Goal: Information Seeking & Learning: Learn about a topic

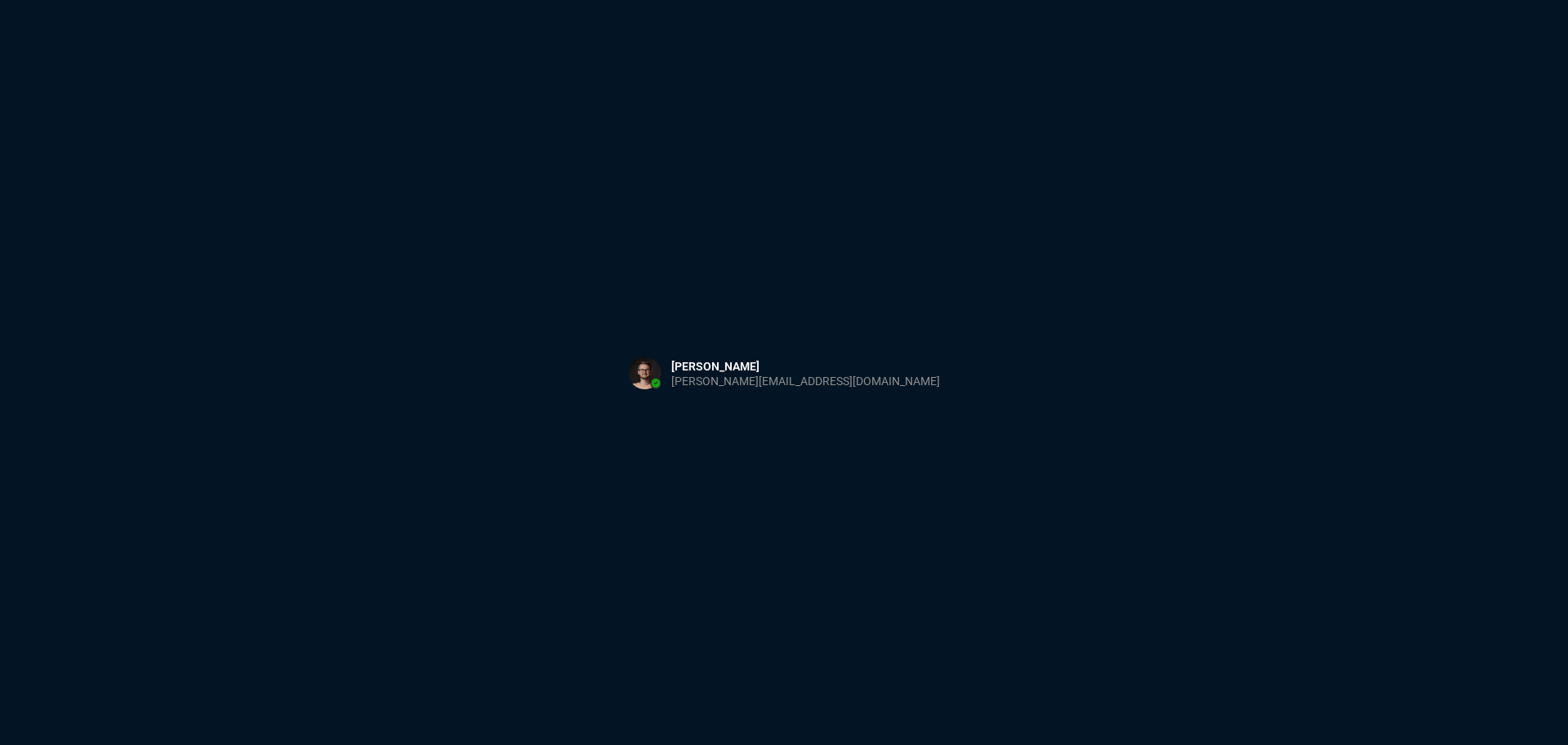
click at [395, 348] on div "Sign in with Microsoft" at bounding box center [784, 372] width 1568 height 745
click at [580, 0] on html "Copy Next — ChatGPT Close" at bounding box center [784, 0] width 1568 height 0
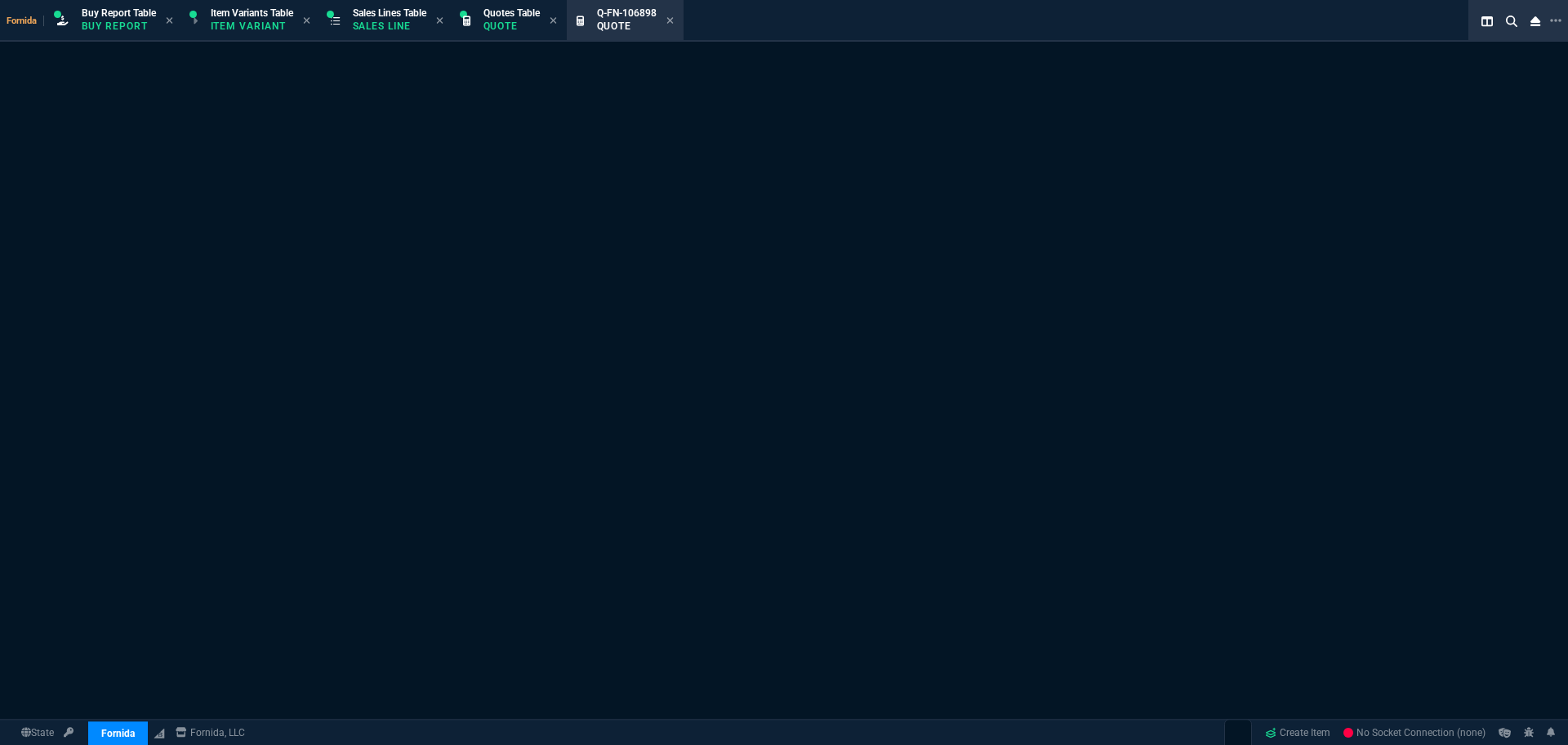
select select "1: BROV"
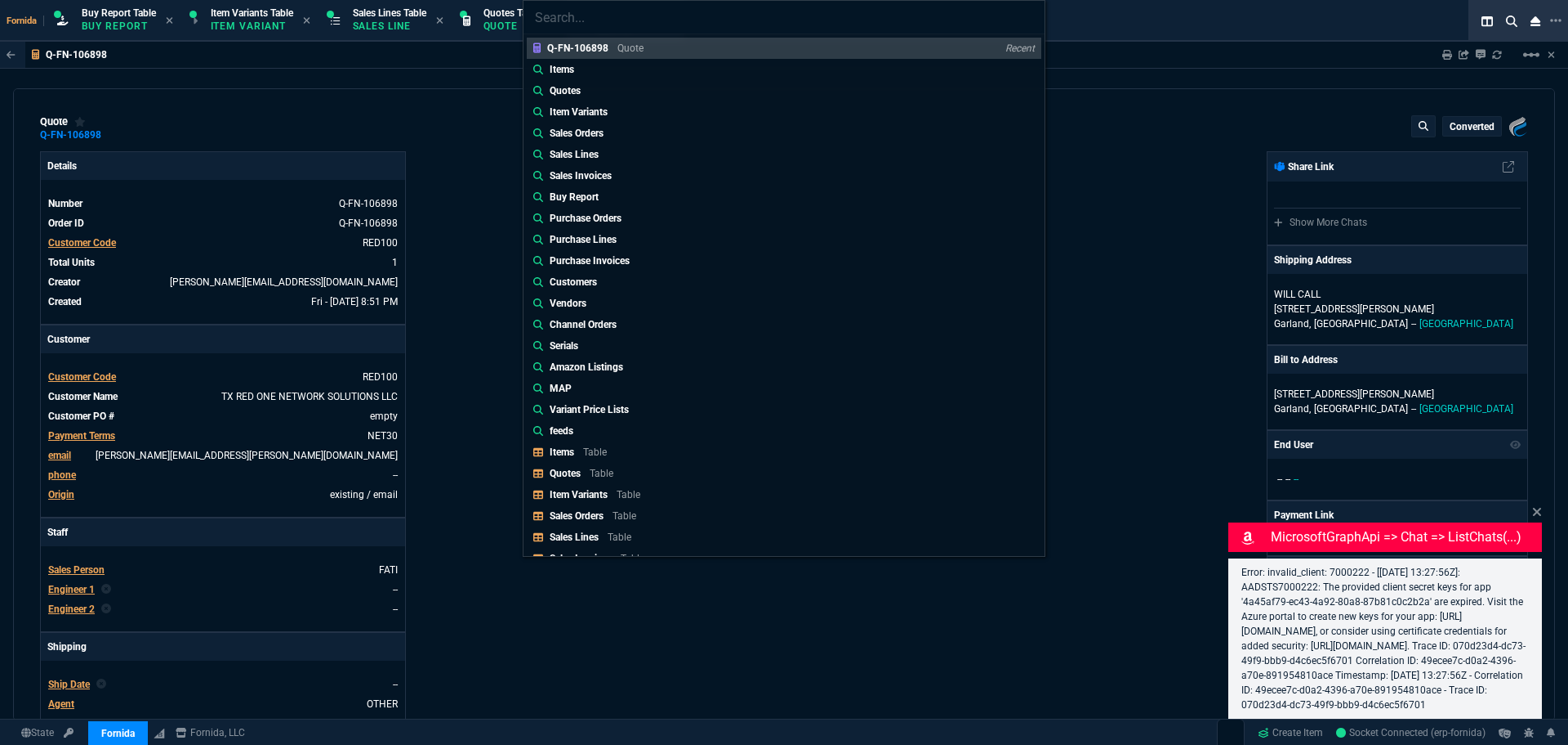
type input "4041.58"
type input "5"
type input "130"
type input "35"
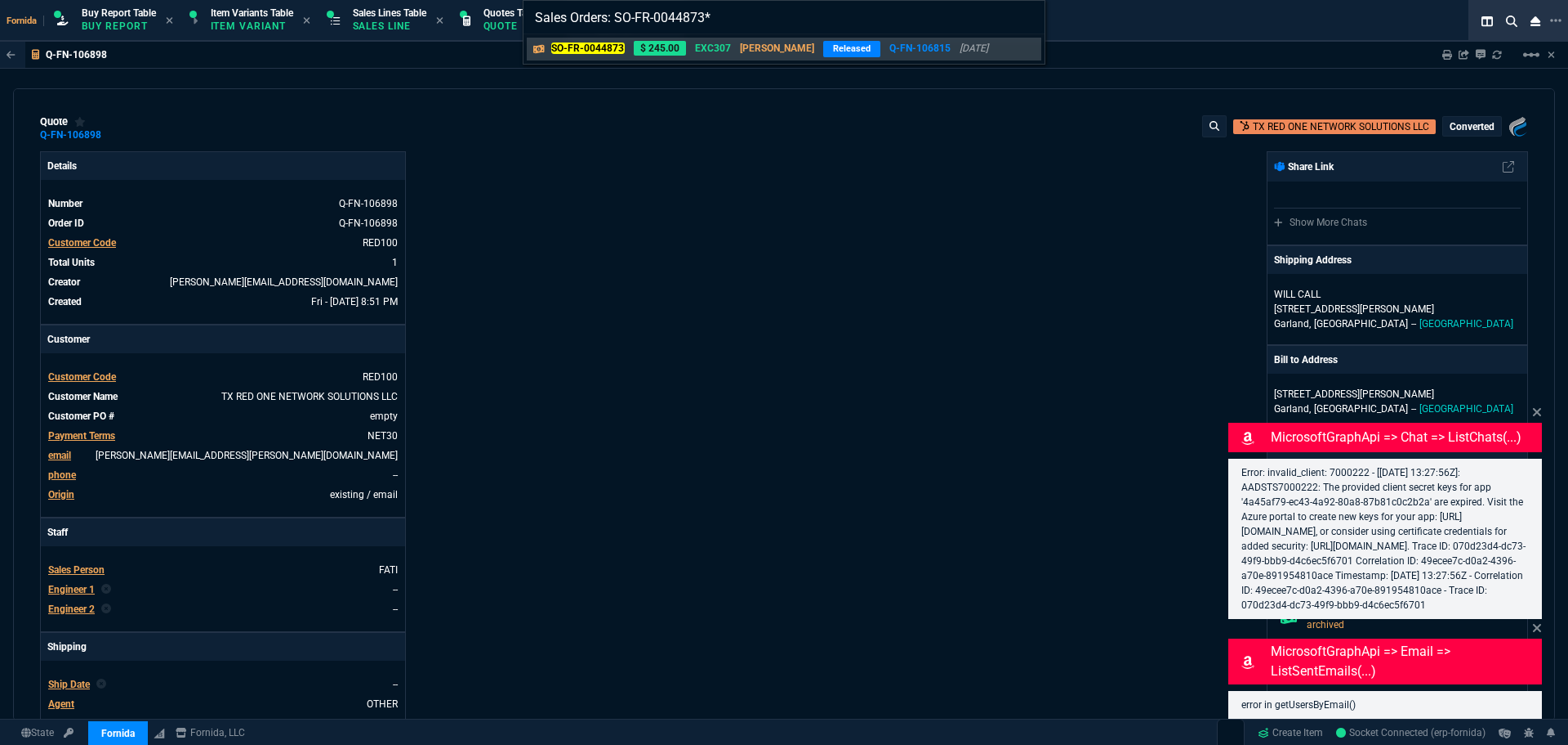
type input "Sales Orders: SO-FR-0044873"
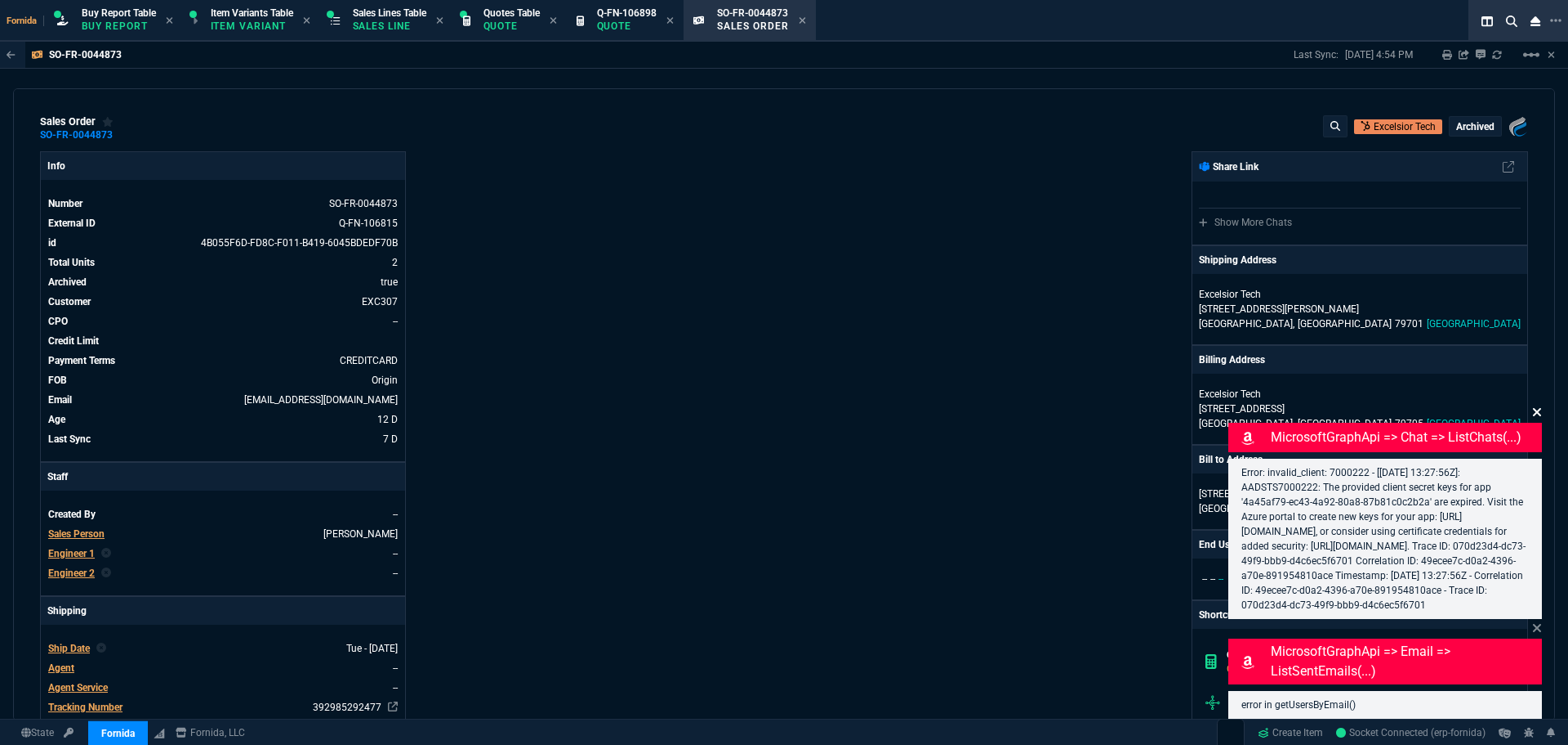
click at [1538, 405] on icon at bounding box center [1536, 411] width 9 height 13
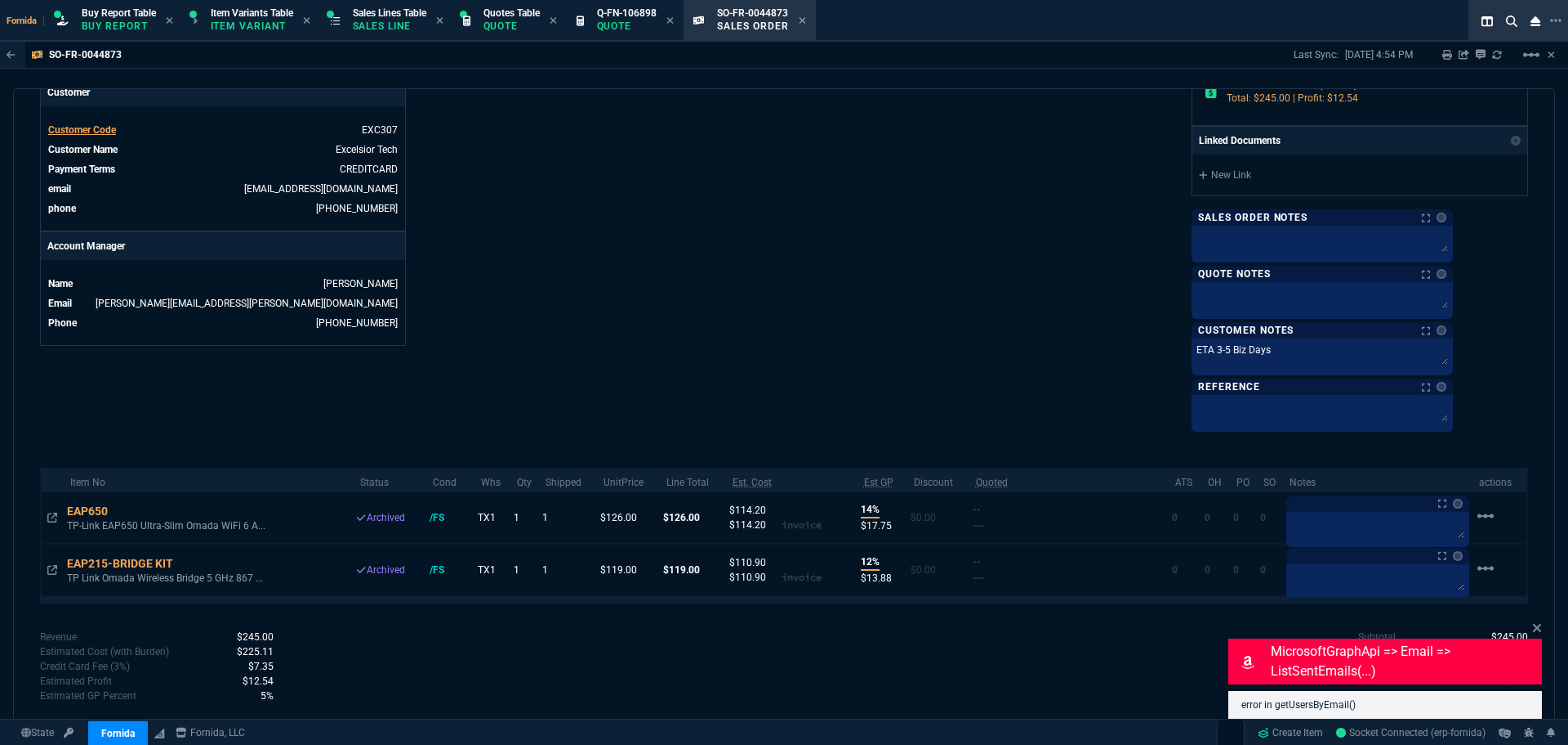
scroll to position [689, 0]
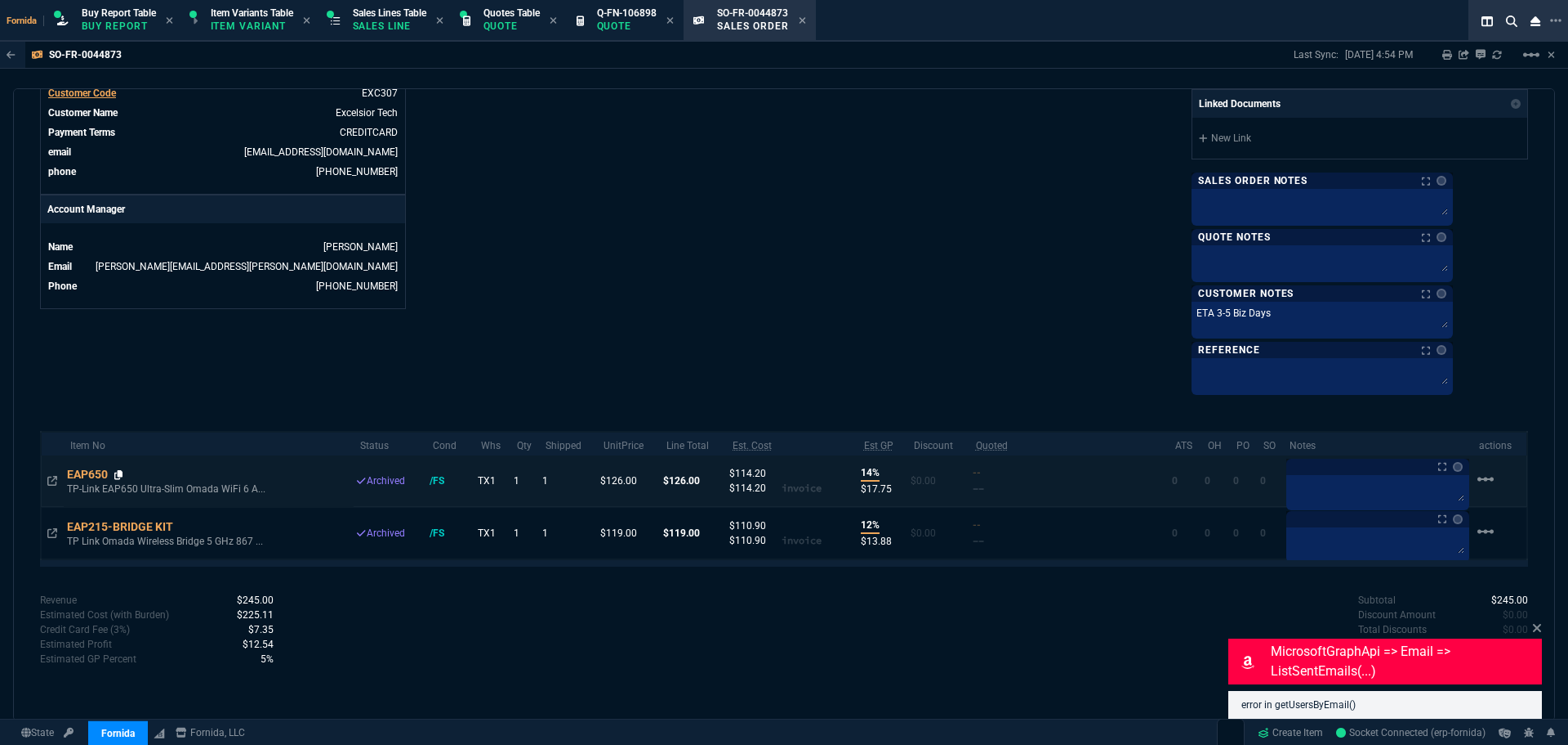
click at [119, 476] on icon at bounding box center [118, 475] width 9 height 9
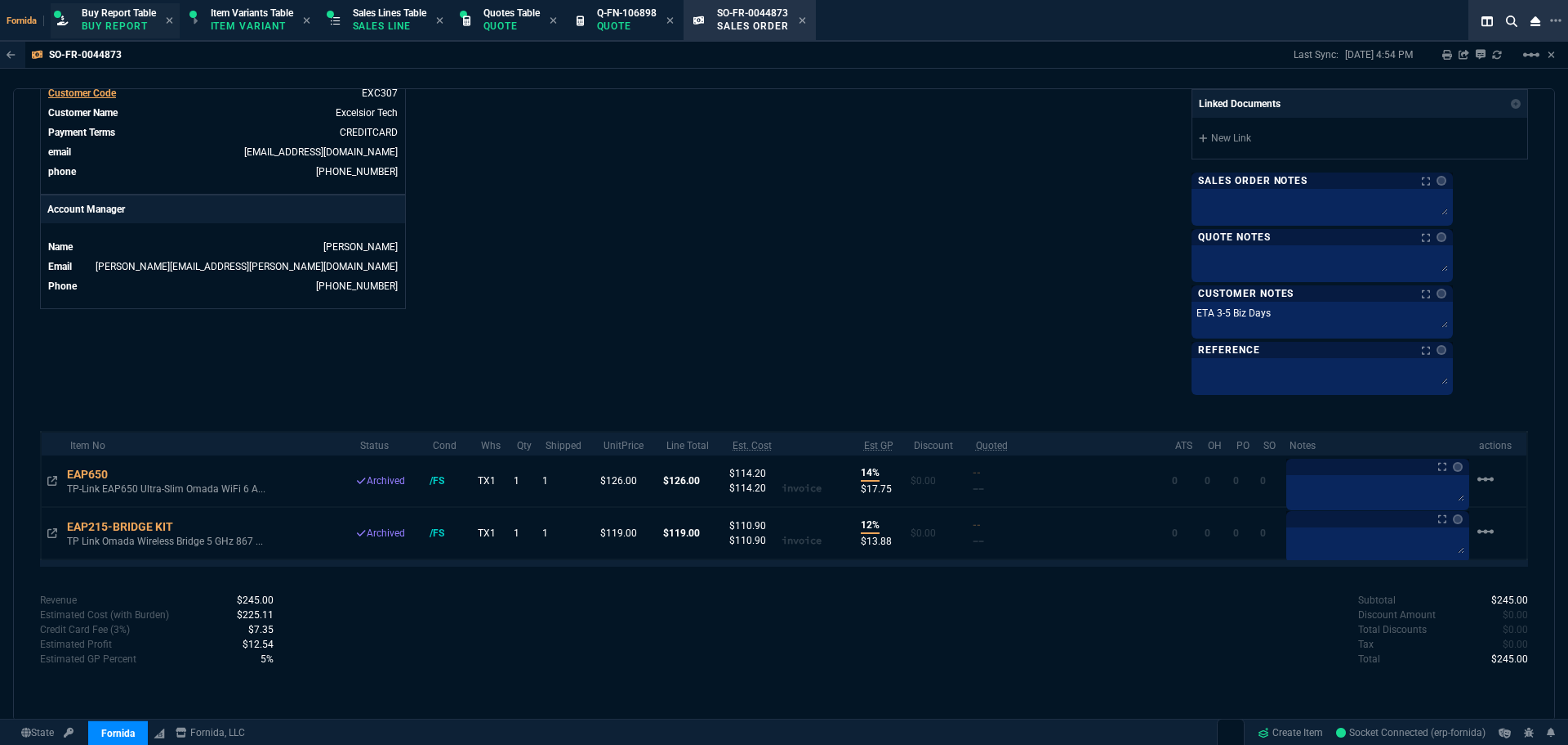
click at [129, 24] on p "Buy Report" at bounding box center [118, 26] width 75 height 13
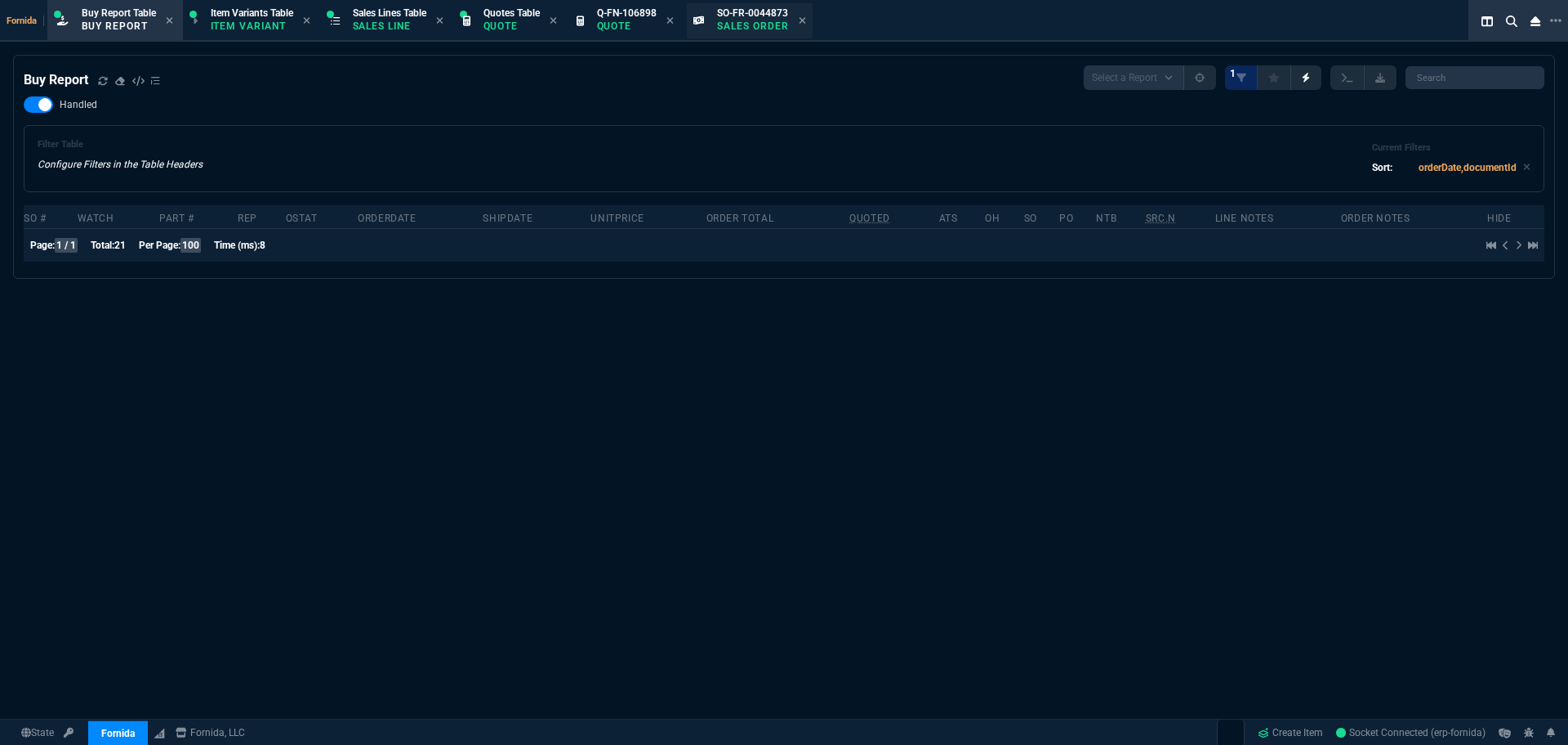
click at [674, 22] on icon at bounding box center [670, 20] width 8 height 9
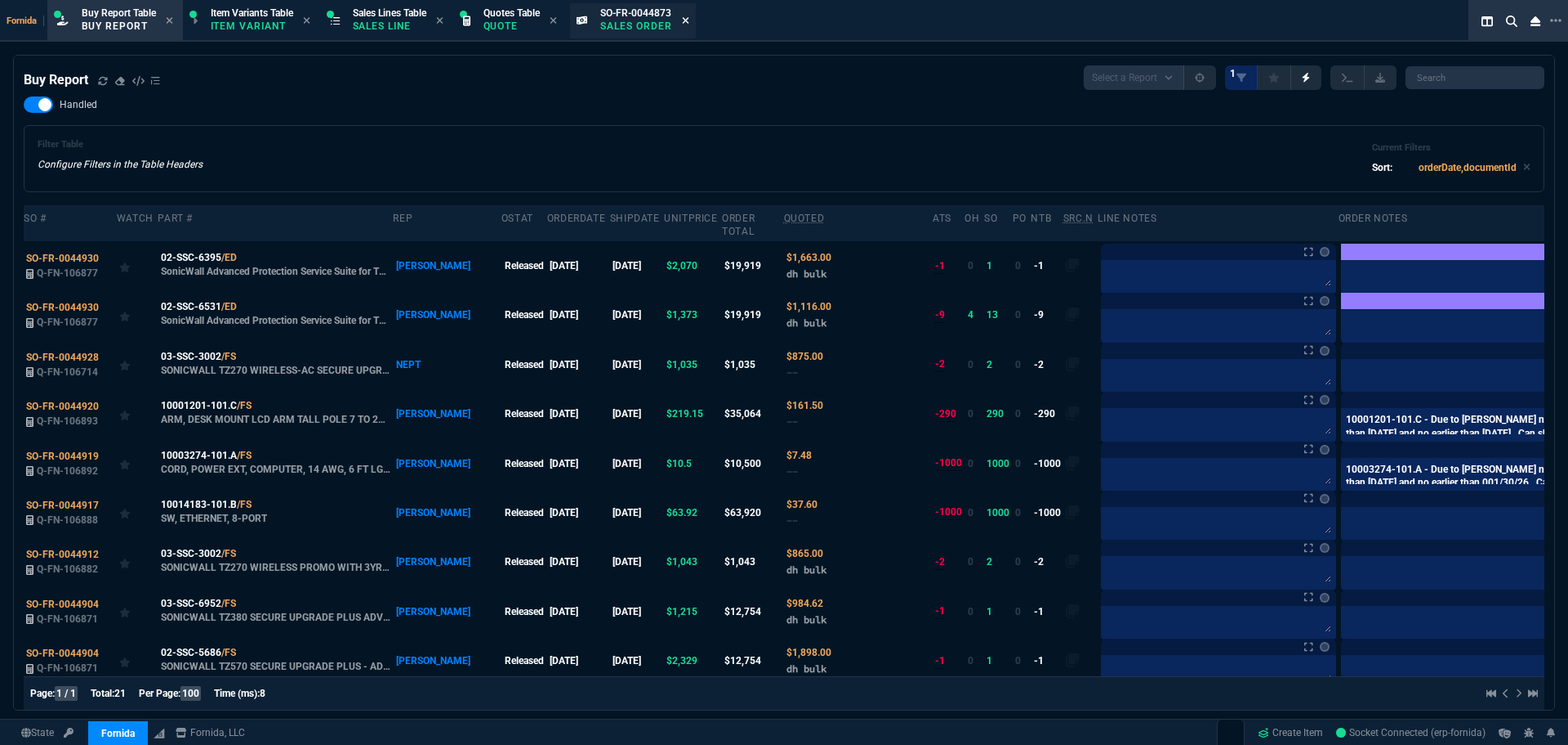
click at [690, 21] on icon at bounding box center [685, 20] width 8 height 9
click at [106, 87] on fa-icon at bounding box center [102, 81] width 9 height 11
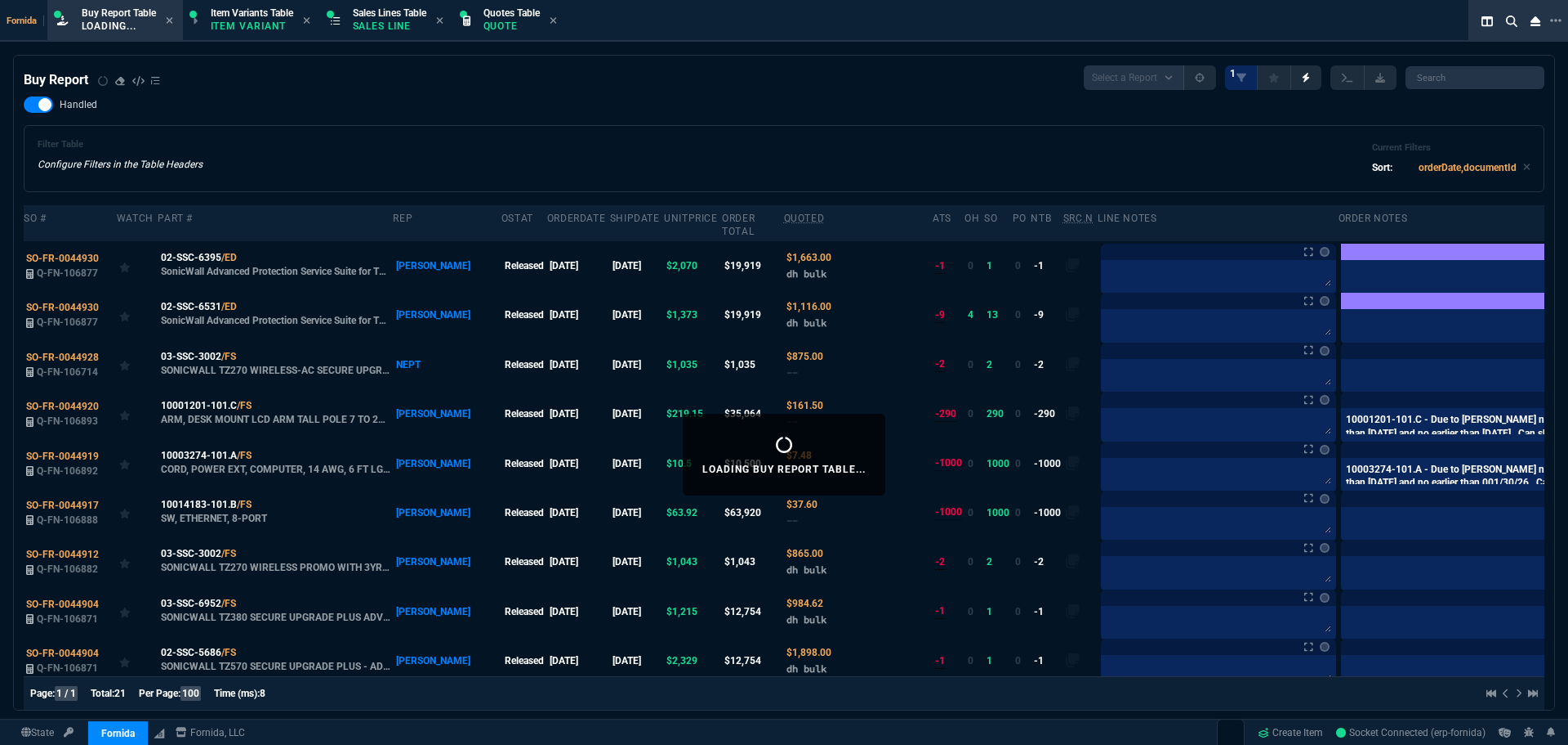
click at [414, 118] on div "Handled Filter Table Configure Filters in the Table Headers Current Filters Sor…" at bounding box center [784, 143] width 1521 height 95
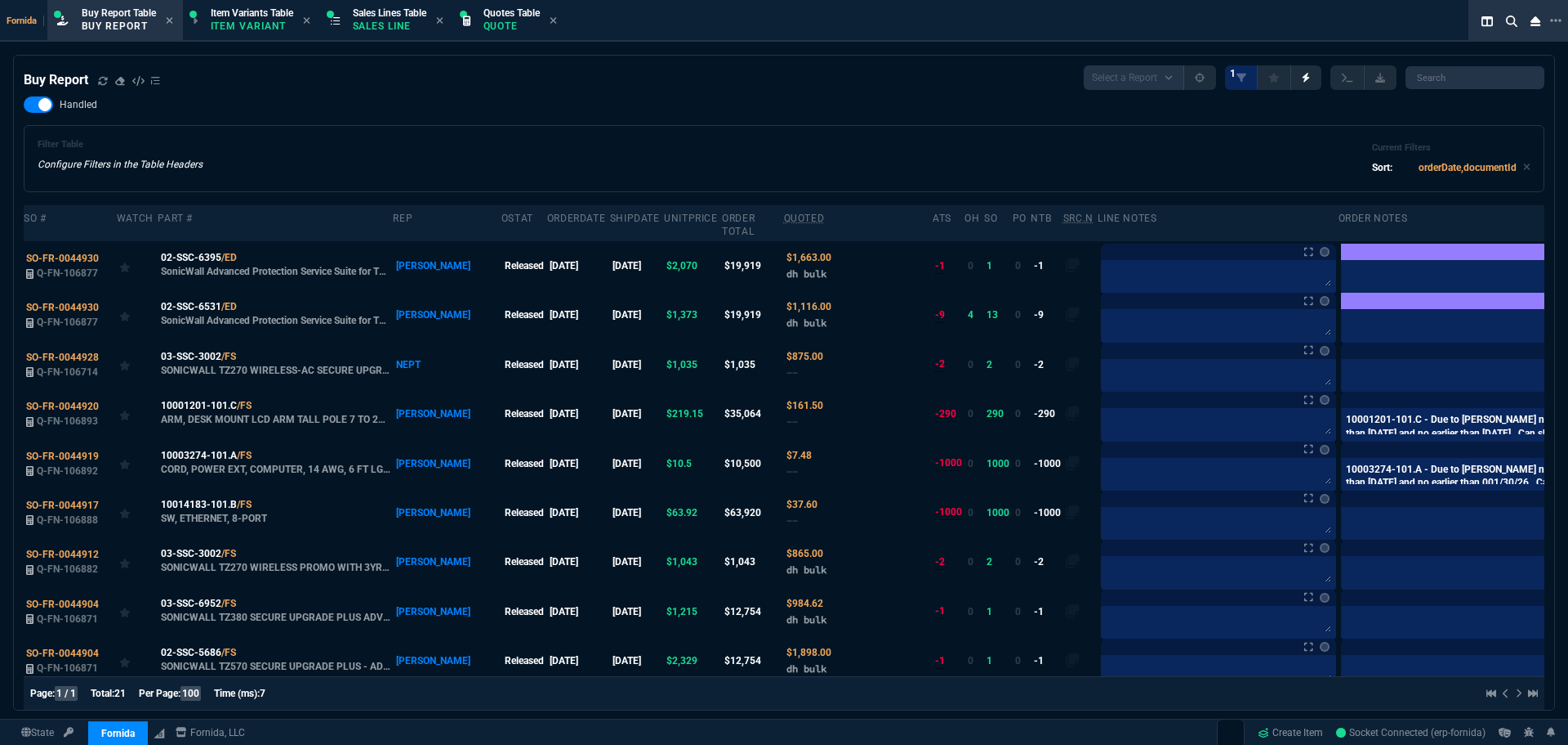
click at [460, 122] on div "Handled Filter Table Configure Filters in the Table Headers Current Filters Sor…" at bounding box center [784, 143] width 1521 height 95
click at [1111, 281] on textarea at bounding box center [1218, 276] width 229 height 25
click at [796, 112] on div "Handled Filter Table Configure Filters in the Table Headers Current Filters Sor…" at bounding box center [784, 143] width 1521 height 95
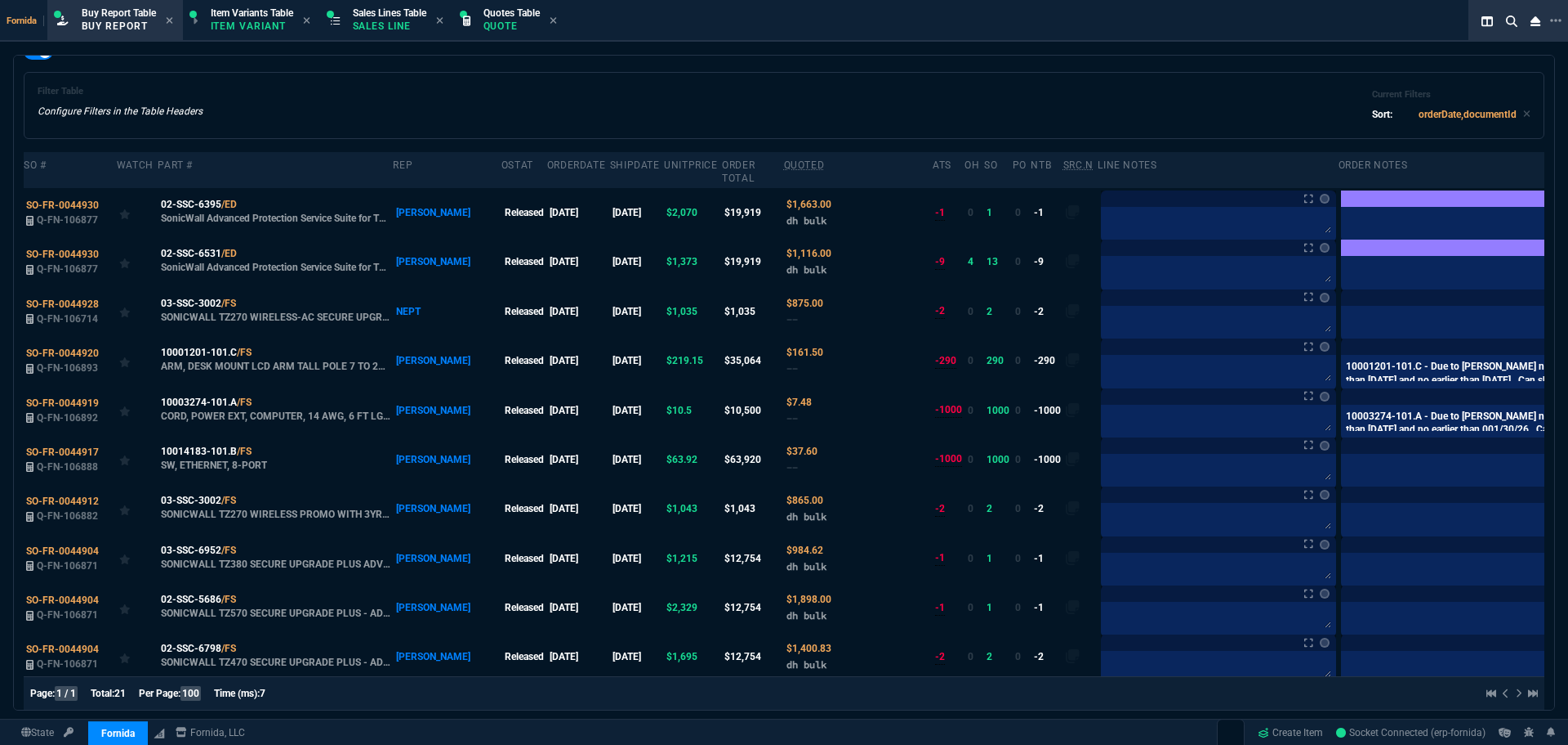
scroll to position [82, 0]
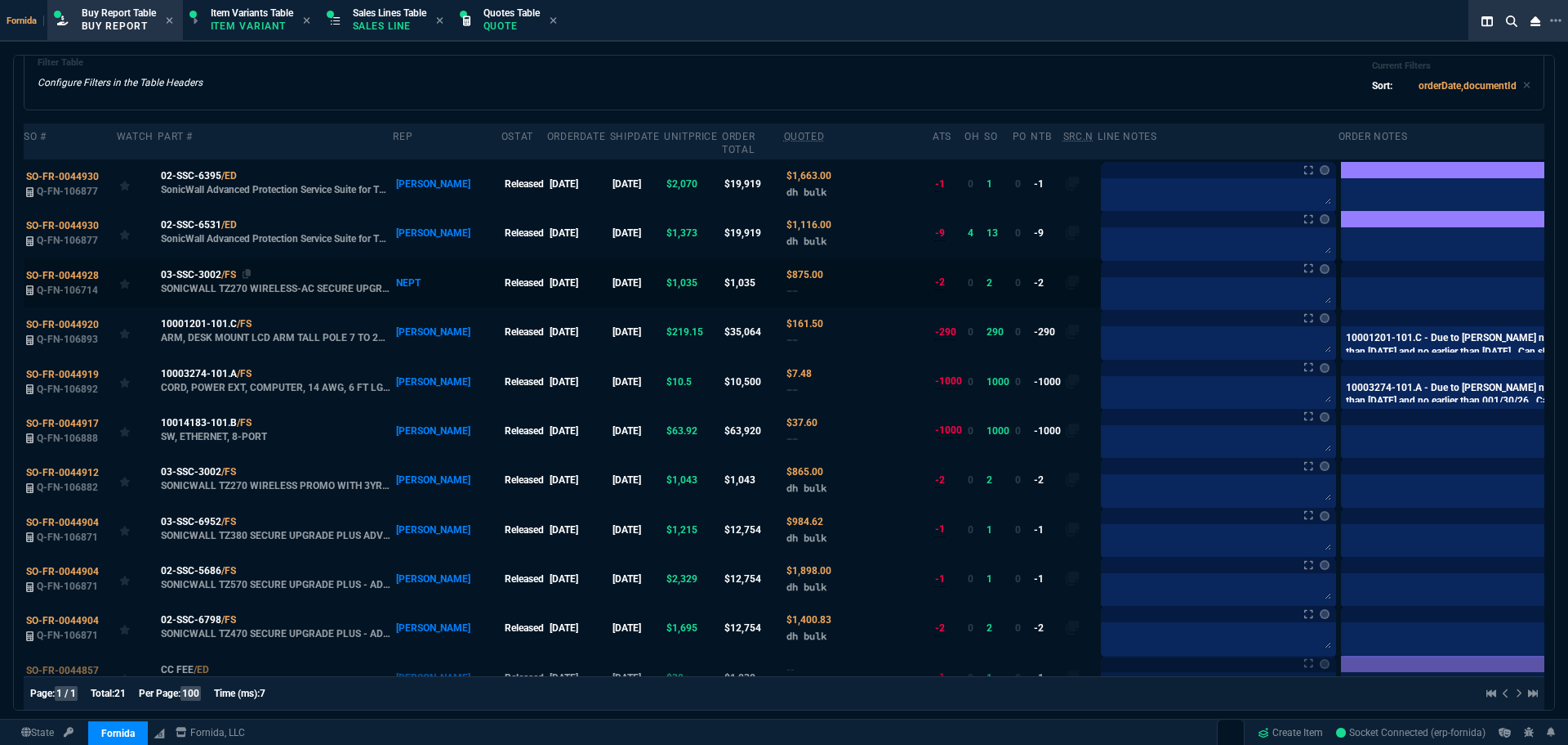
drag, startPoint x: 208, startPoint y: 276, endPoint x: 226, endPoint y: 291, distance: 23.4
click at [208, 276] on span "03-SSC-3002" at bounding box center [191, 274] width 60 height 15
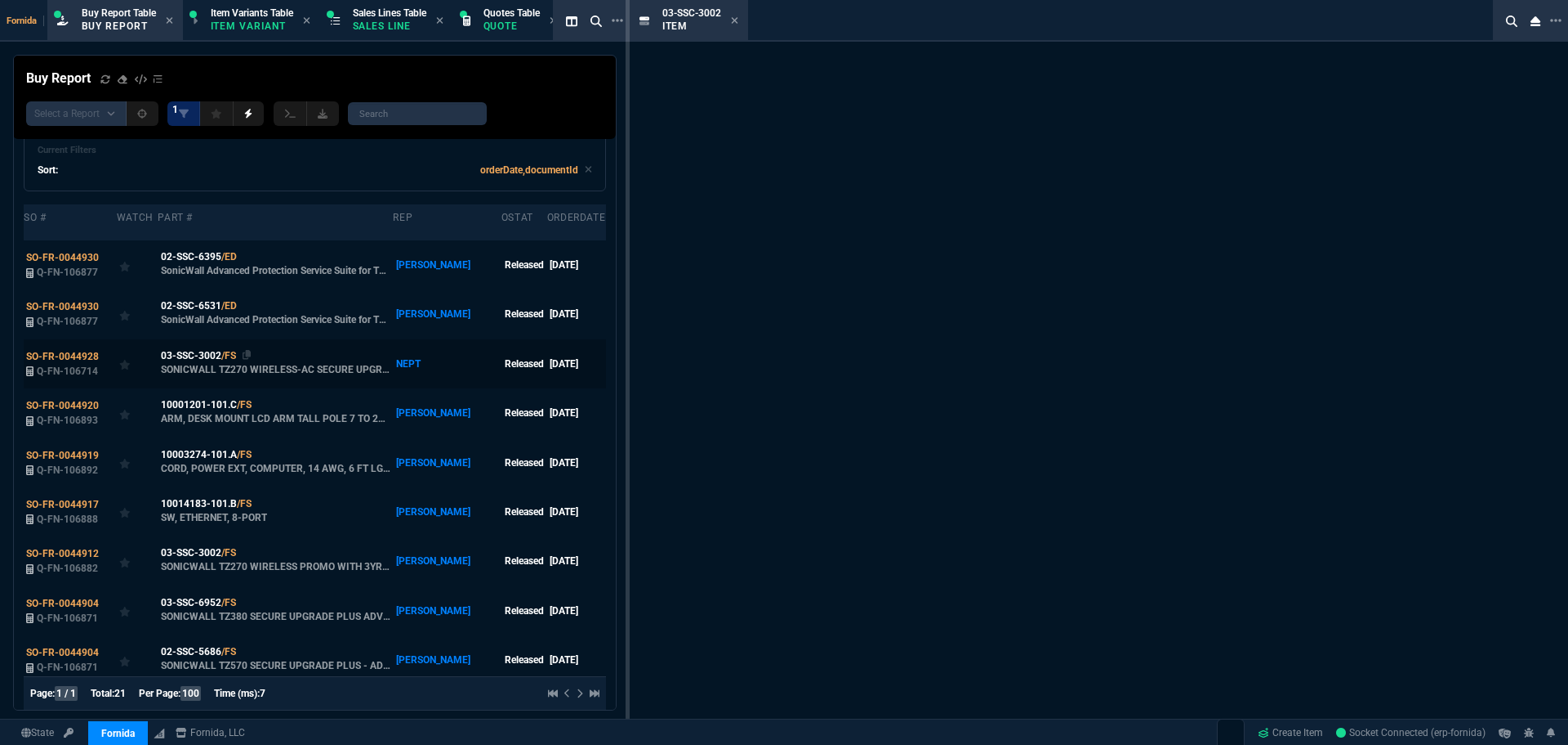
scroll to position [130, 0]
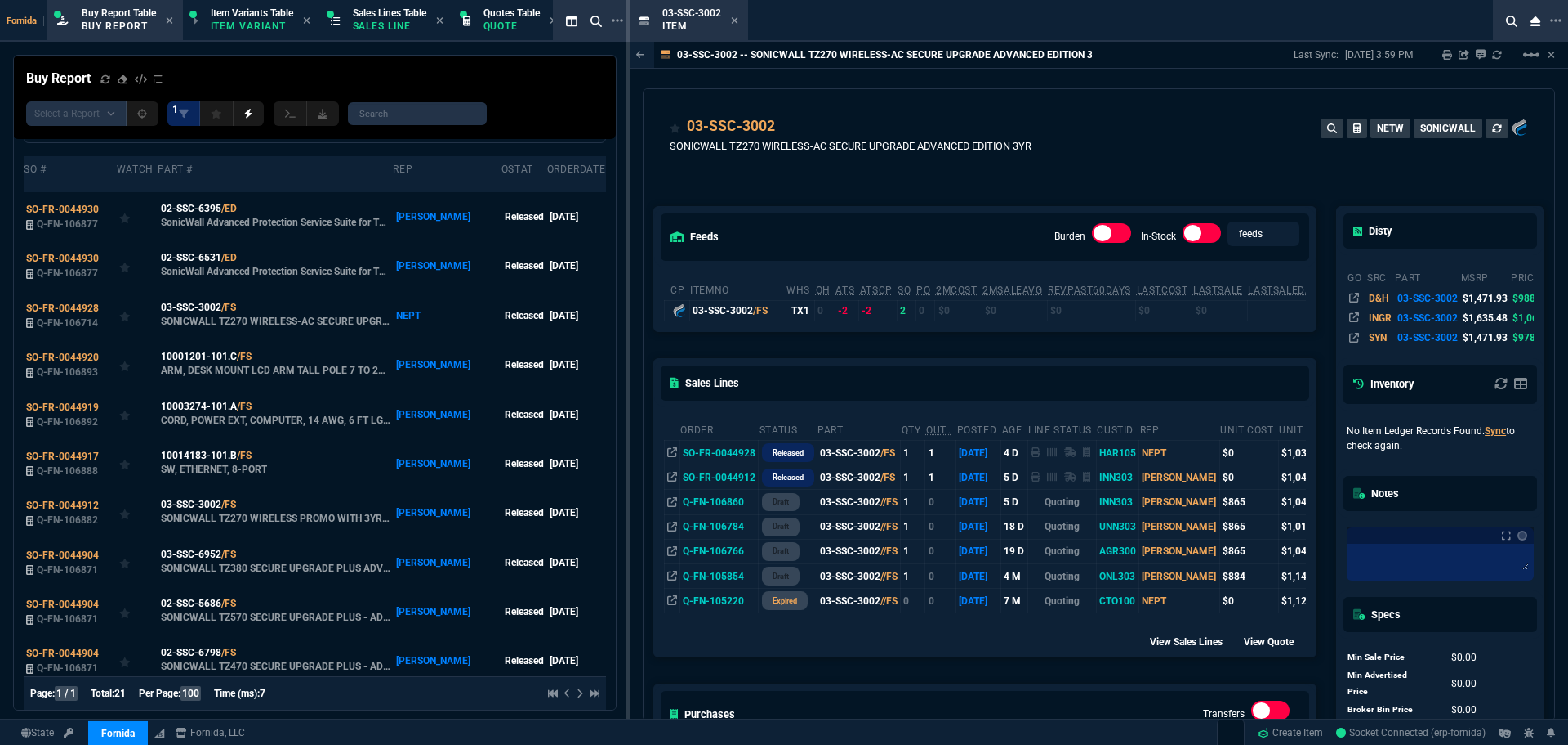
click at [734, 23] on icon at bounding box center [734, 20] width 8 height 9
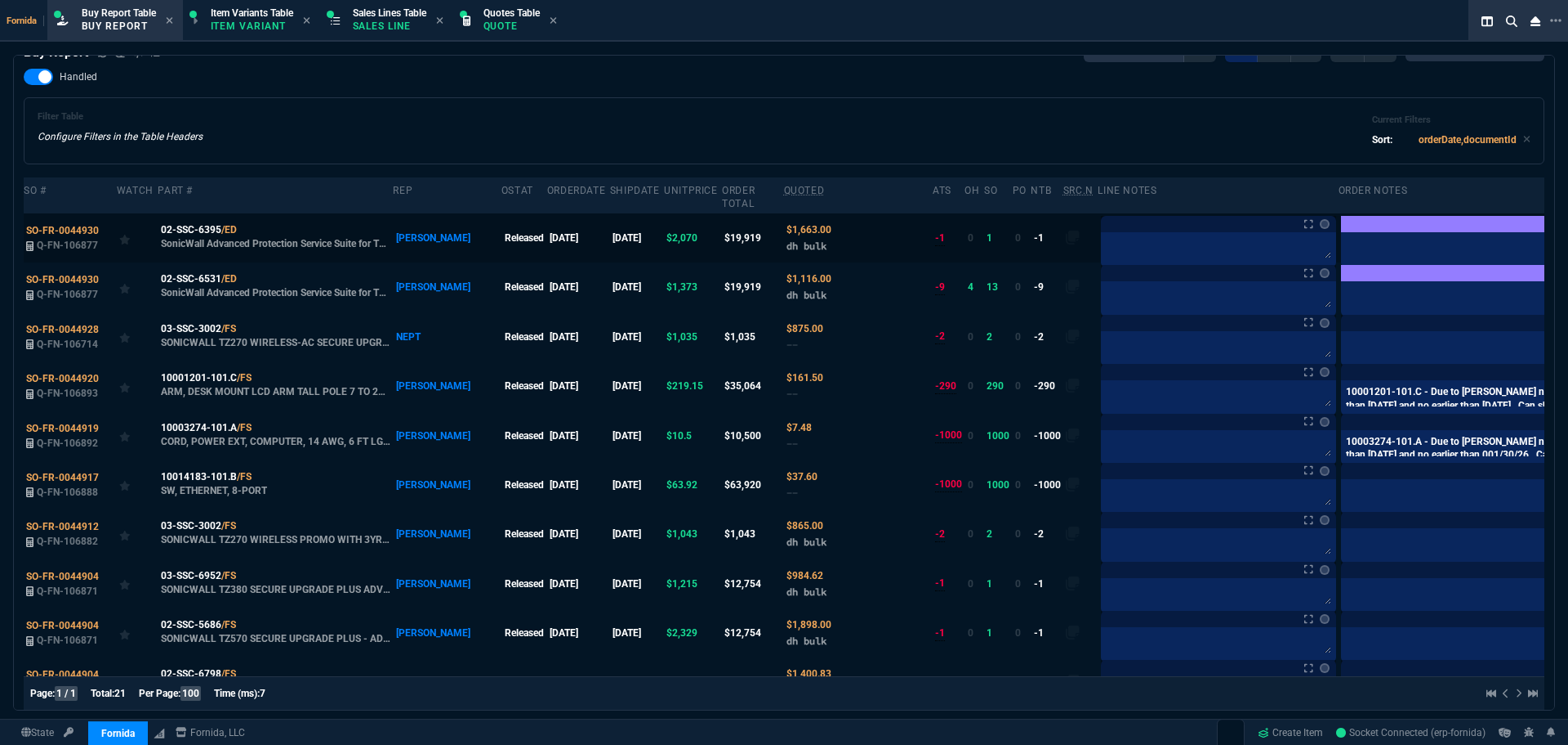
scroll to position [0, 0]
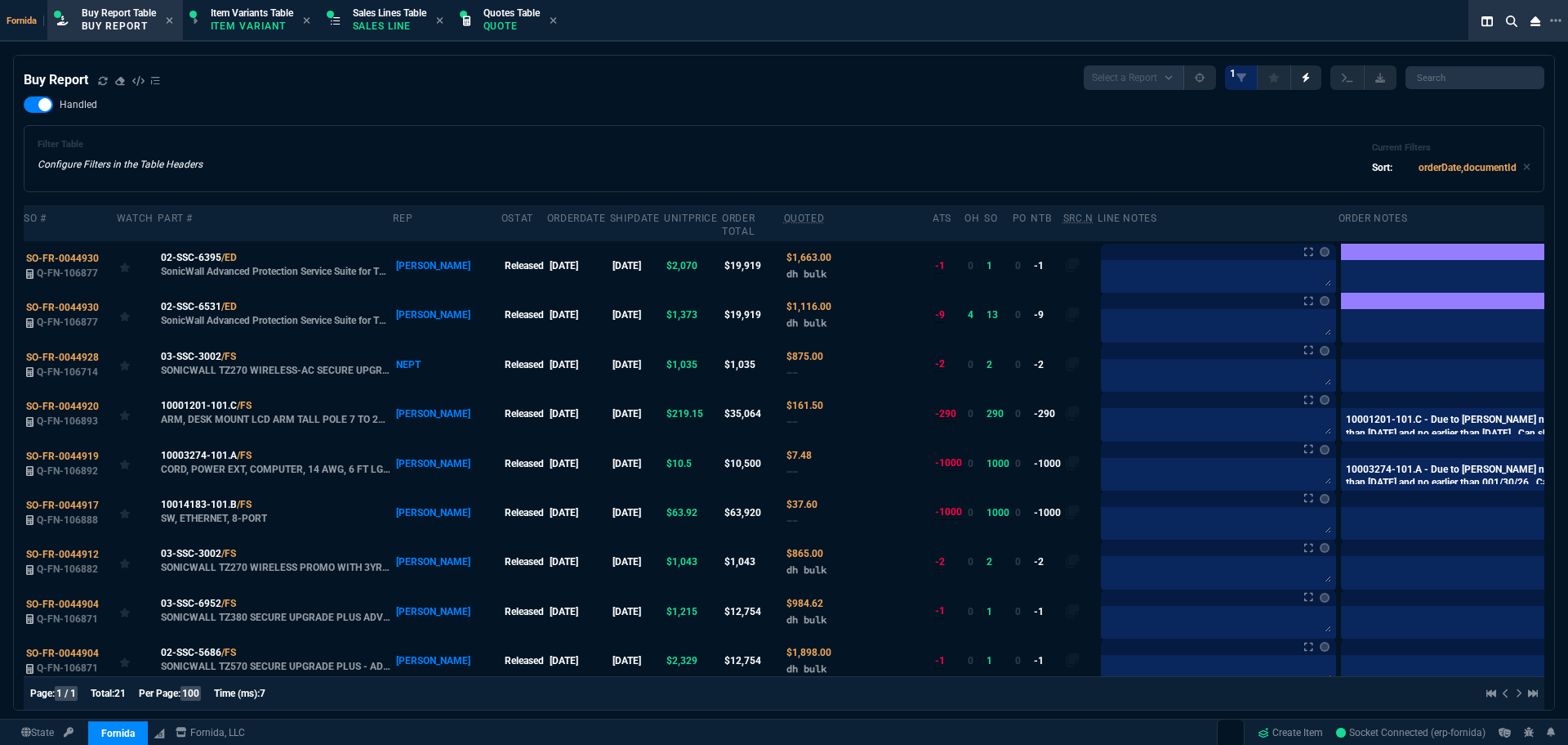
click at [638, 166] on div "Filter Table Configure Filters in the Table Headers Current Filters Sort: order…" at bounding box center [784, 159] width 1493 height 39
click at [614, 116] on div "Handled Filter Table Configure Filters in the Table Headers Current Filters Sor…" at bounding box center [784, 143] width 1521 height 95
click at [244, 358] on icon at bounding box center [247, 355] width 9 height 9
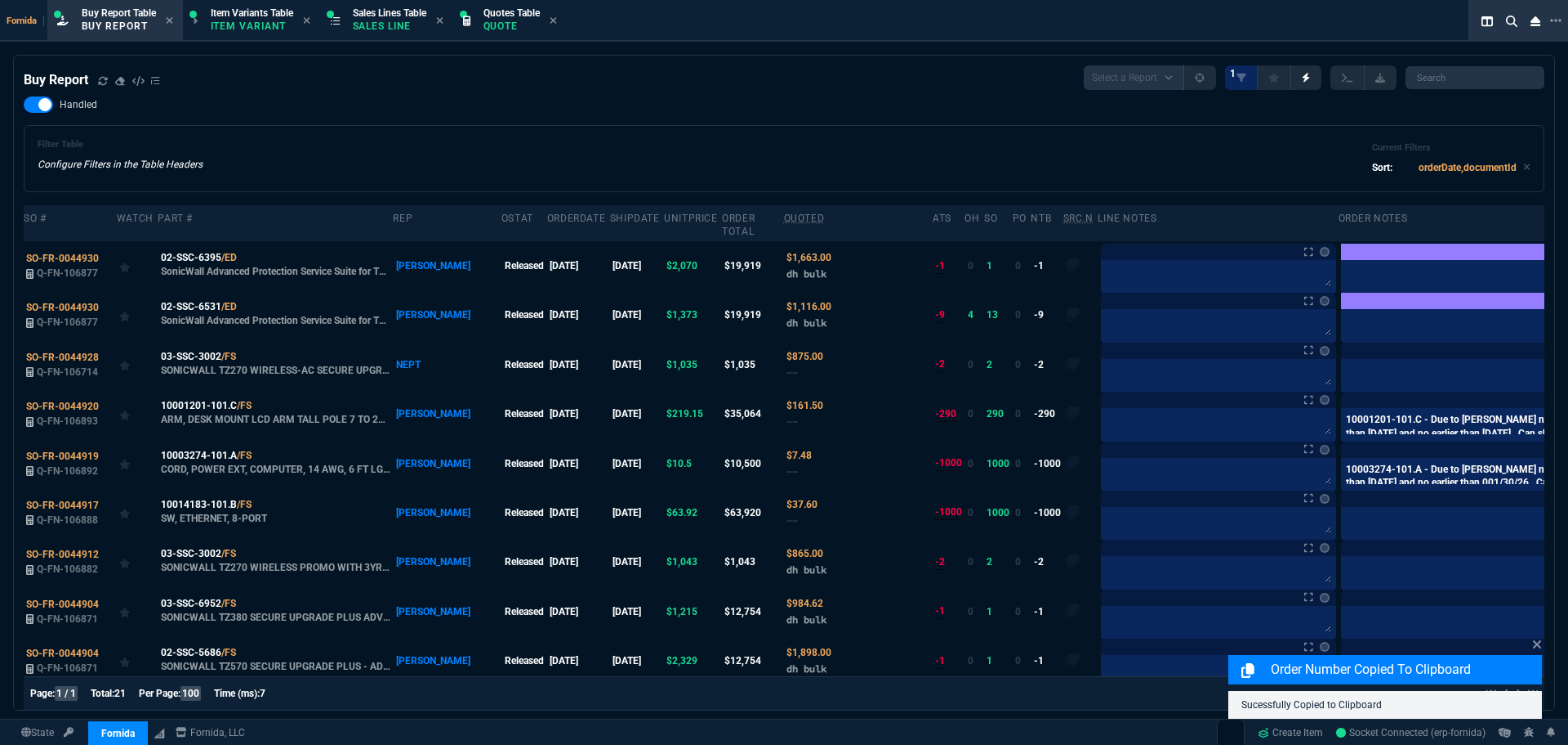
drag, startPoint x: 83, startPoint y: 357, endPoint x: 3, endPoint y: 348, distance: 80.5
click at [82, 357] on span "SO-FR-0044928" at bounding box center [62, 356] width 73 height 11
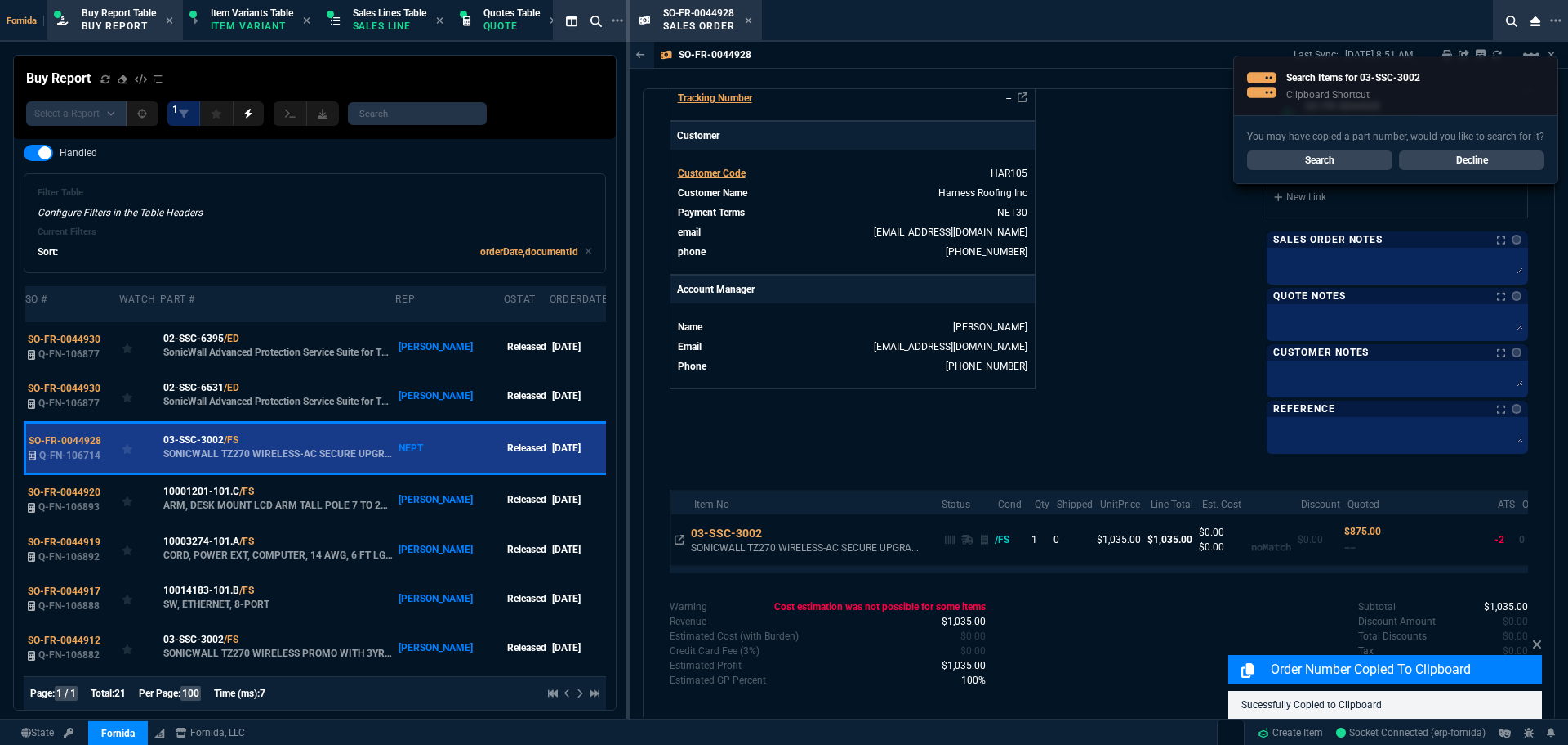
scroll to position [597, 0]
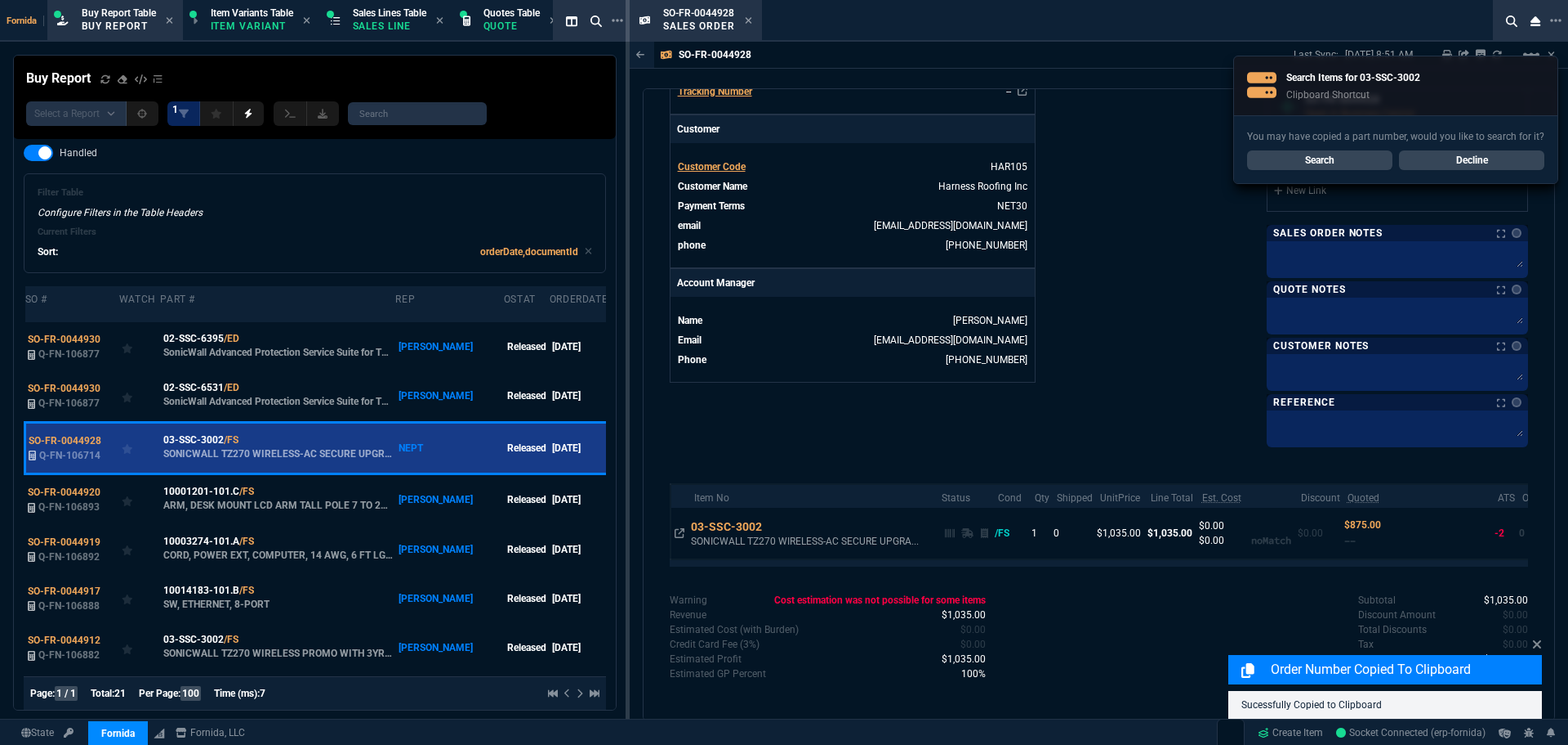
click at [1506, 162] on link "Decline" at bounding box center [1472, 160] width 146 height 20
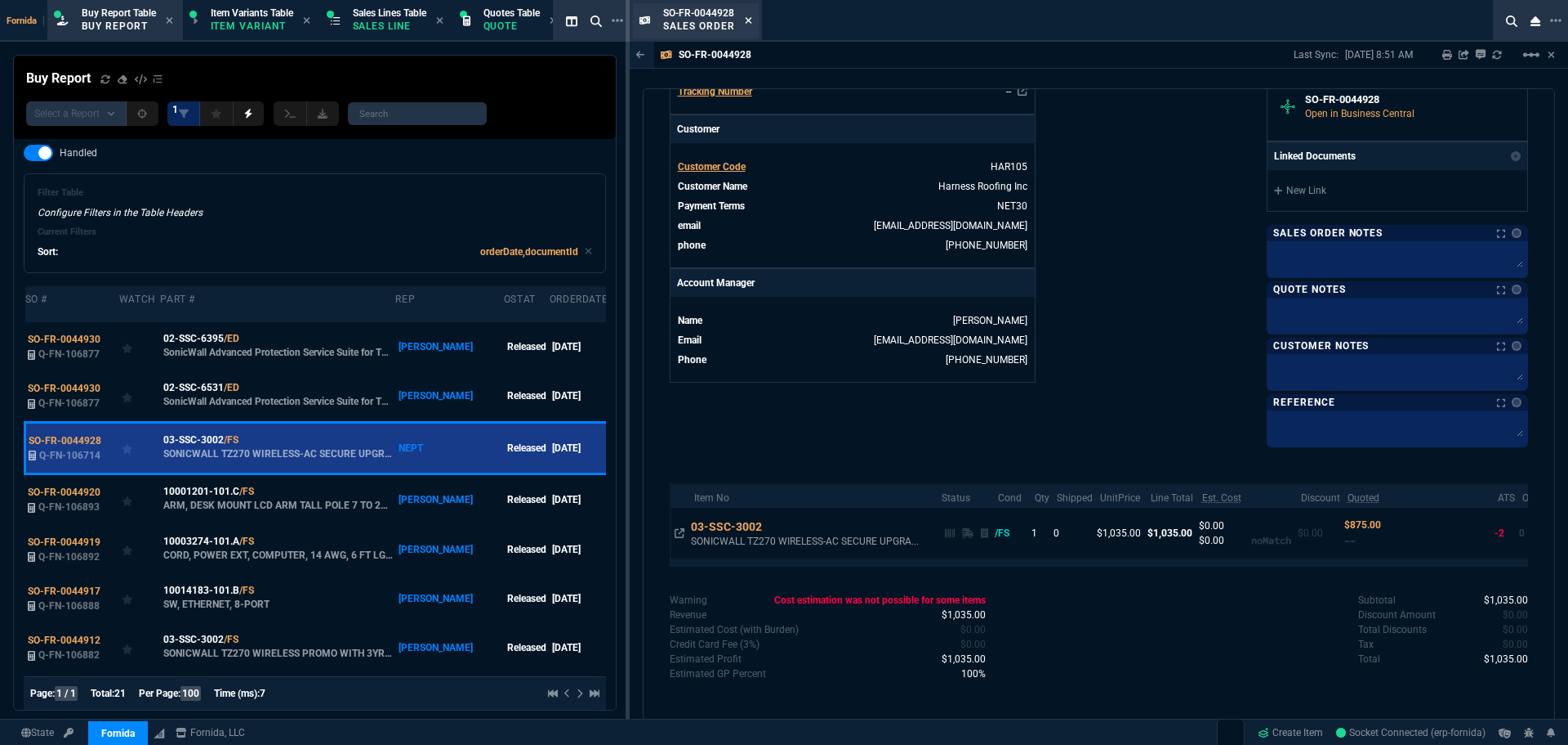
click at [748, 21] on icon at bounding box center [748, 21] width 7 height 7
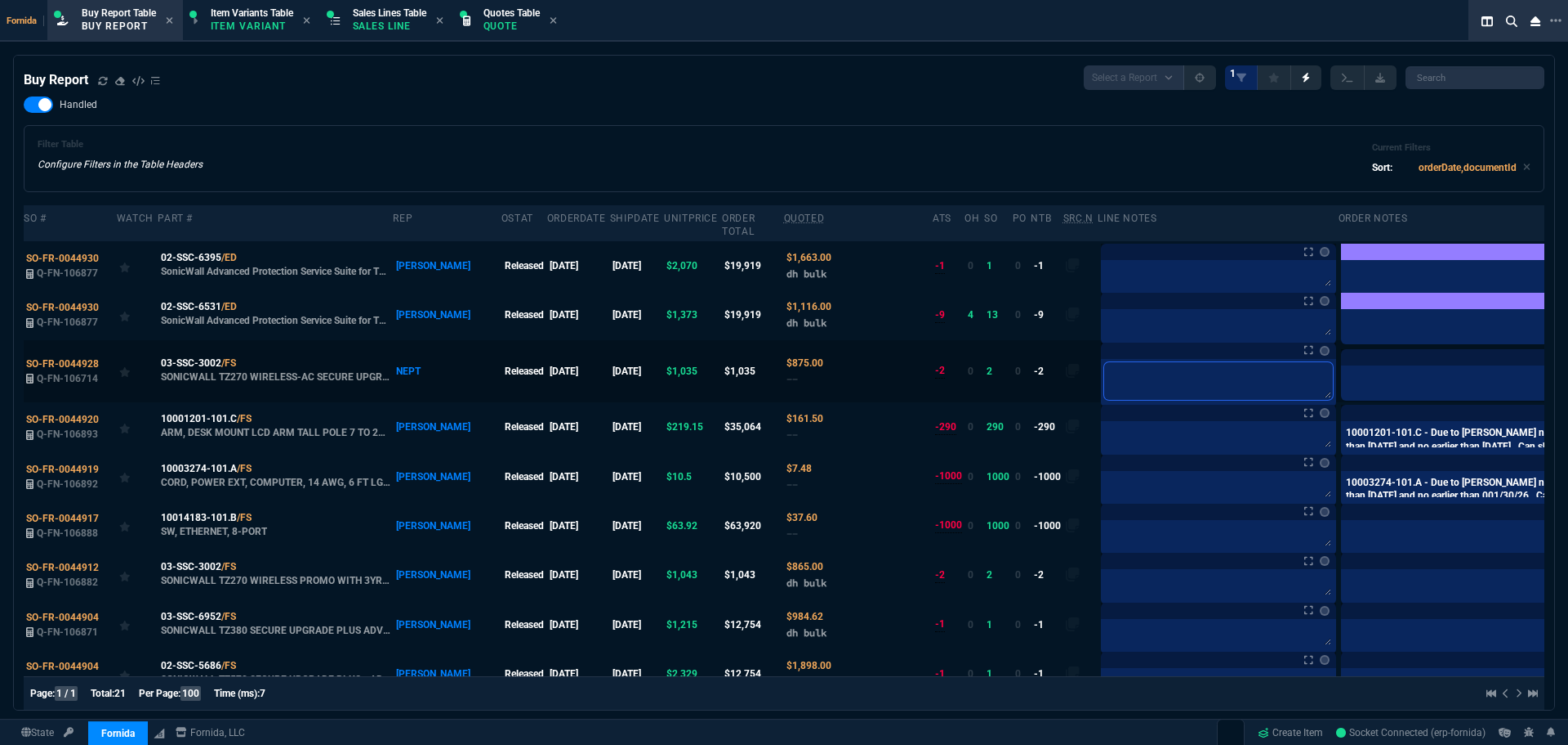
click at [1104, 366] on textarea at bounding box center [1218, 381] width 229 height 38
type textarea "P"
type textarea "Pr"
type textarea "Pri"
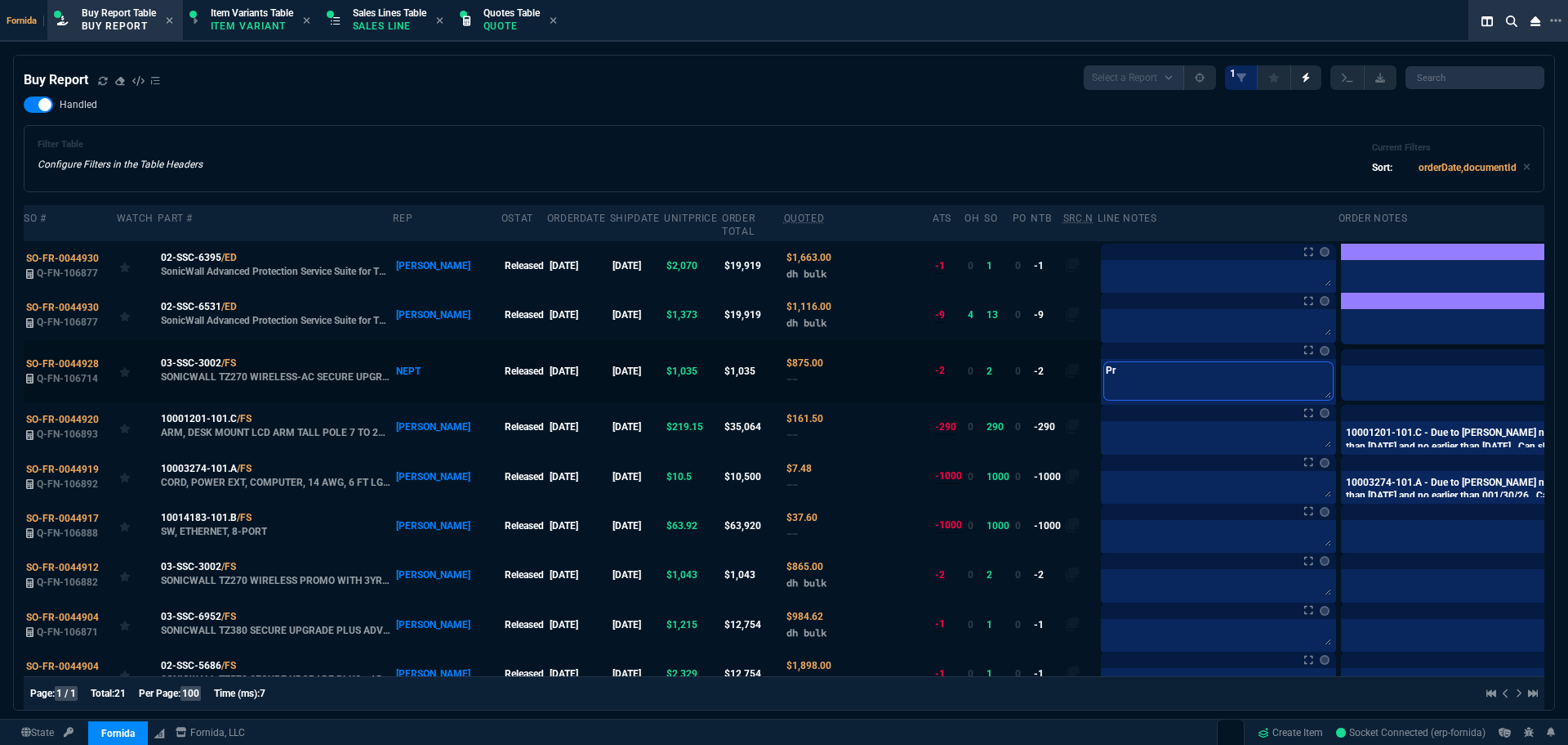
type textarea "Pri"
type textarea "Pric"
type textarea "Price"
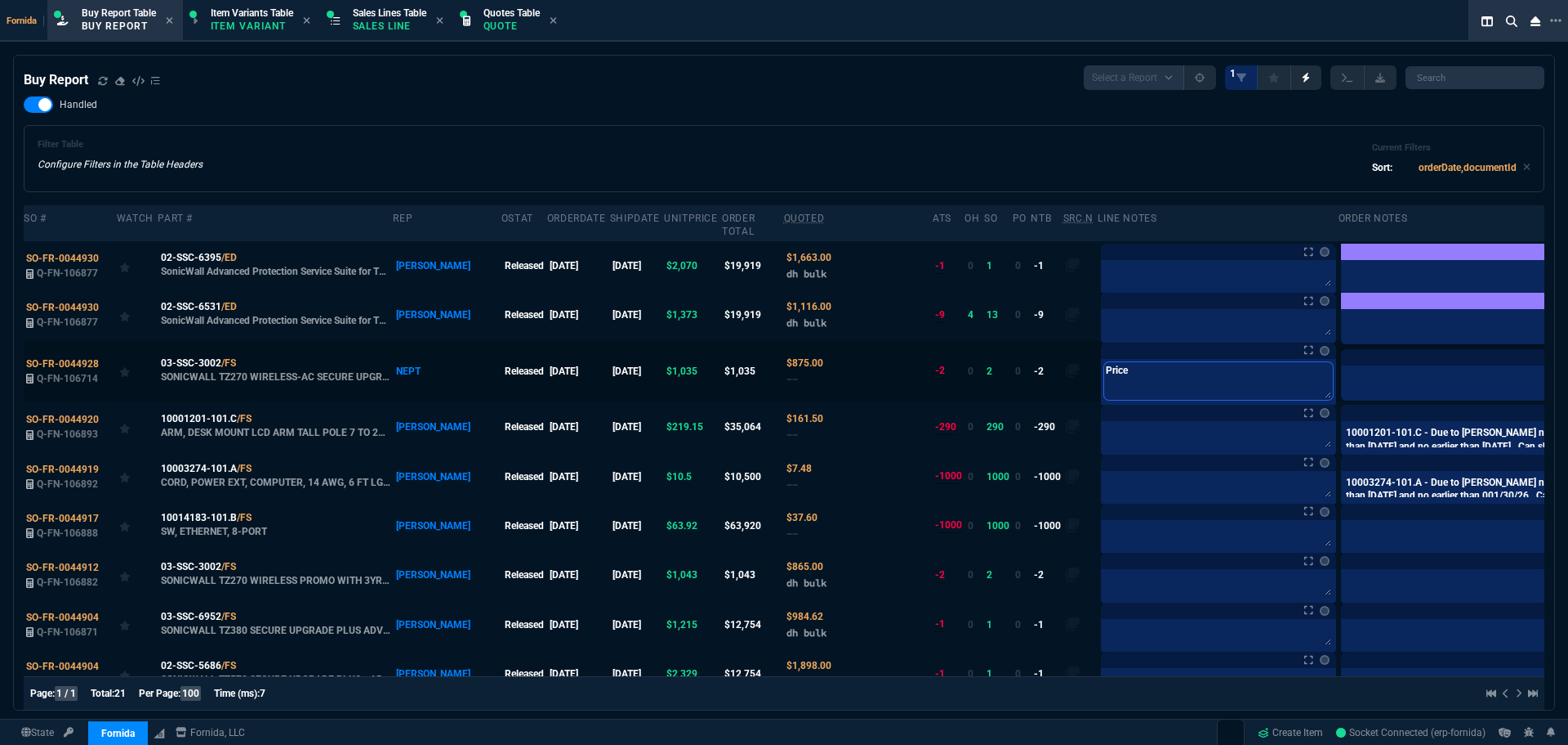
type textarea "Pric"
type textarea "Prici"
type textarea "Pricin"
type textarea "Pricing"
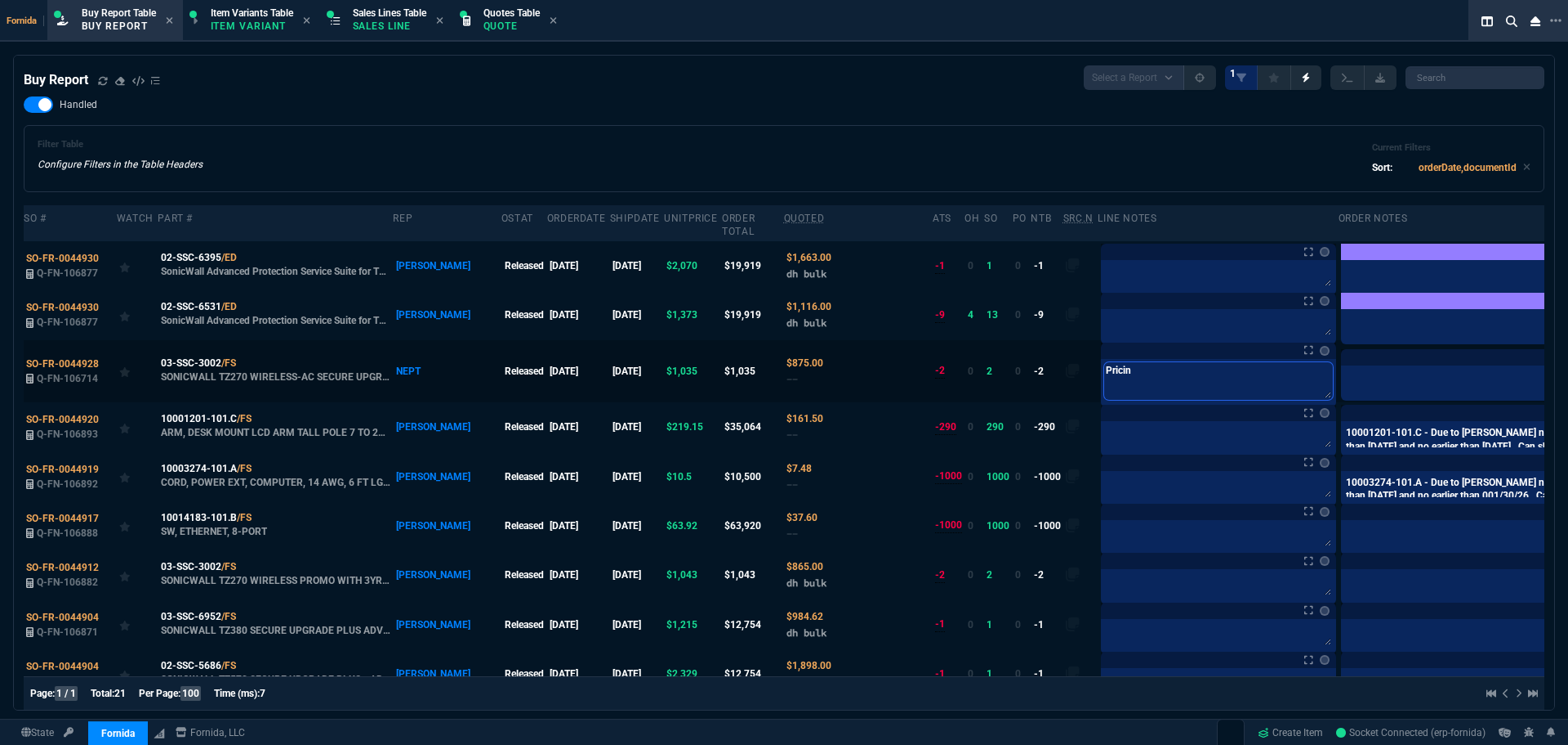
type textarea "Pricing"
type textarea "Pricing q"
type textarea "Pricing qu"
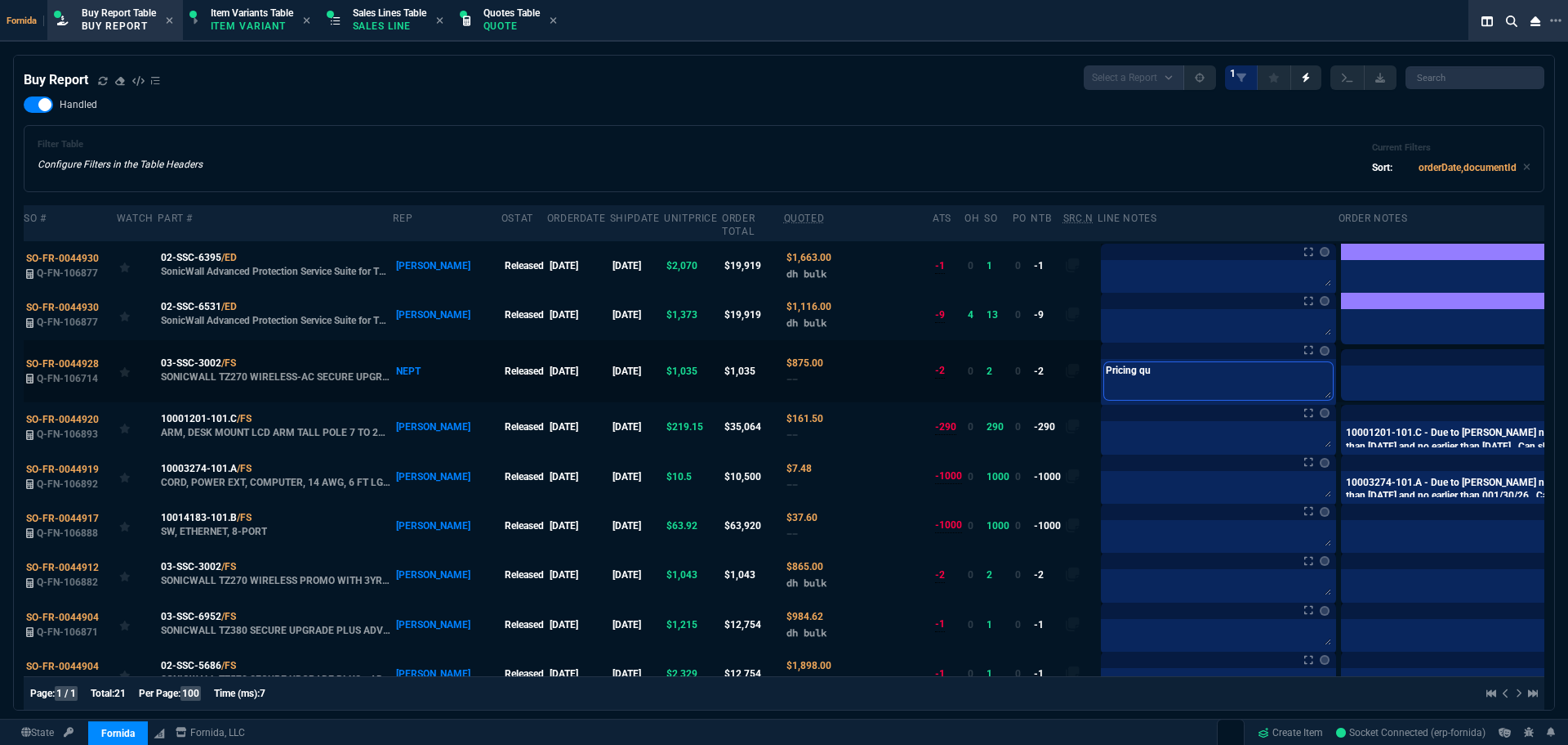
type textarea "Pricing quo"
type textarea "Pricing quot"
type textarea "Pricing quote"
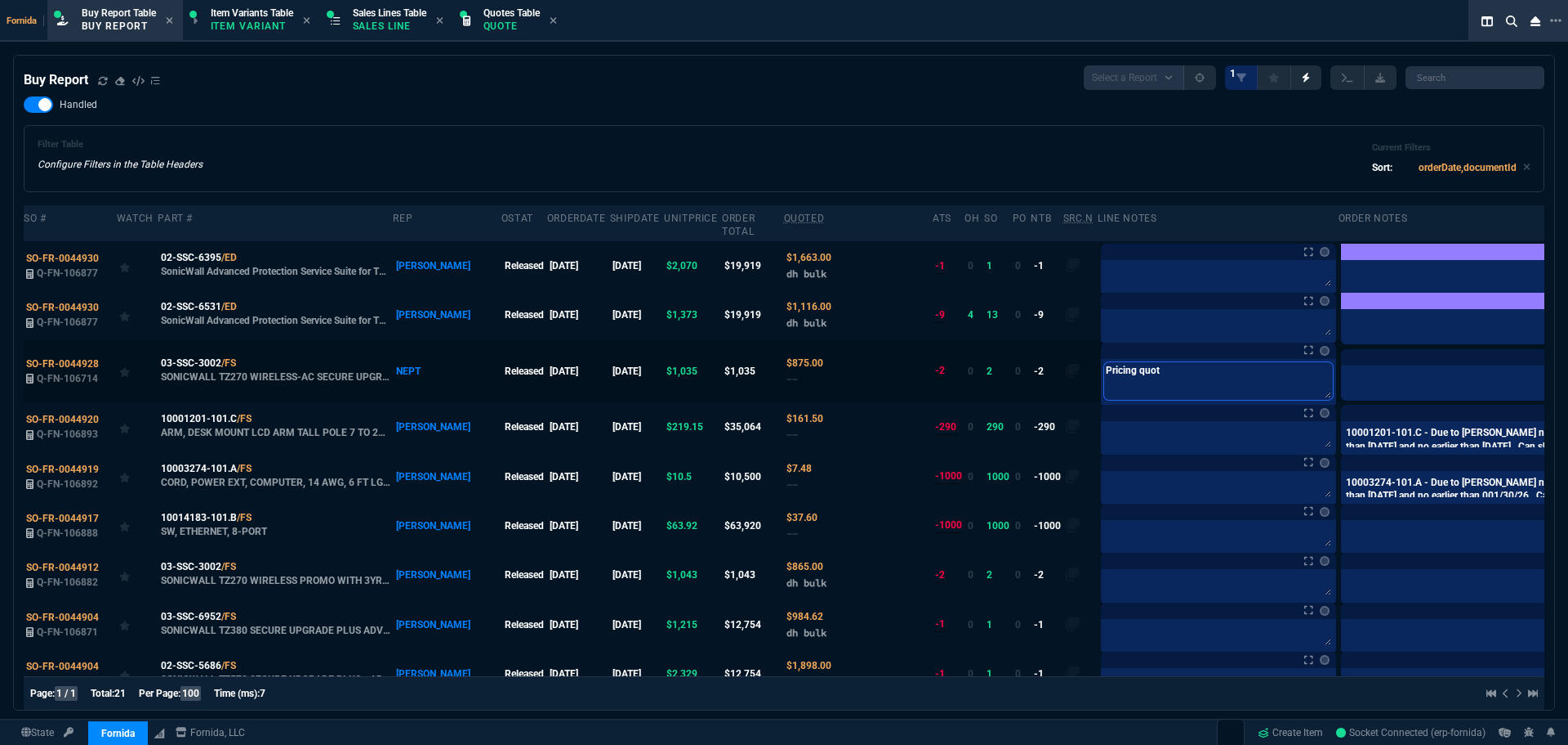
type textarea "Pricing quote"
type textarea "Pricing quoted"
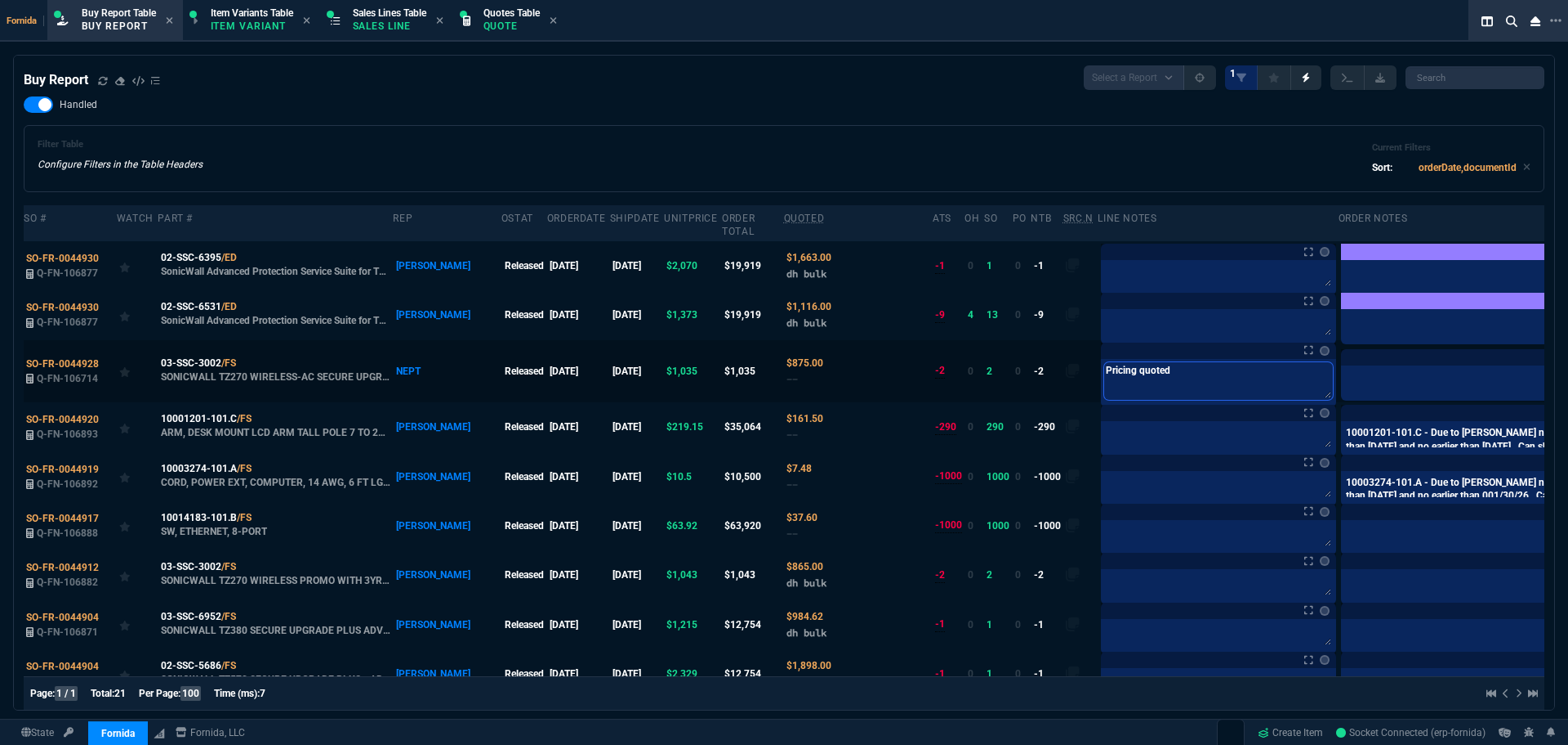
type textarea "Pricing quoted i"
type textarea "Pricing quoted is"
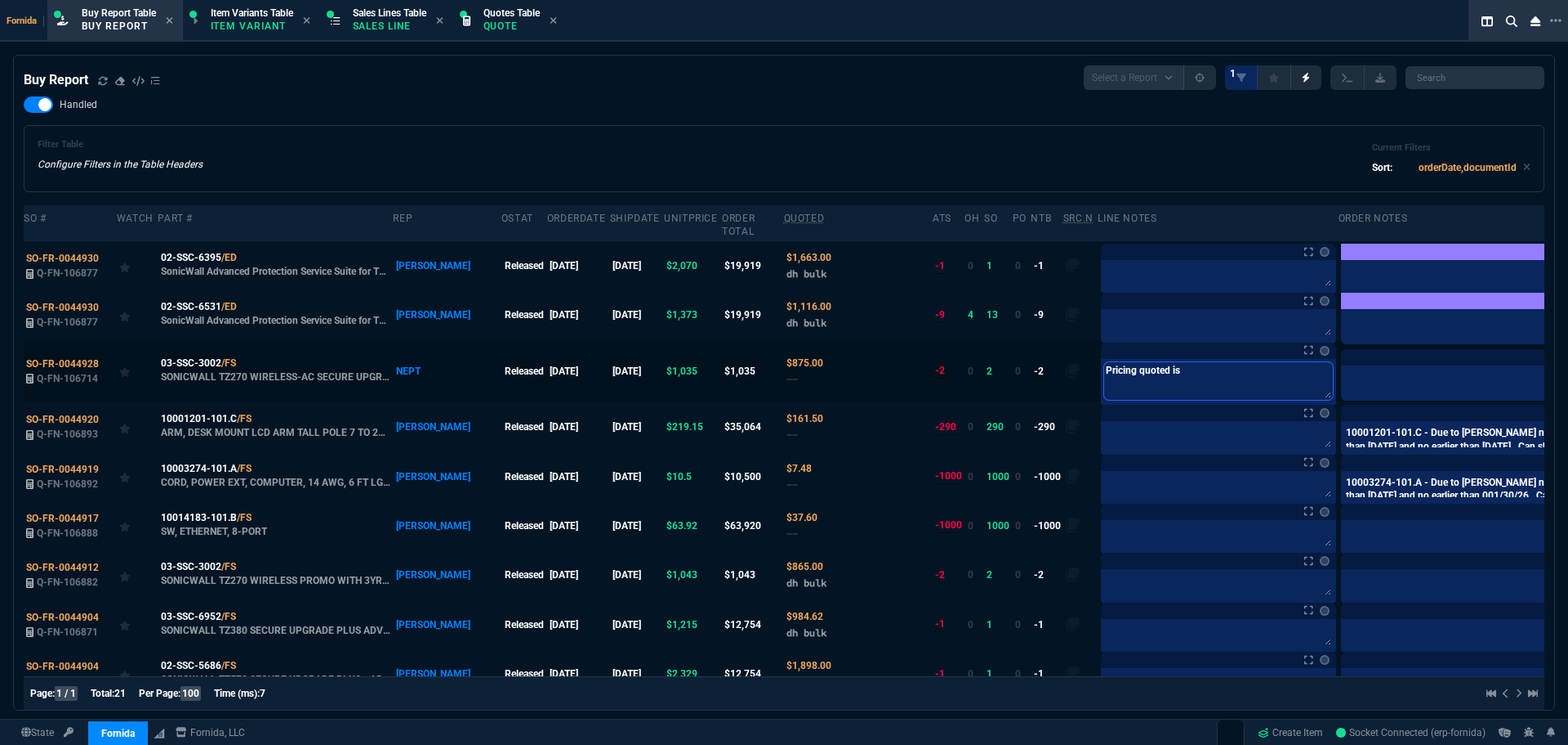
type textarea "Pricing quoted is"
type textarea "Pricing quoted is f"
type textarea "Pricing quoted is fr"
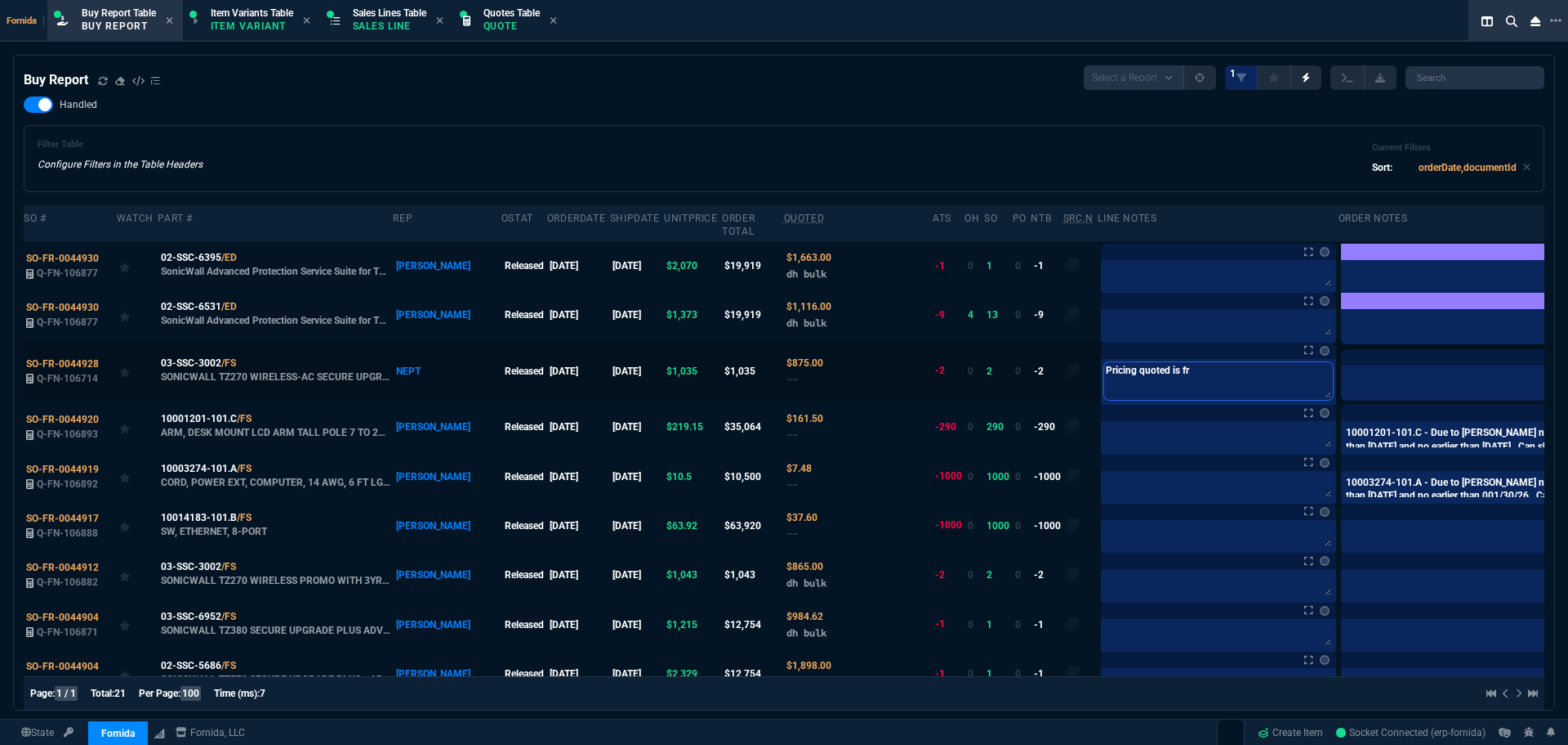
type textarea "Pricing quoted is fro"
type textarea "Pricing quoted is from"
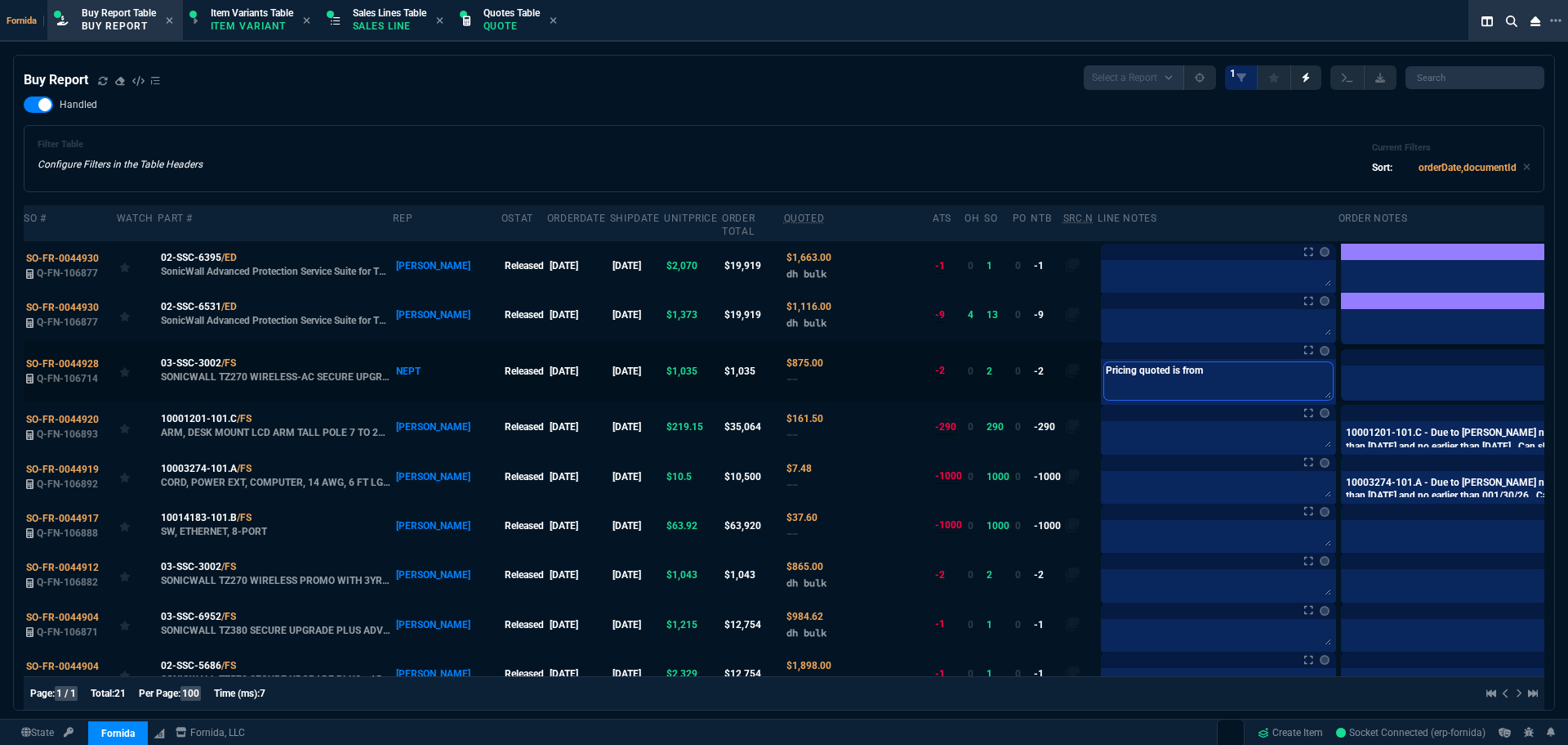
type textarea "Pricing quoted is from"
type textarea "Pricing quoted is from b"
type textarea "Pricing quoted is from bu"
type textarea "Pricing quoted is from bul"
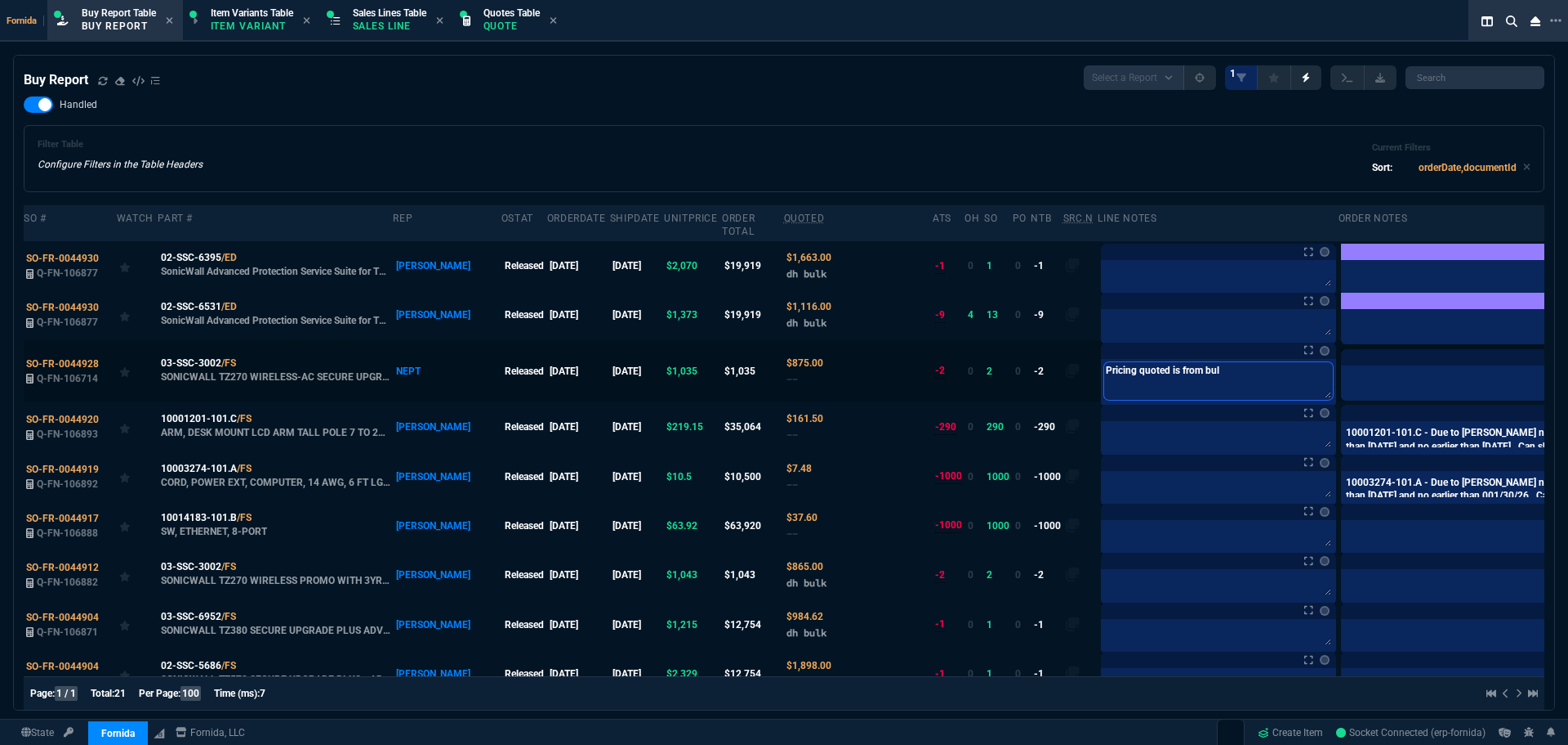
type textarea "Pricing quoted is from bulk"
type textarea "Pricing quoted is from bulkt"
type textarea "Pricing quoted is from bulk"
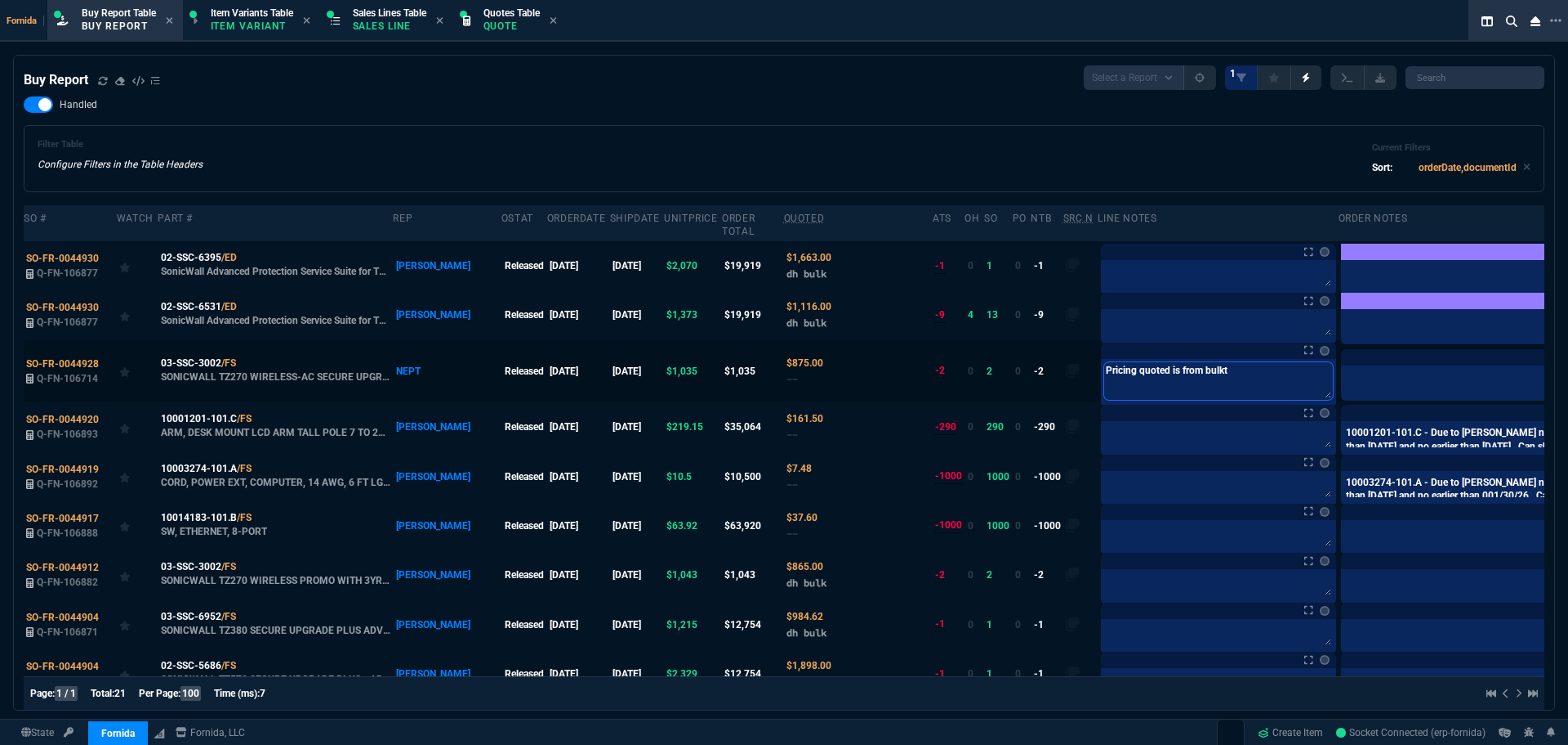
type textarea "Pricing quoted is from bulk"
type textarea "Pricing quoted is from bulk b"
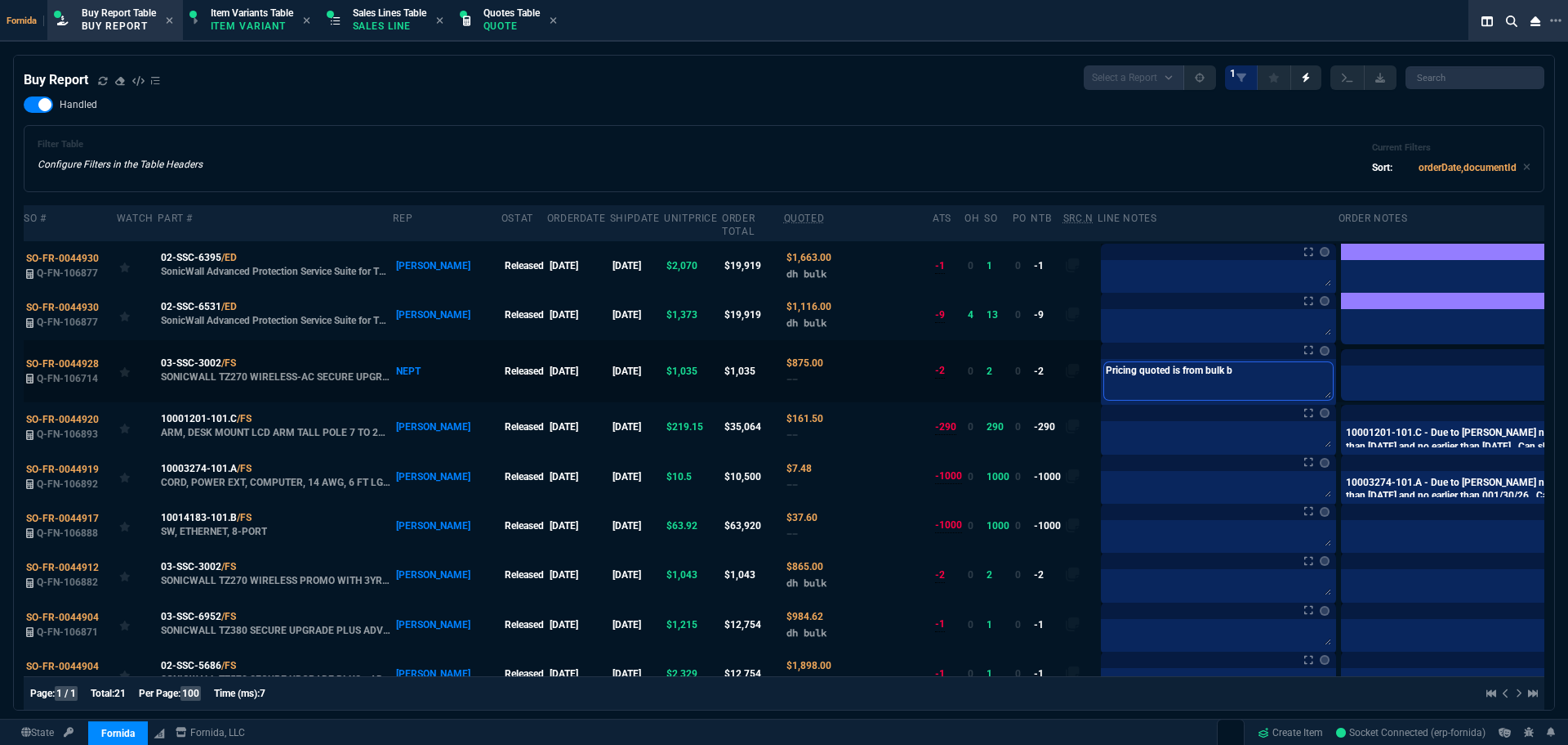
type textarea "Pricing quoted is from bulk bu"
type textarea "Pricing quoted is from bulk buy"
drag, startPoint x: 967, startPoint y: 131, endPoint x: 851, endPoint y: 163, distance: 120.3
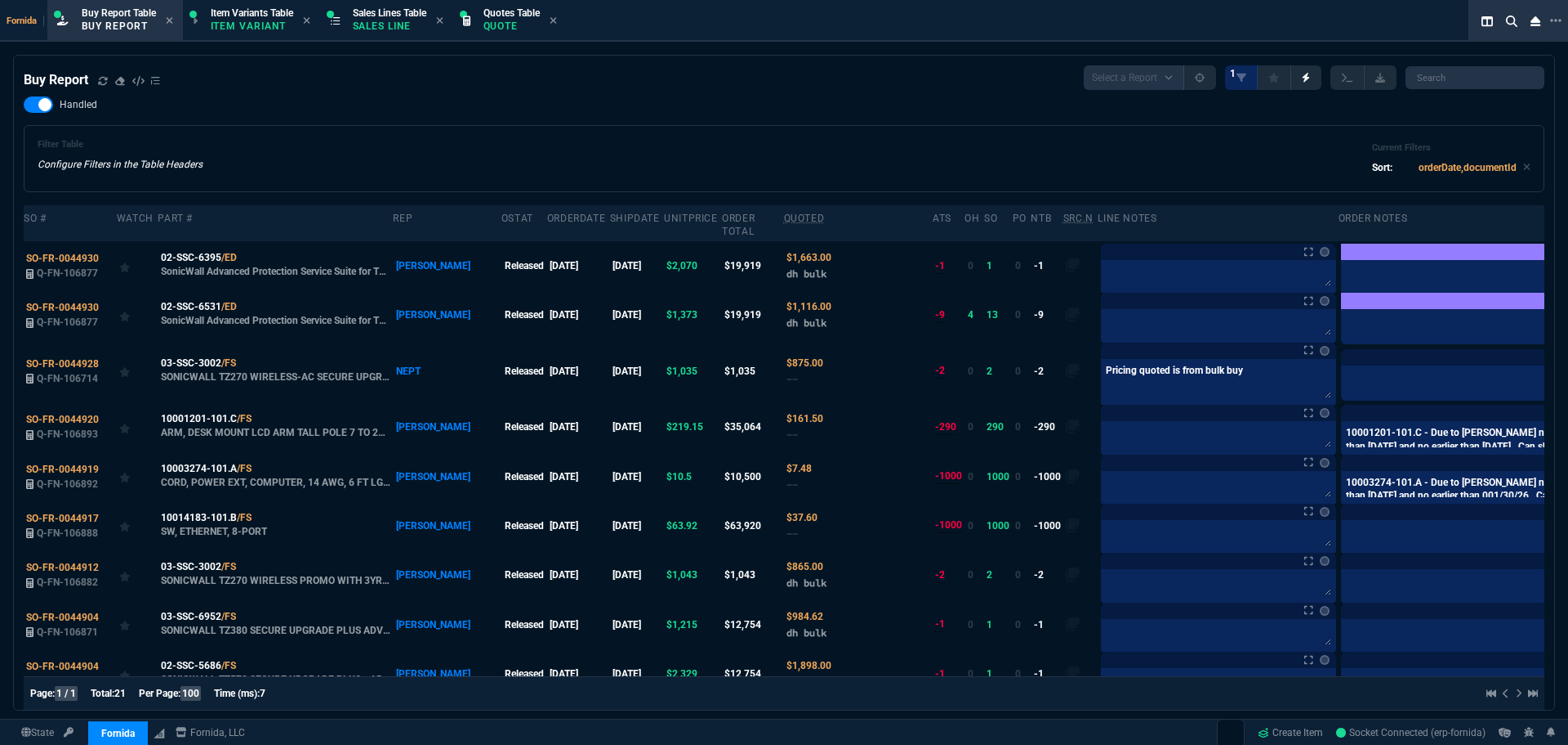
click at [966, 131] on div "Filter Table Configure Filters in the Table Headers Current Filters Sort: order…" at bounding box center [784, 159] width 1521 height 67
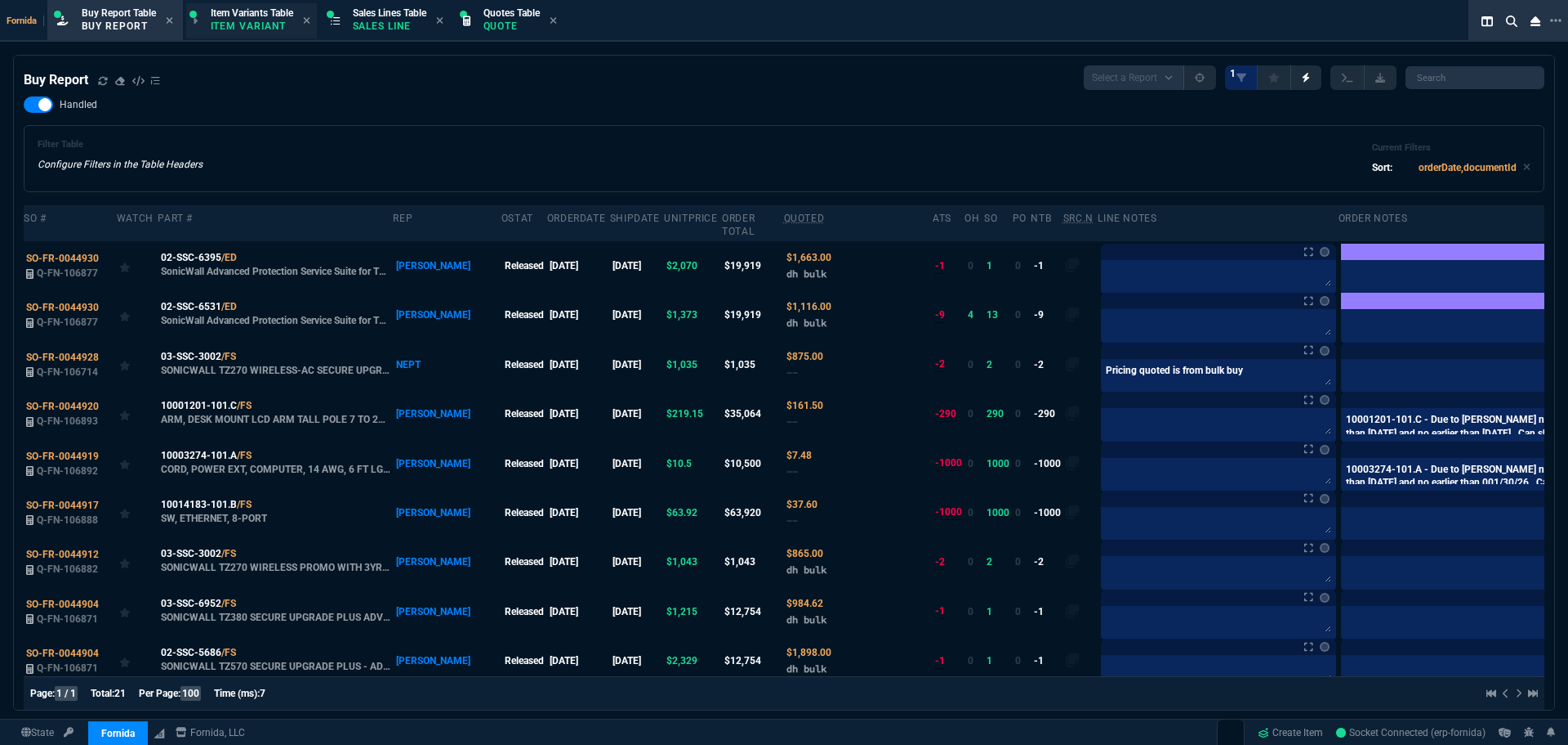
click at [265, 19] on div "Item Variants Table Item Variant" at bounding box center [252, 21] width 82 height 28
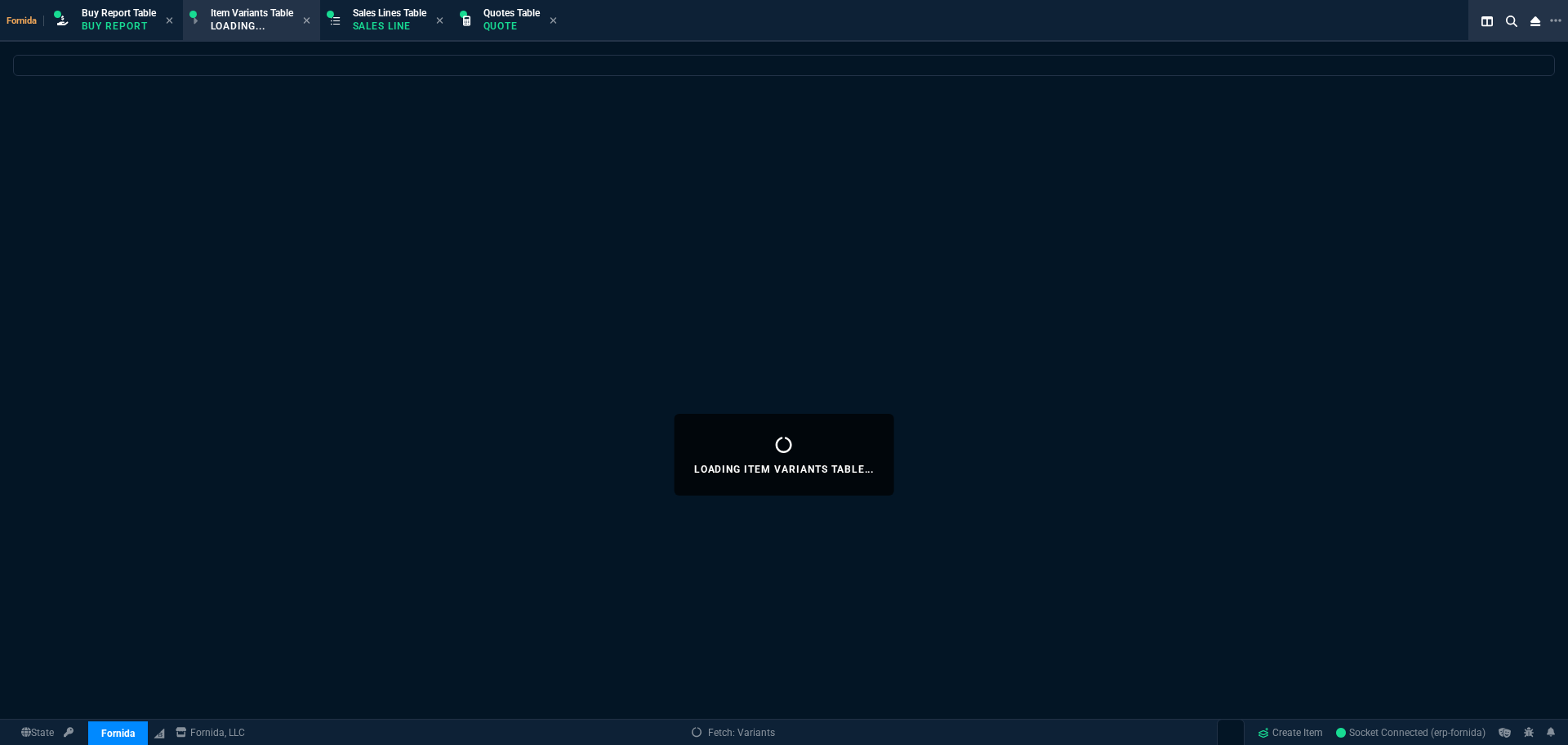
select select
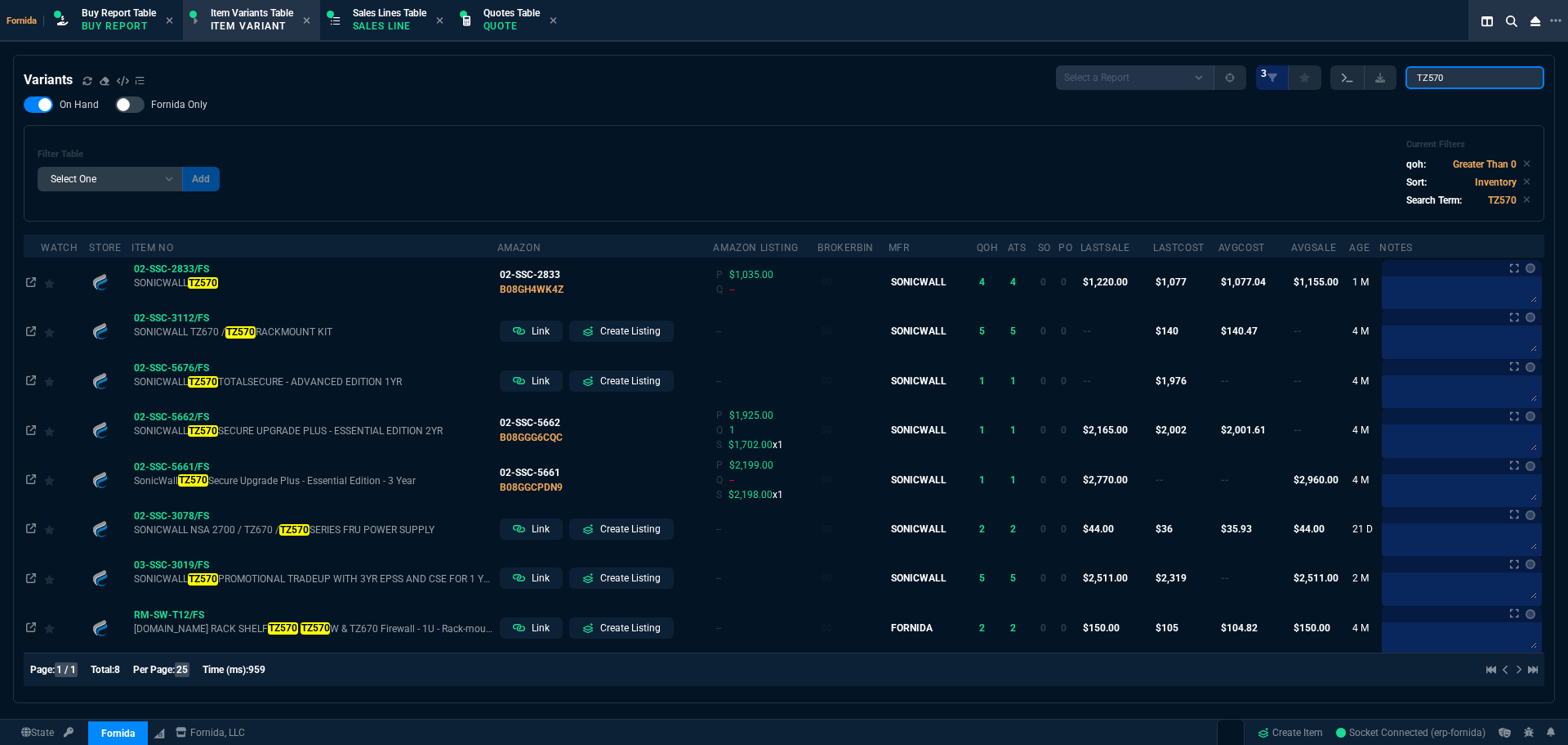
drag, startPoint x: 1372, startPoint y: 76, endPoint x: 1338, endPoint y: 76, distance: 34.0
click at [1338, 76] on div "Select a Report ProblemInventory-7-17-23 BrokerBin22 Listed On Amazon Stock not…" at bounding box center [1300, 77] width 488 height 25
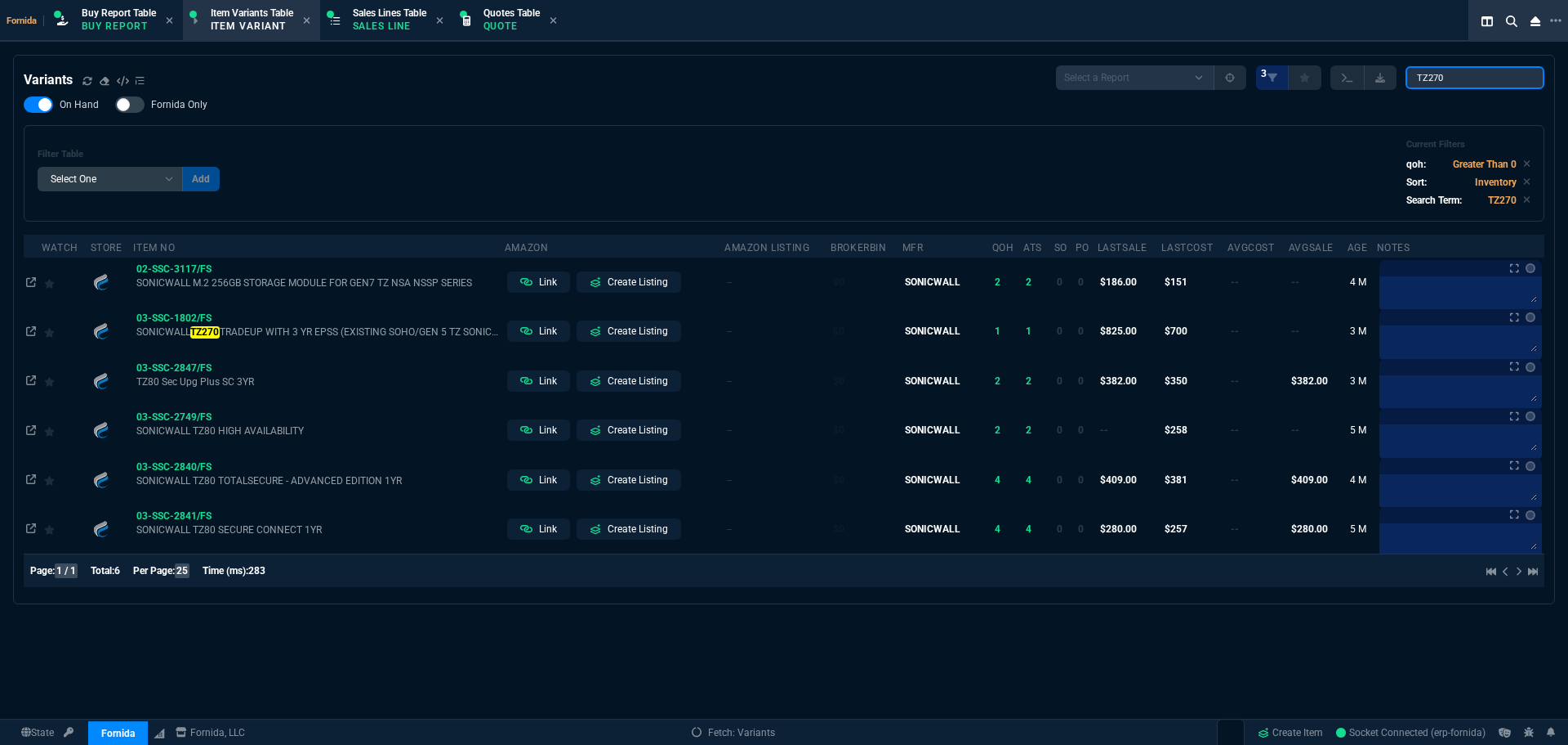
type input "TZ270"
click at [711, 104] on div "On Hand Fornida Only Filter Table Select One Add Filter () Age (daysAgo) Amazon…" at bounding box center [784, 159] width 1521 height 125
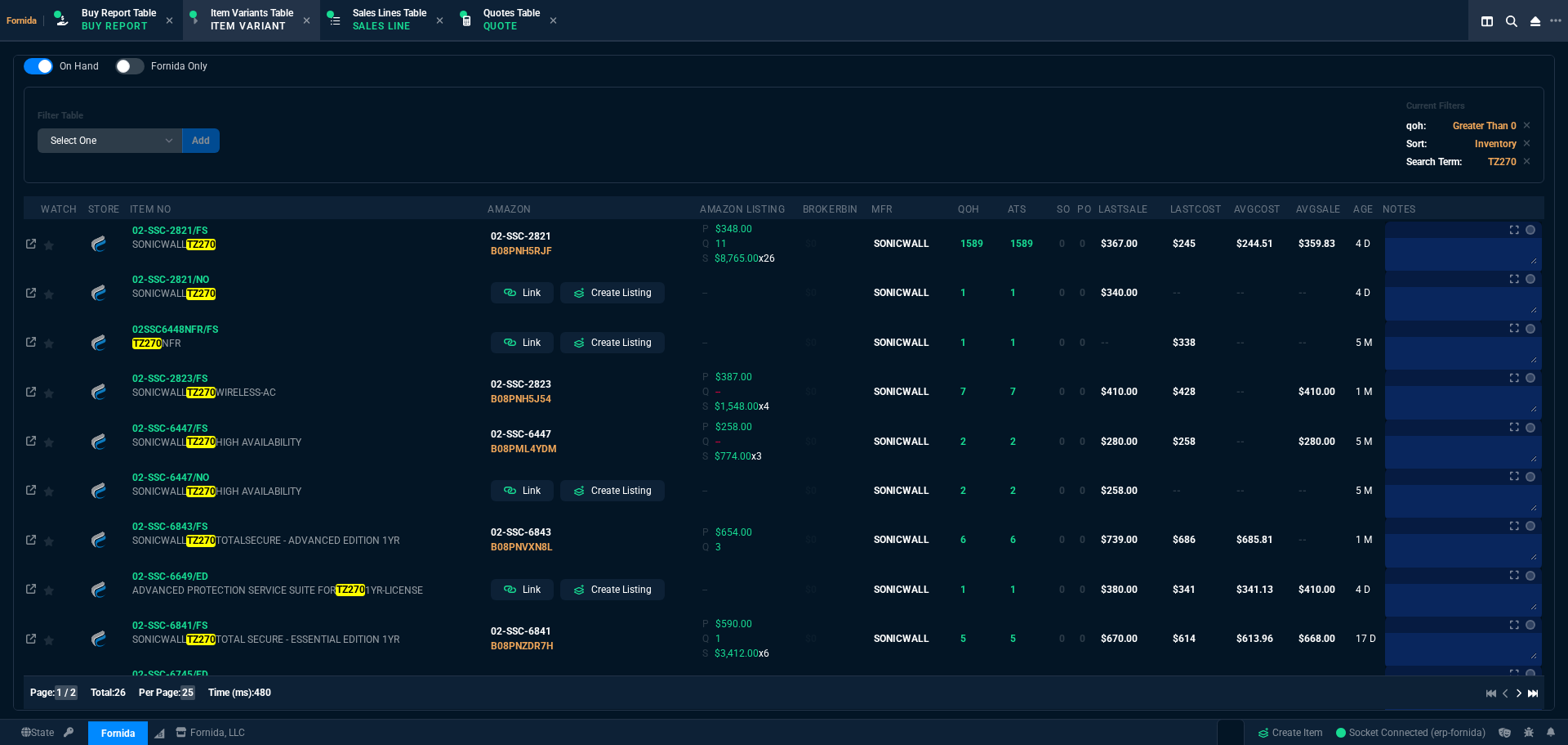
scroll to position [0, 0]
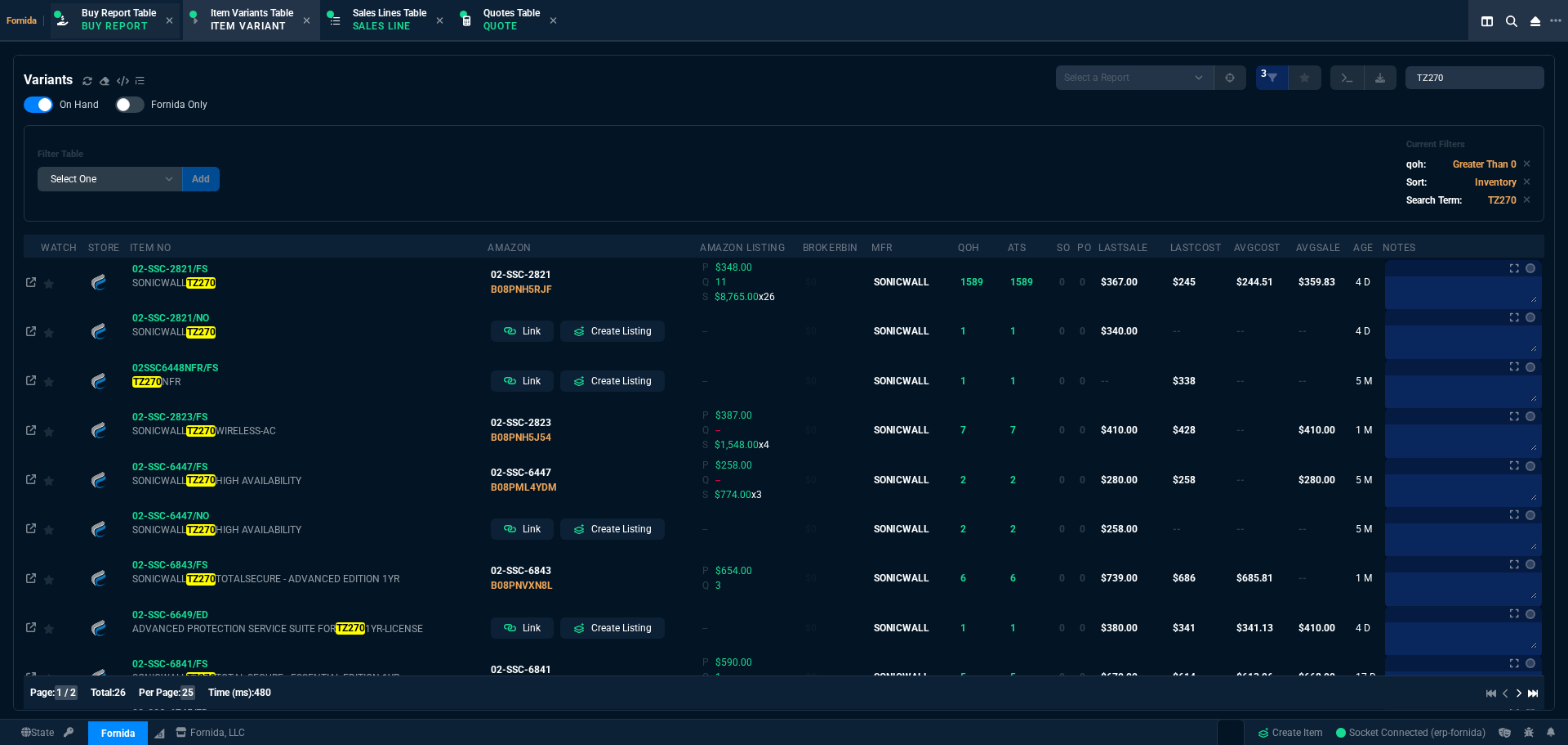
click at [130, 32] on p "Buy Report" at bounding box center [118, 26] width 75 height 13
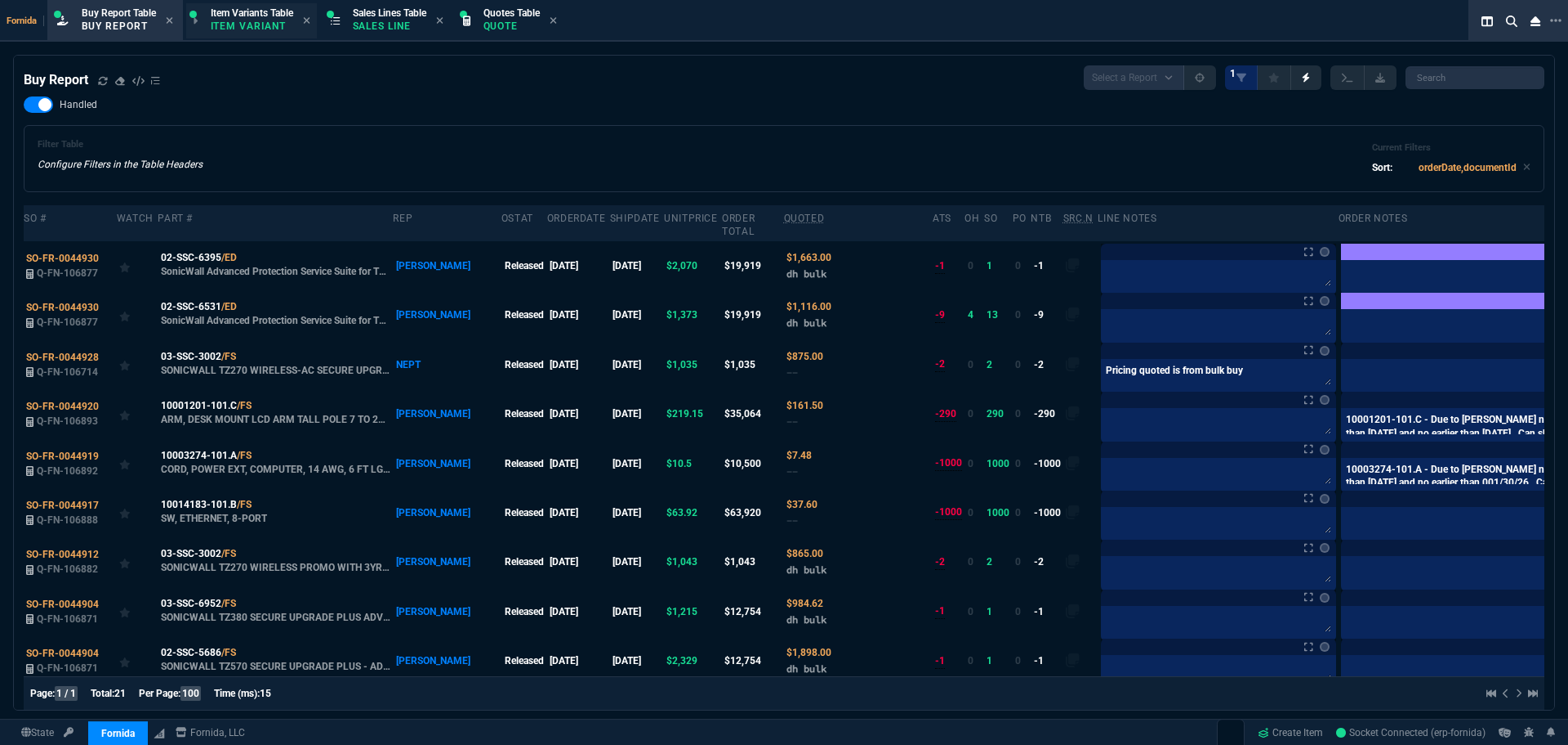
click at [279, 14] on span "Item Variants Table" at bounding box center [252, 13] width 82 height 11
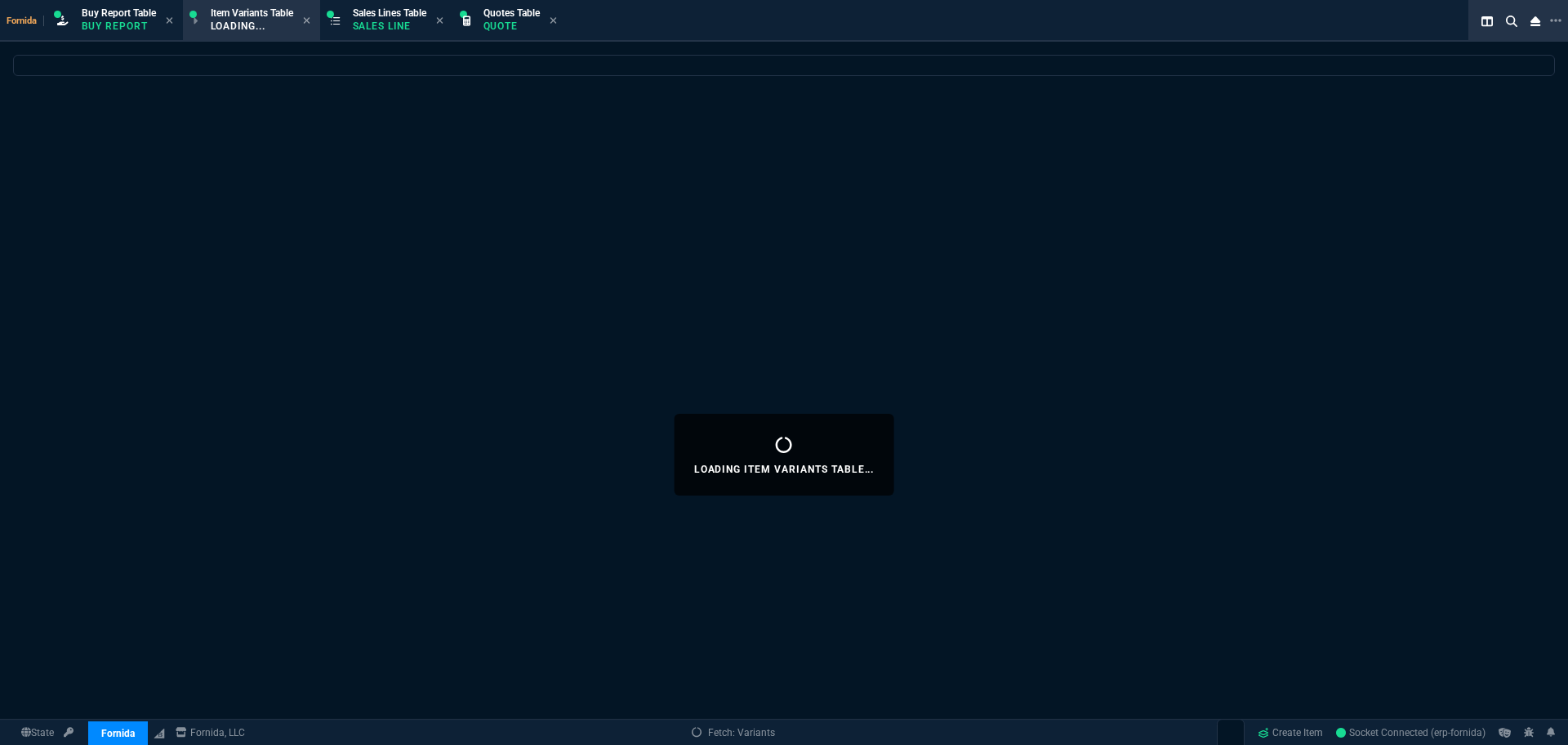
select select
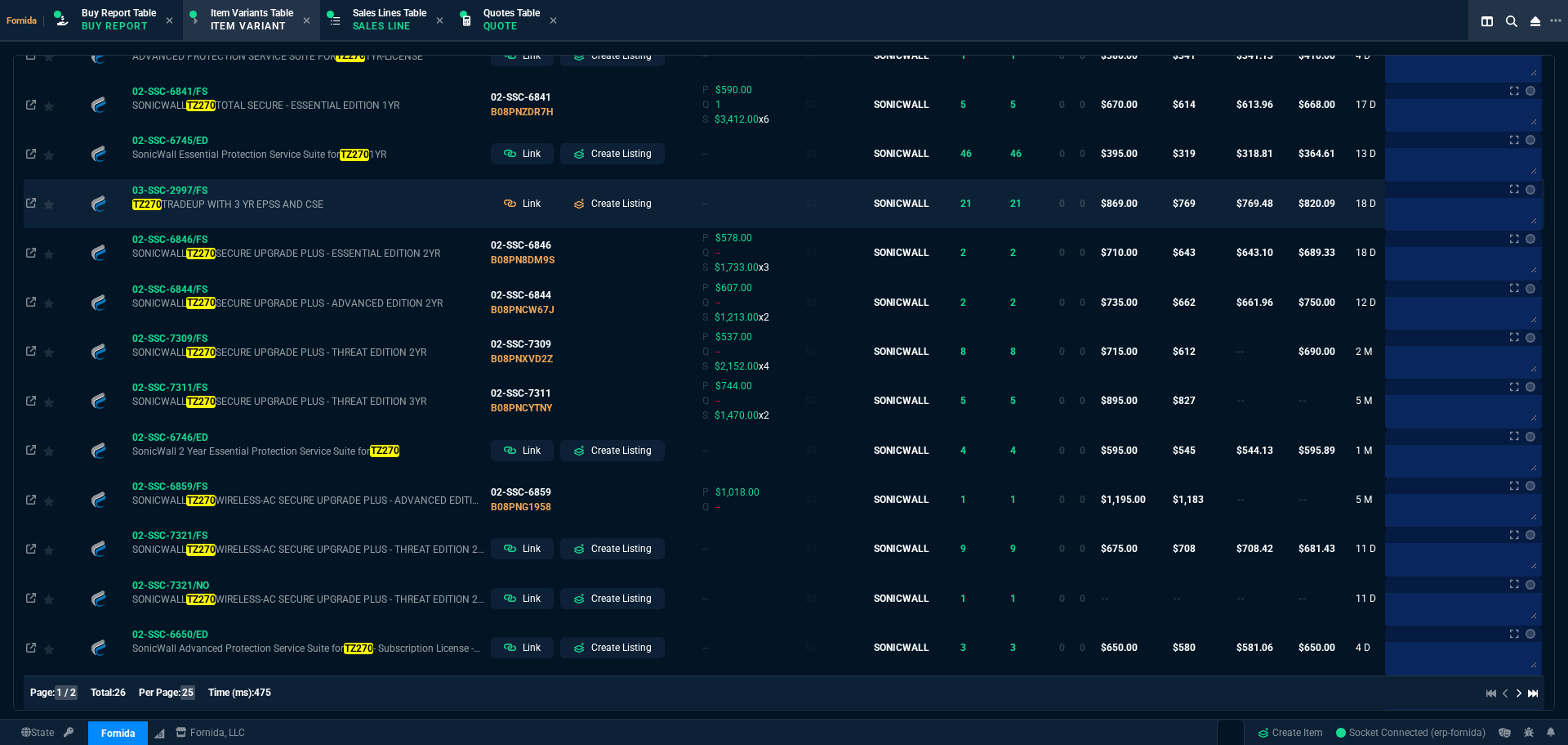
scroll to position [832, 0]
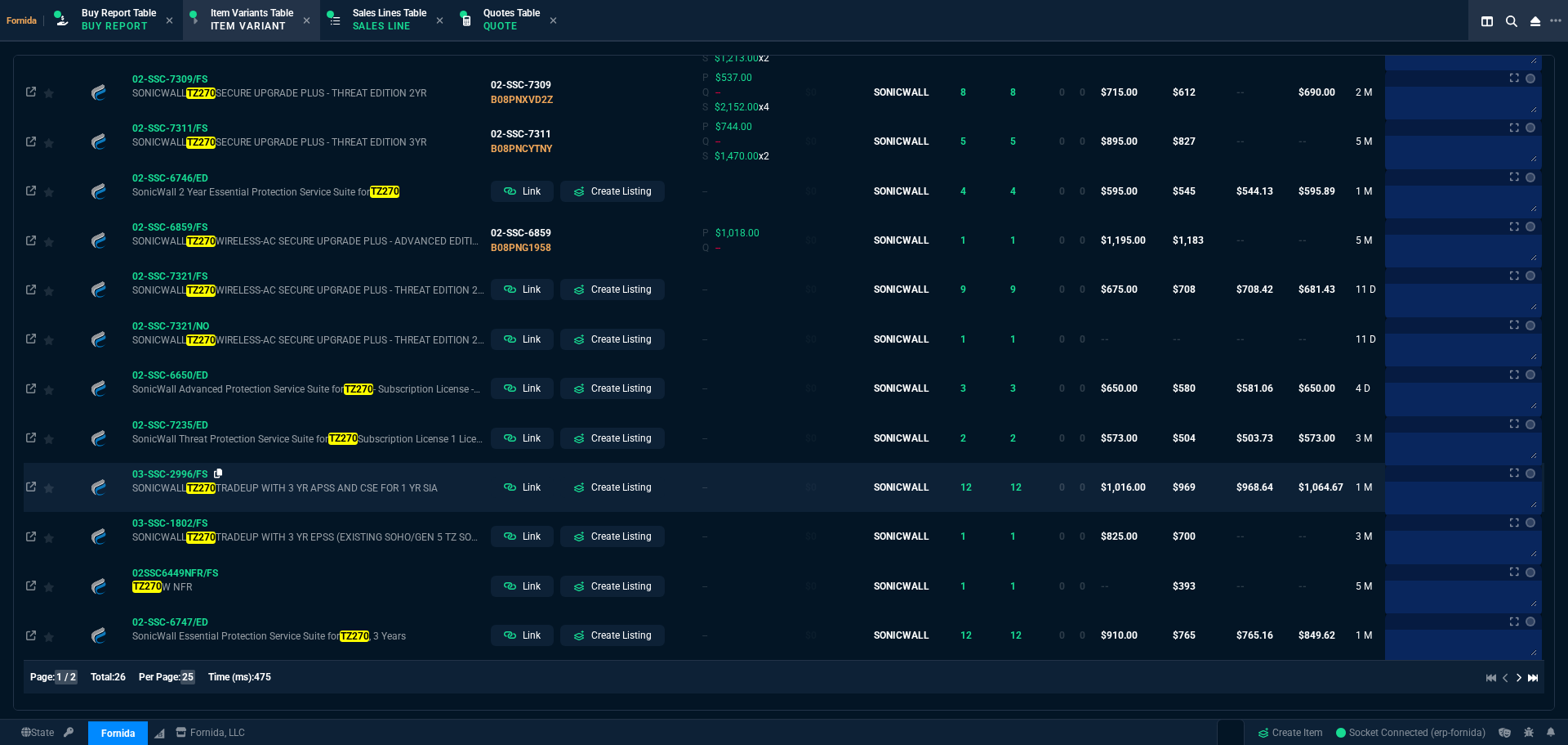
click at [219, 471] on icon at bounding box center [218, 473] width 9 height 9
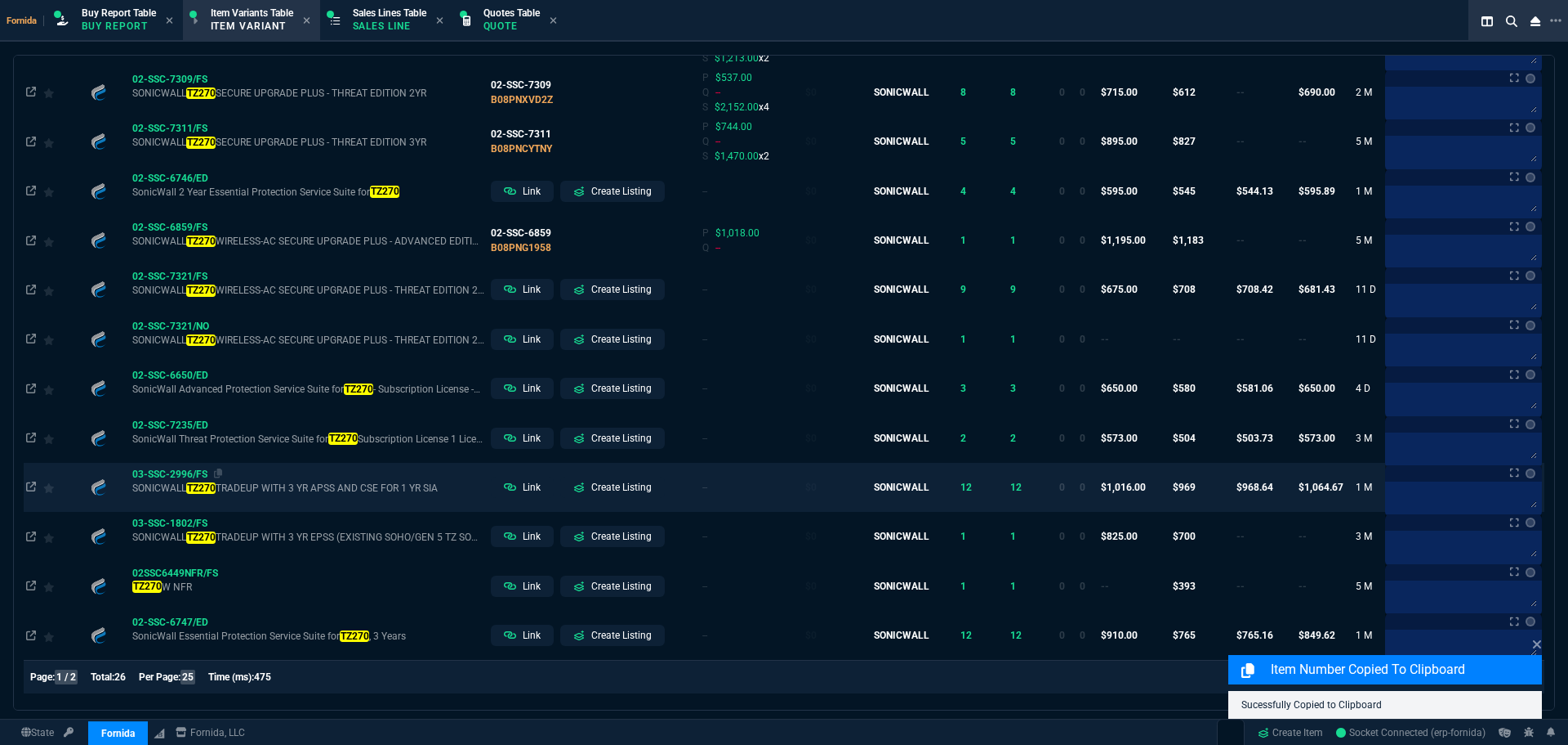
click at [165, 476] on span "03-SSC-2996/FS" at bounding box center [170, 474] width 75 height 11
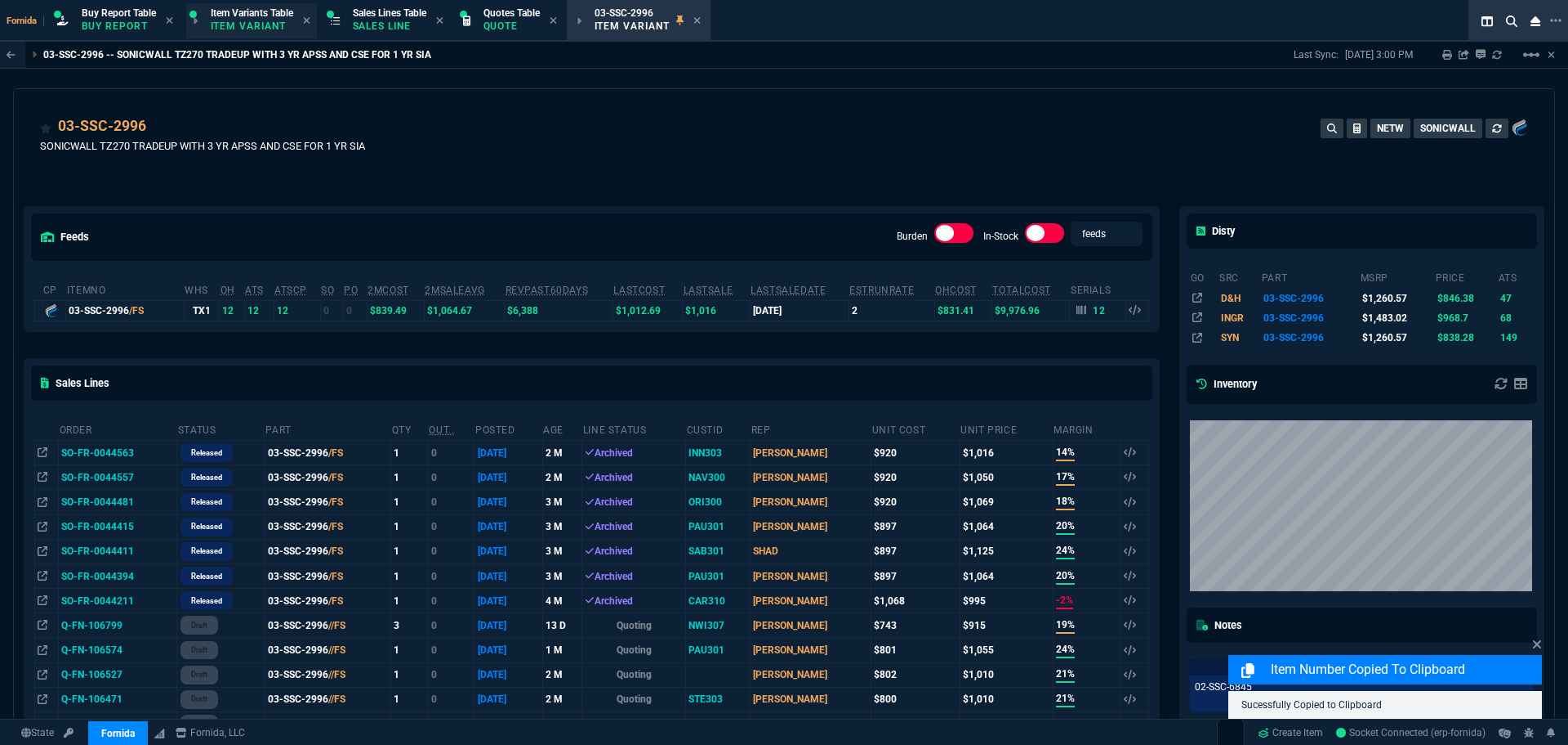
click at [268, 25] on p "Item Variant" at bounding box center [251, 26] width 81 height 13
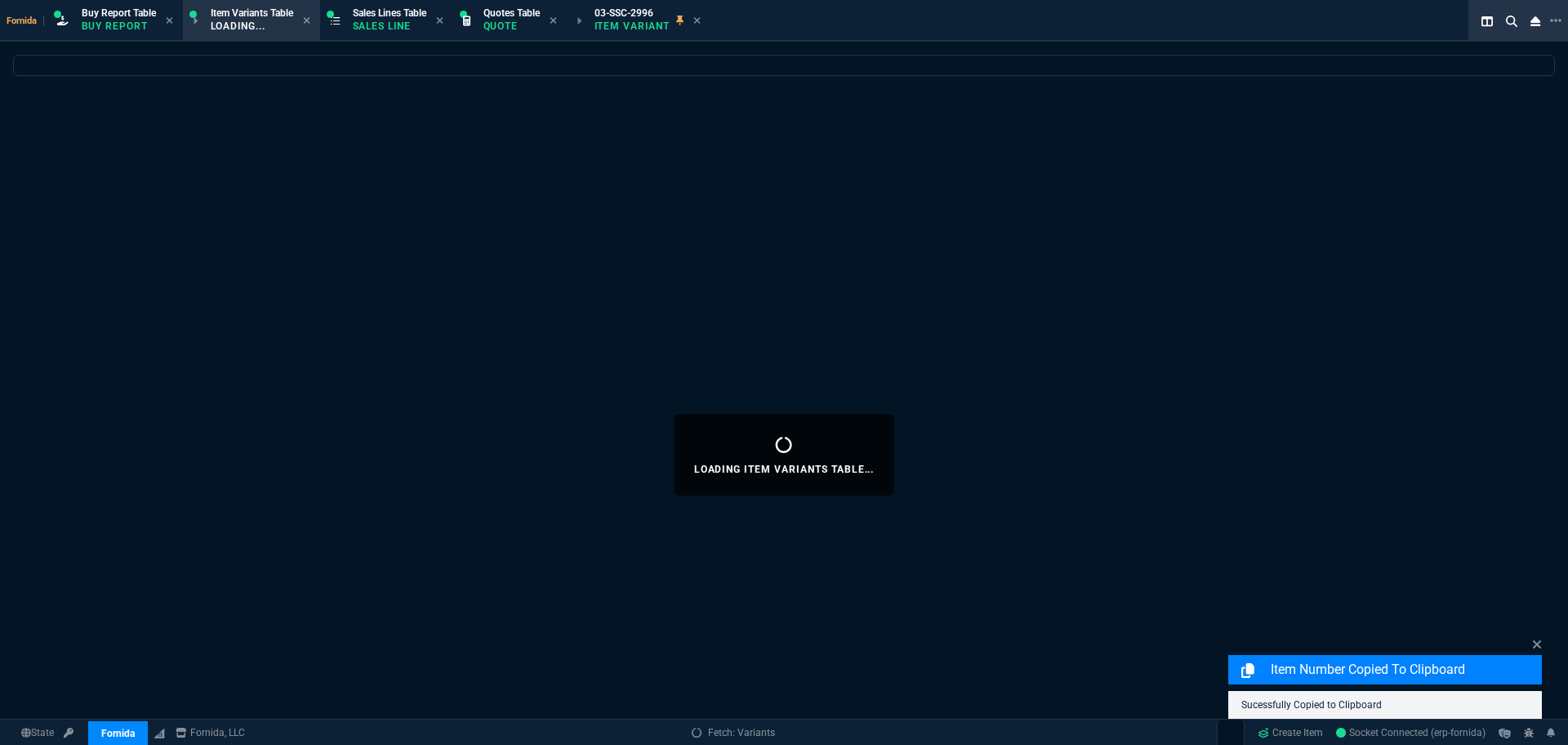
select select
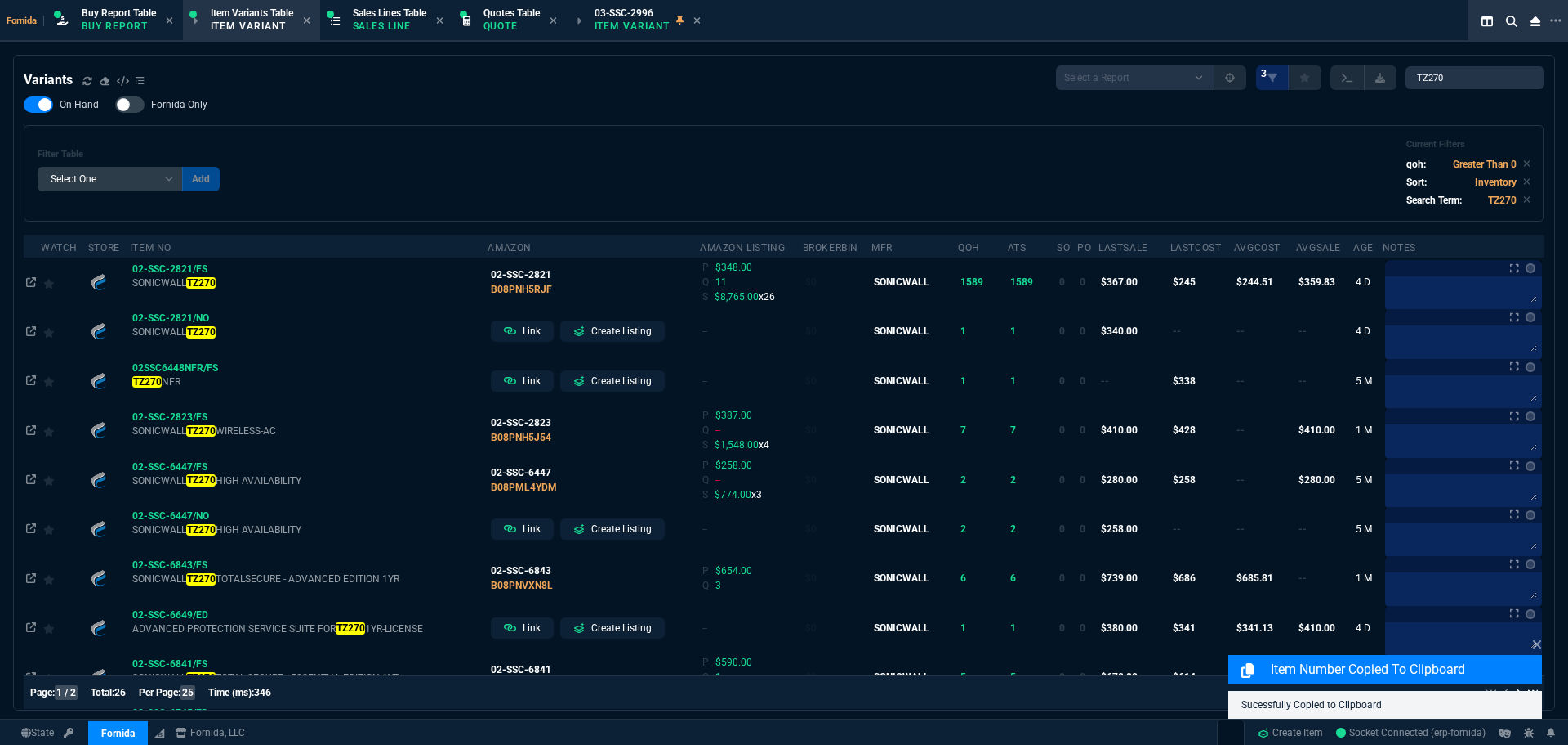
drag, startPoint x: 108, startPoint y: 21, endPoint x: 160, endPoint y: 45, distance: 57.3
click at [108, 21] on p "Buy Report" at bounding box center [118, 26] width 75 height 13
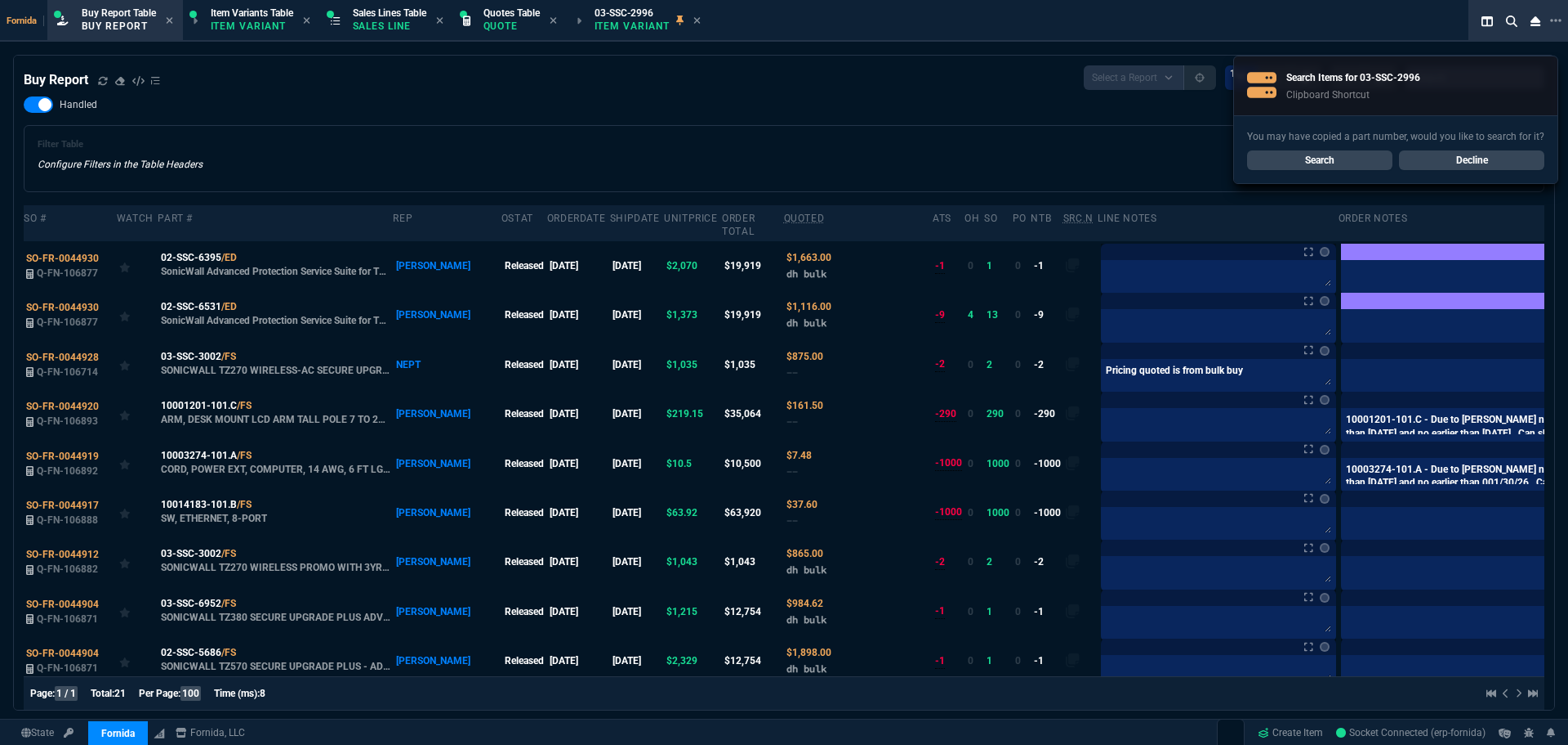
click at [1485, 161] on link "Decline" at bounding box center [1472, 160] width 146 height 20
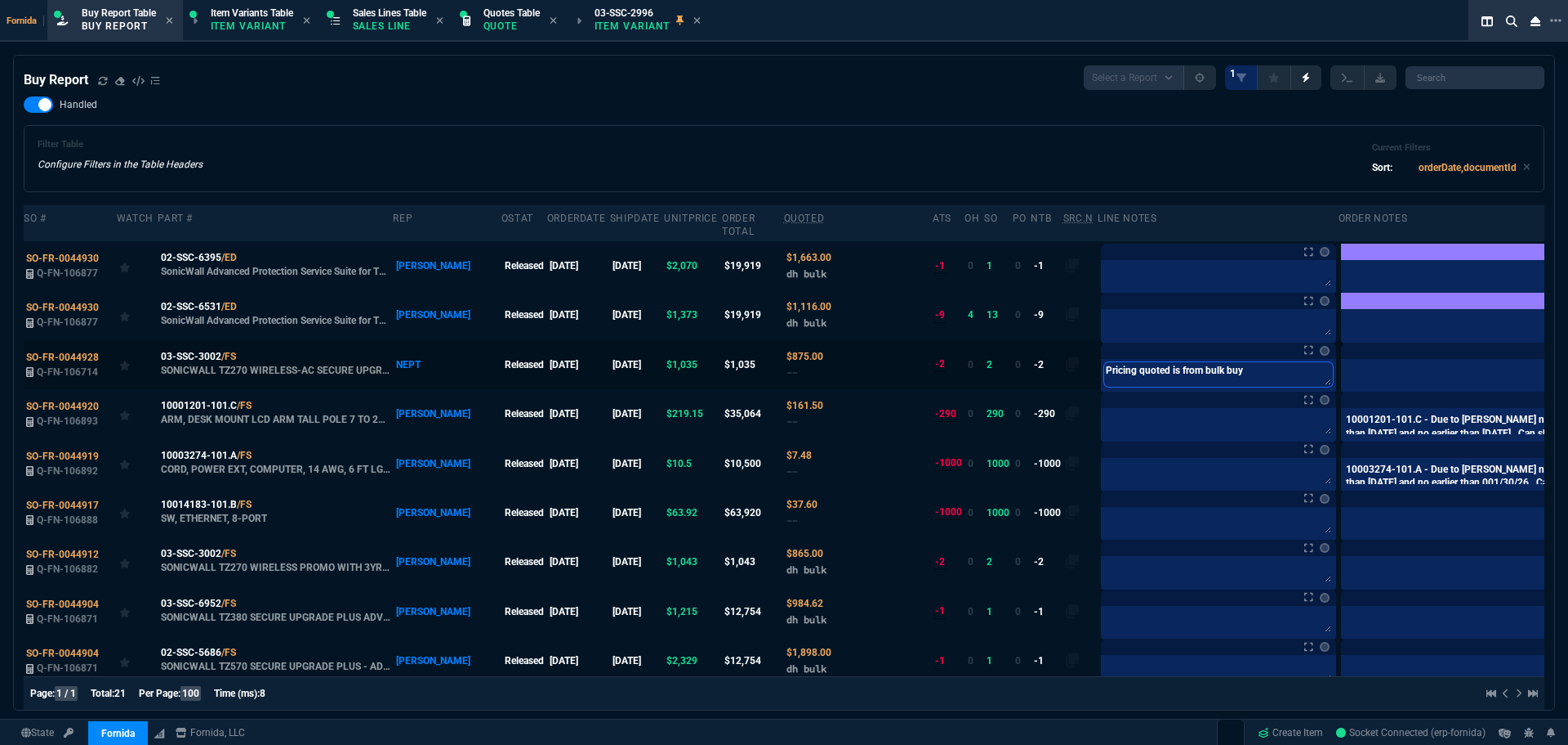
click at [888, 368] on tr "SO-FR-0044928 Q-FN-106714 03-SSC-3002 /FS SONICWALL TZ270 WIRELESS-AC SECURE UP…" at bounding box center [816, 364] width 1583 height 49
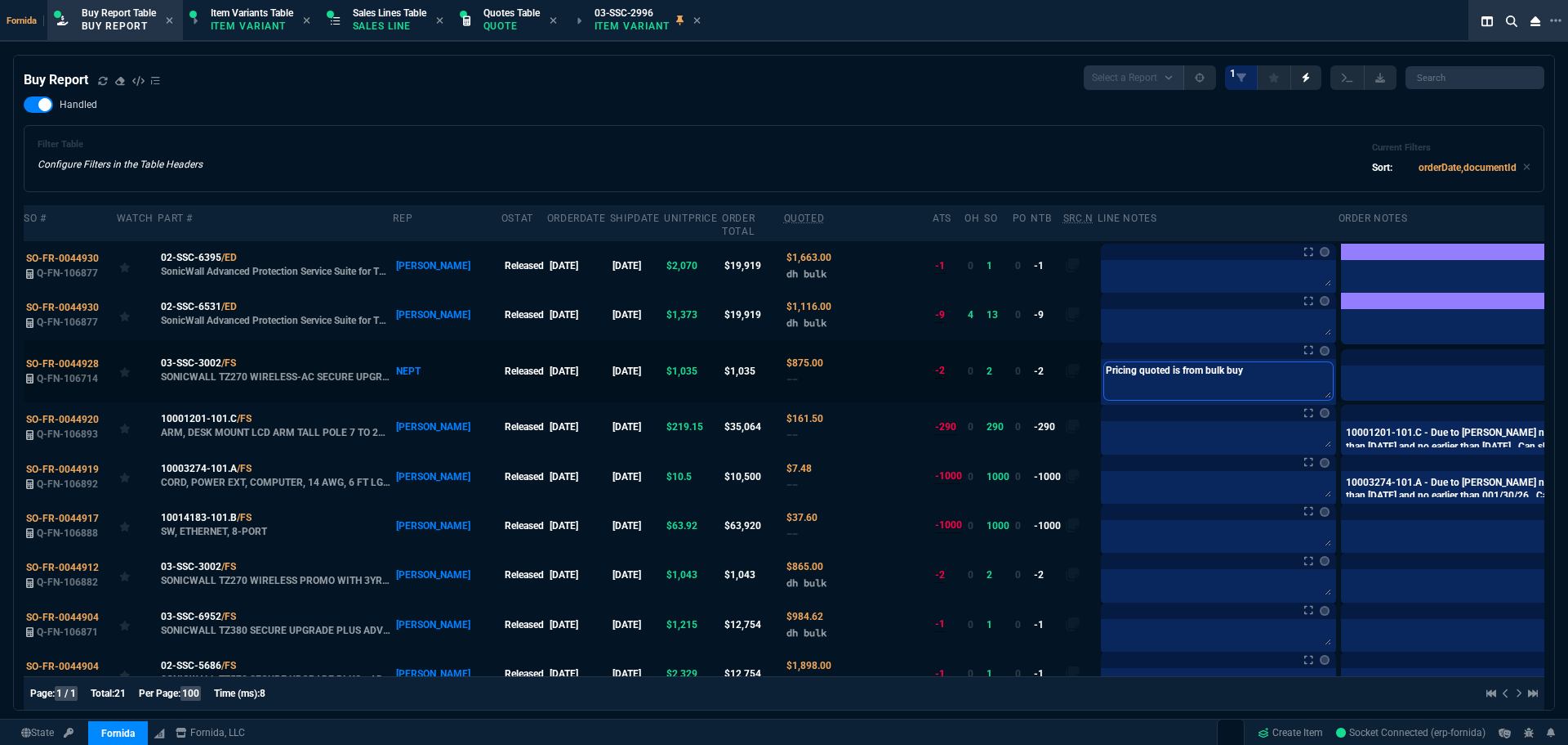
type textarea "C"
type textarea "Ch"
type textarea "Che"
type textarea "Chec"
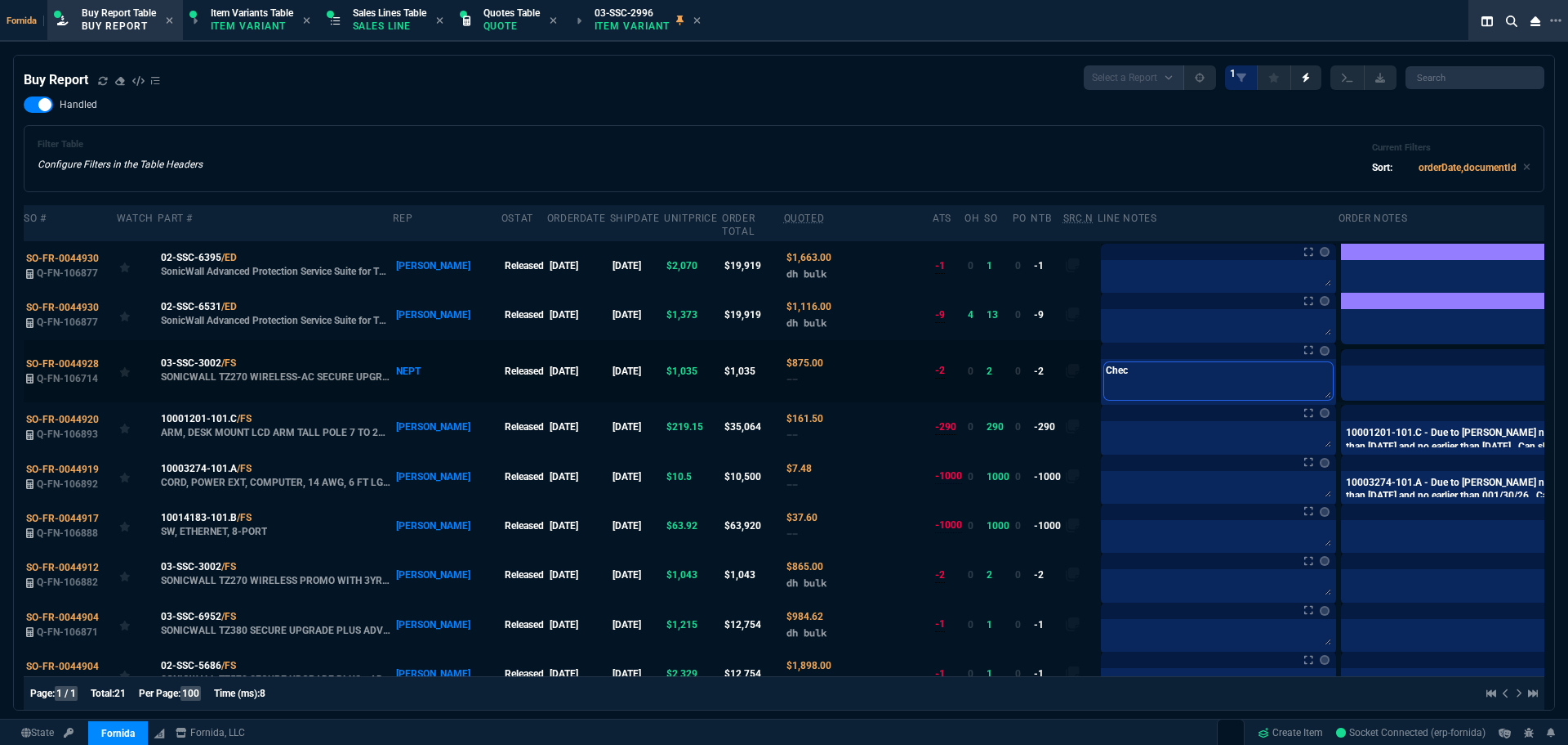
type textarea "Check"
type textarea "Check w"
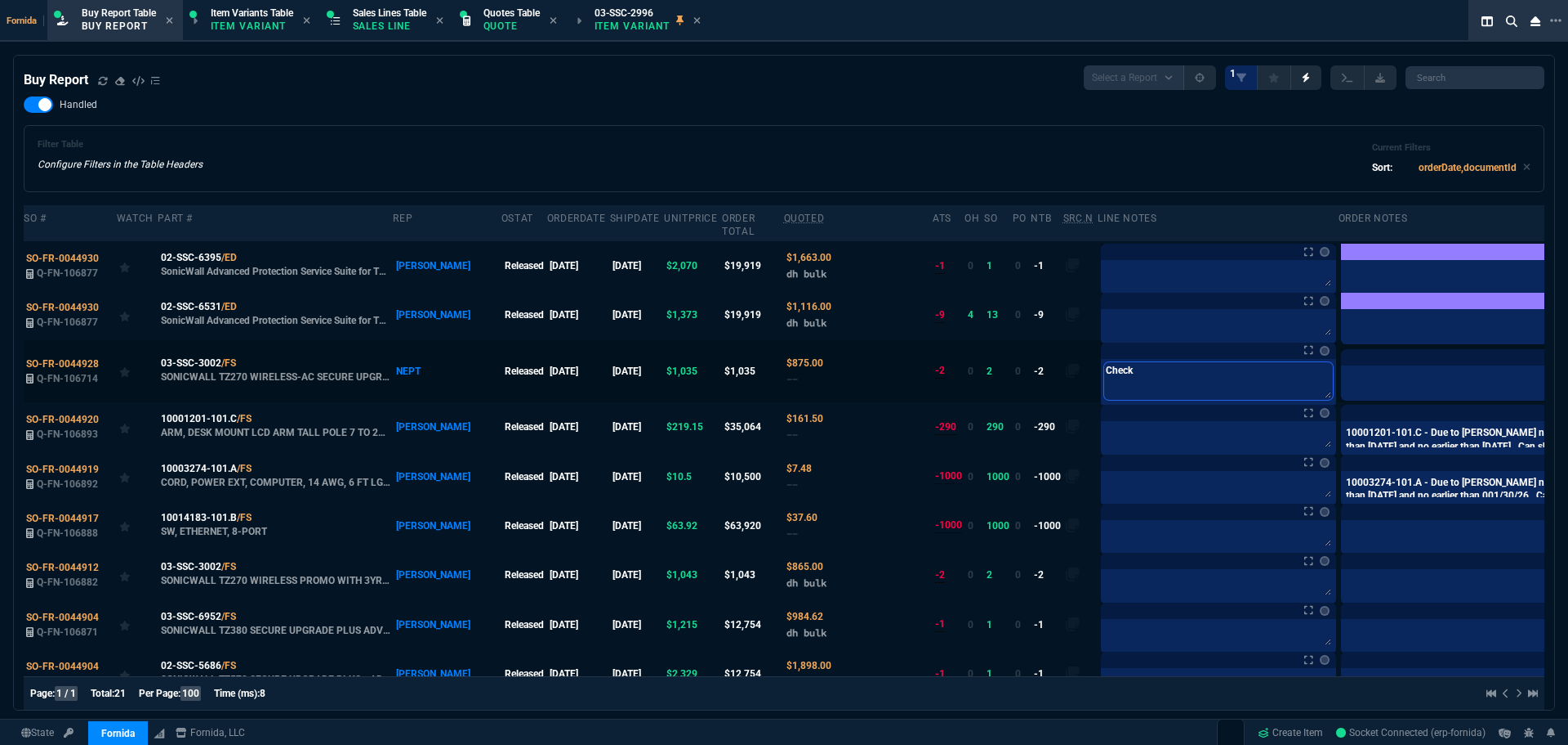
type textarea "Check w"
type textarea "Check wi"
type textarea "Check wit"
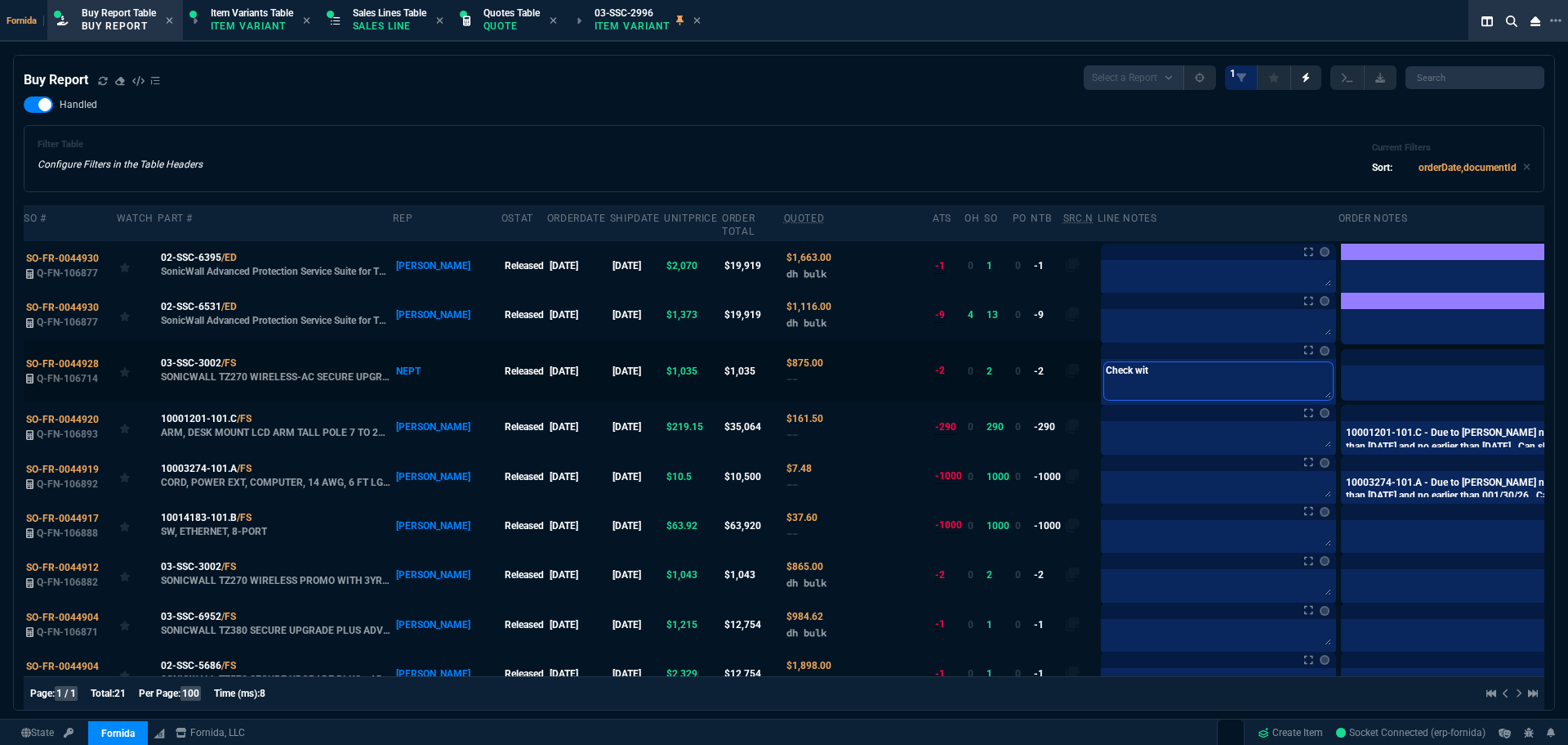
type textarea "Check with"
type textarea "Check with T"
type textarea "Check with Ti"
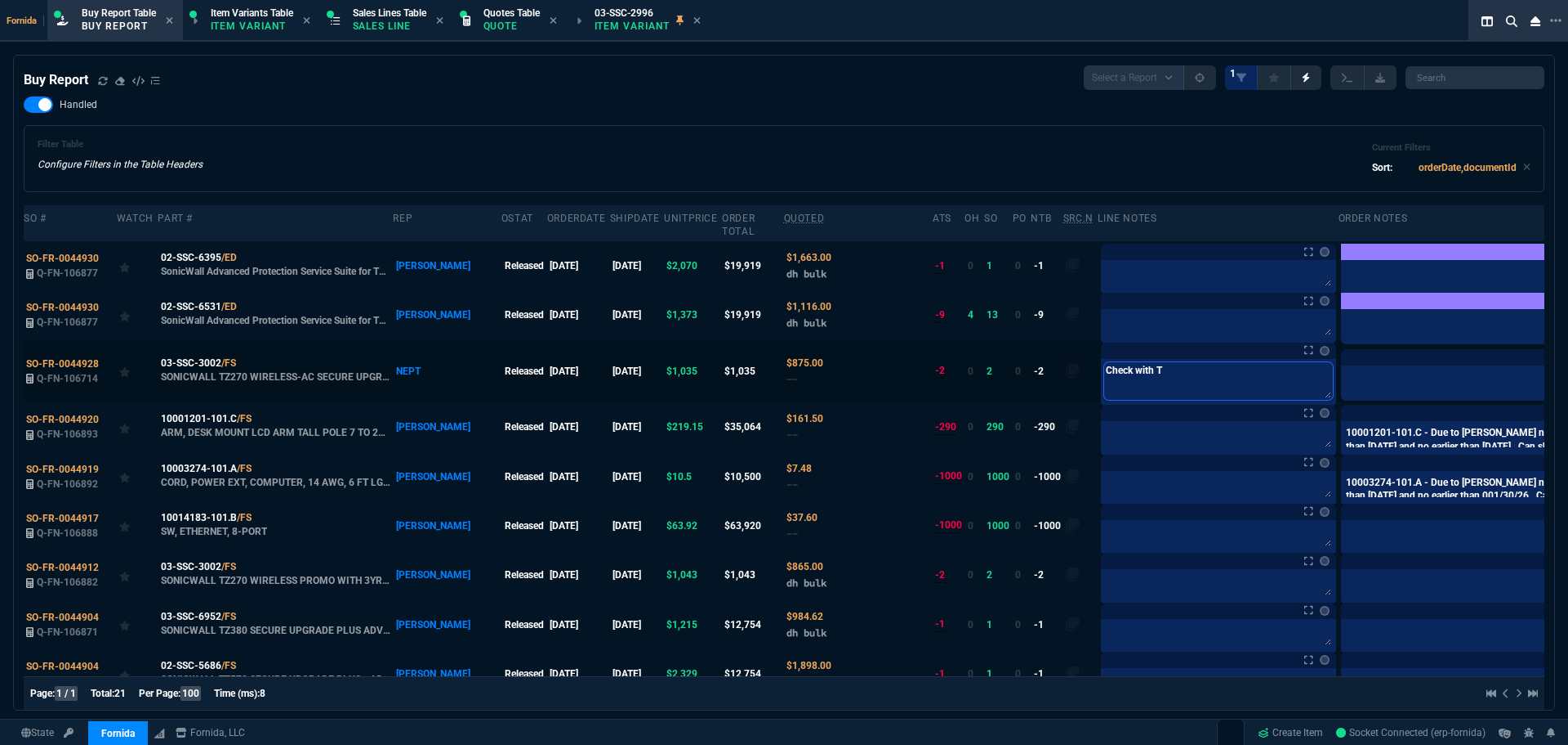
type textarea "Check with Ti"
type textarea "Check with Tin"
type textarea "Check with Tiny"
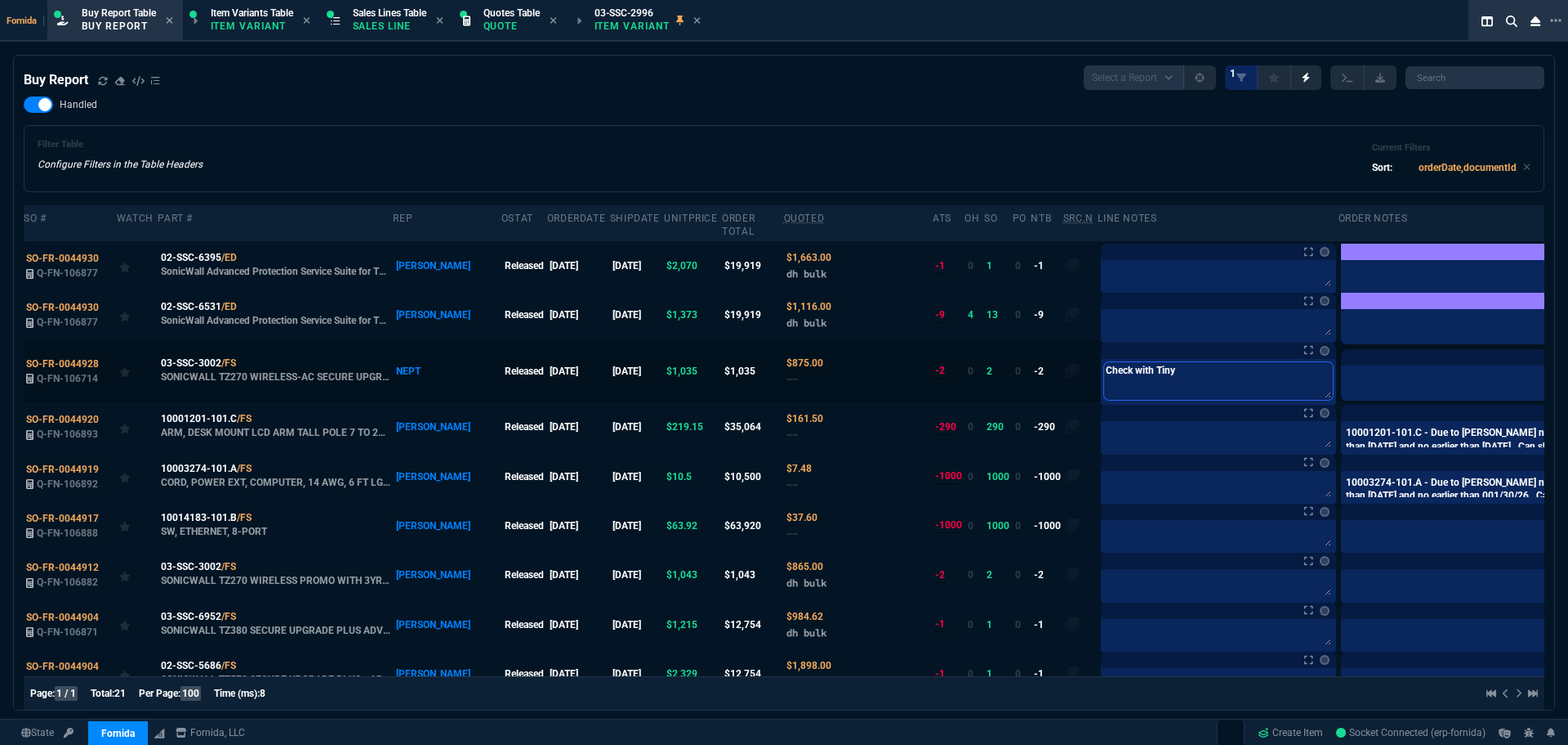
type textarea "Check with Tiny"
type textarea "Check with Tiny i"
type textarea "Check with Tiny if"
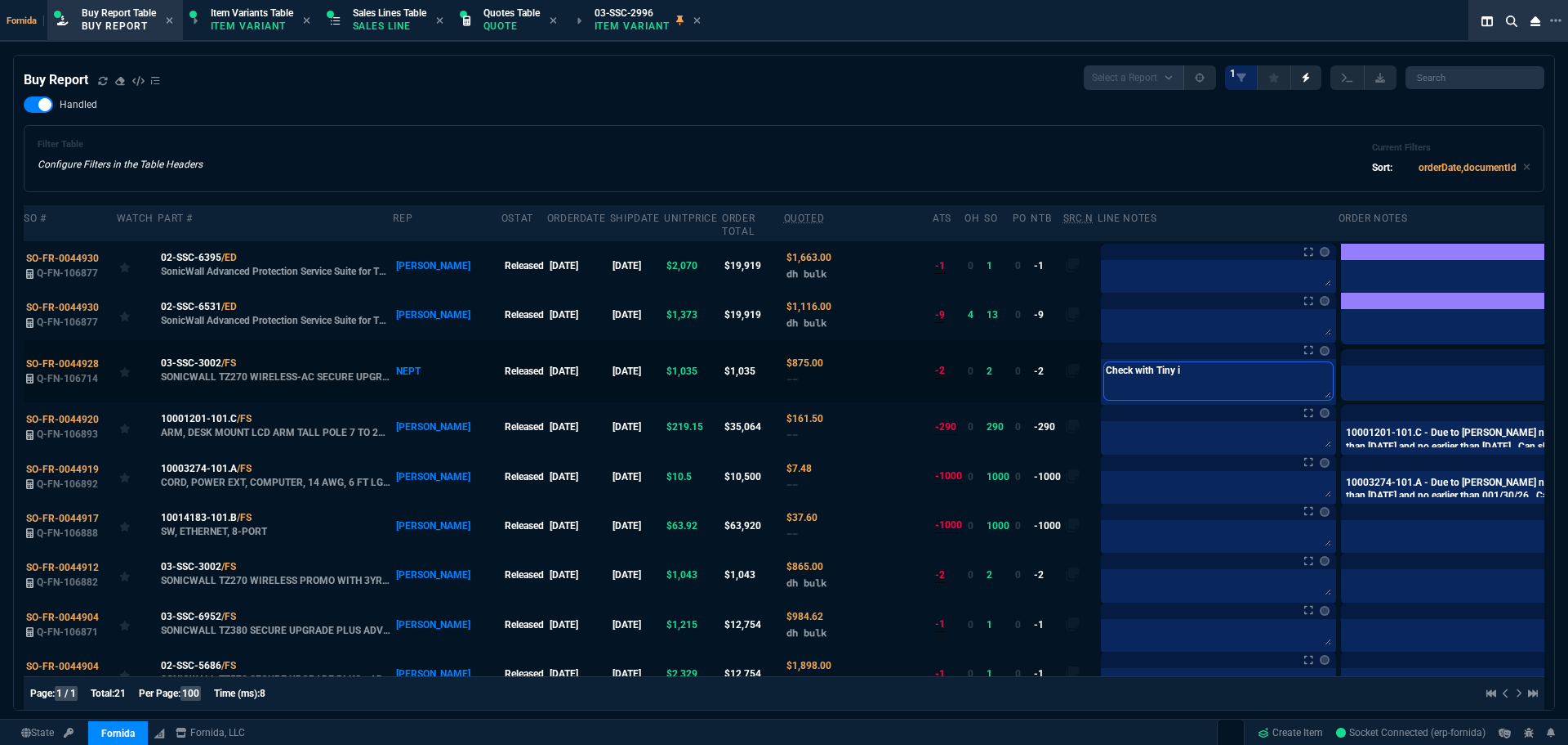
type textarea "Check with Tiny if"
type textarea "Check with Tiny if w"
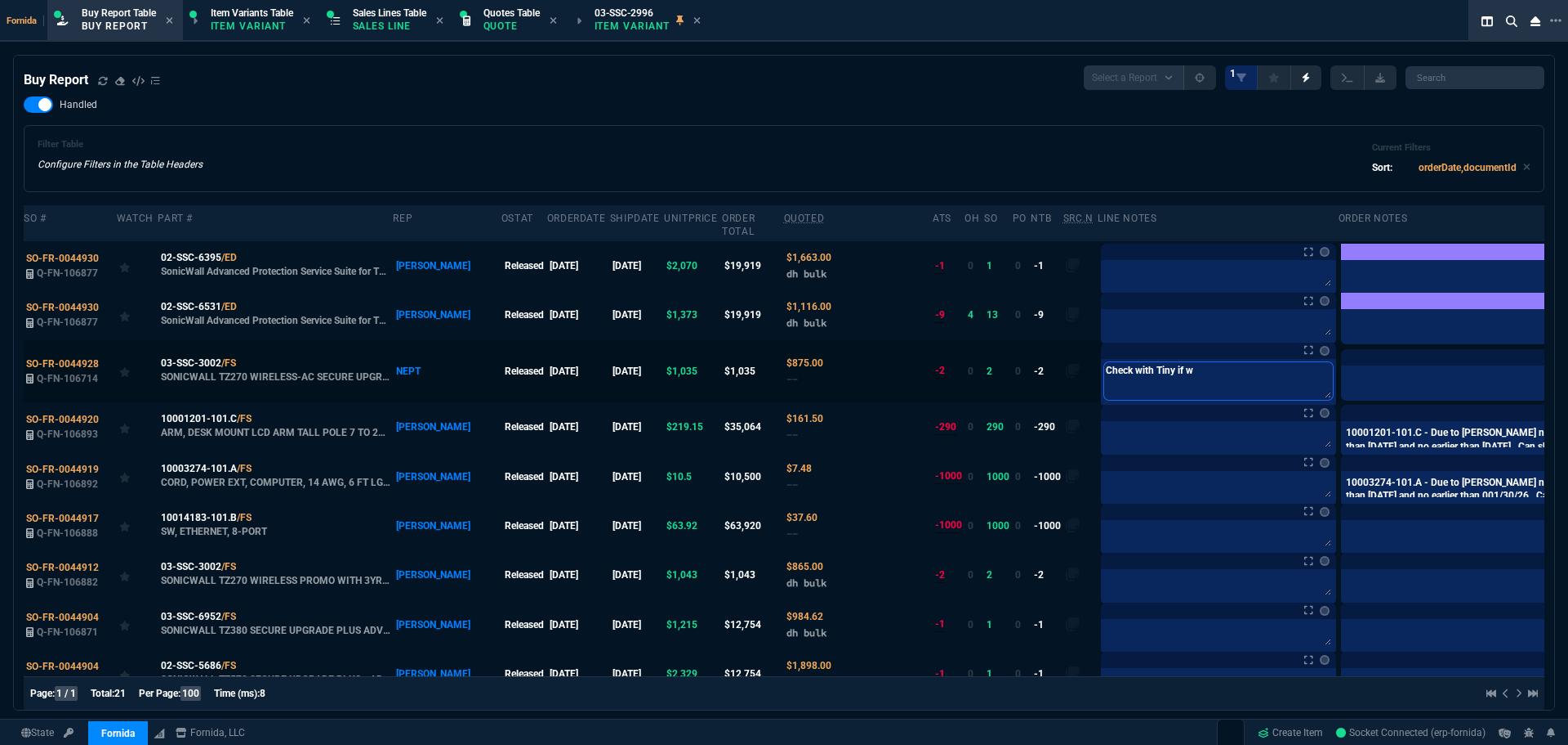
type textarea "Check with Tiny if"
type textarea "Check with Tiny if h"
type textarea "Check with Tiny if he"
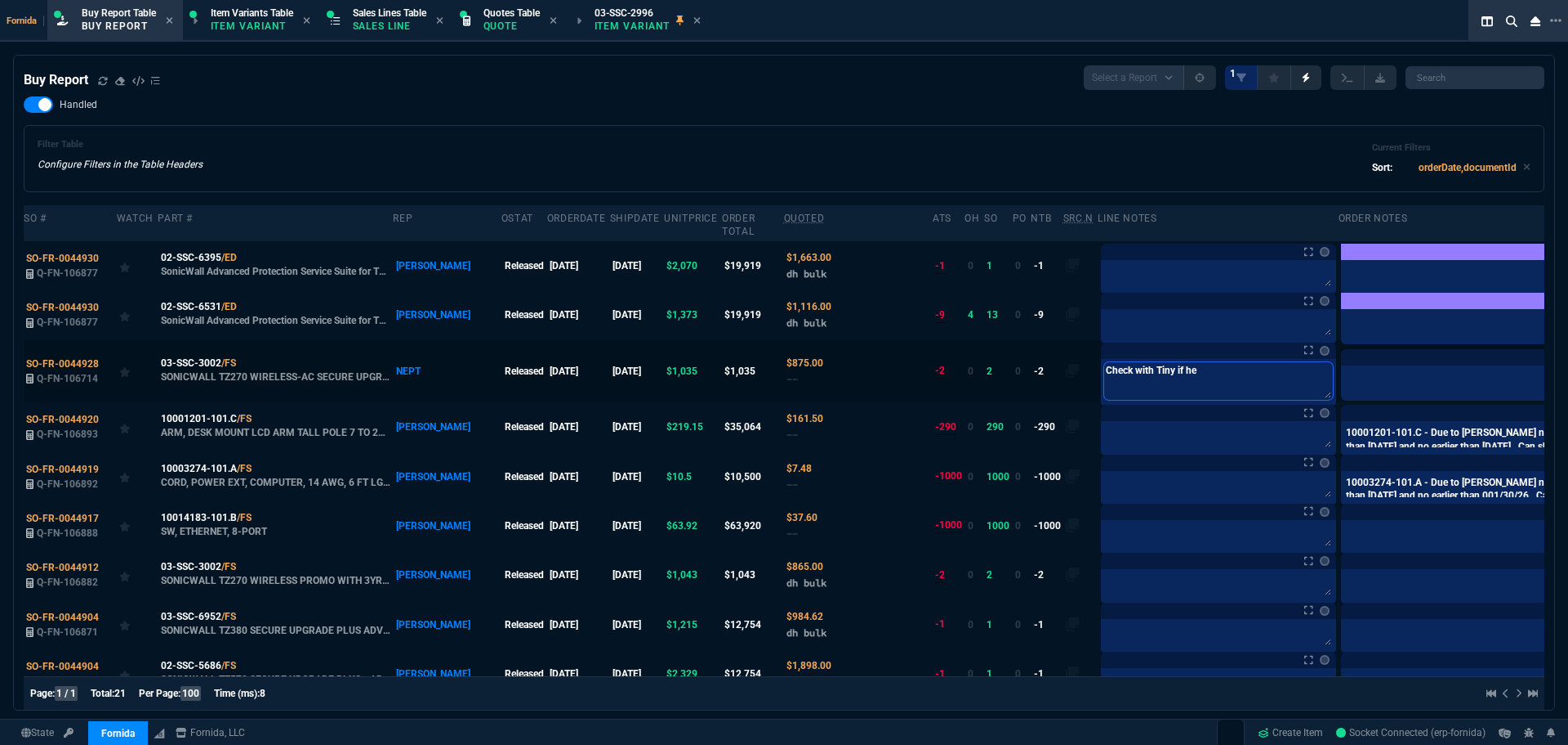
type textarea "Check with Tiny if he"
type textarea "Check with Tiny if he w"
type textarea "Check with Tiny if he wa"
type textarea "Check with Tiny if he wan"
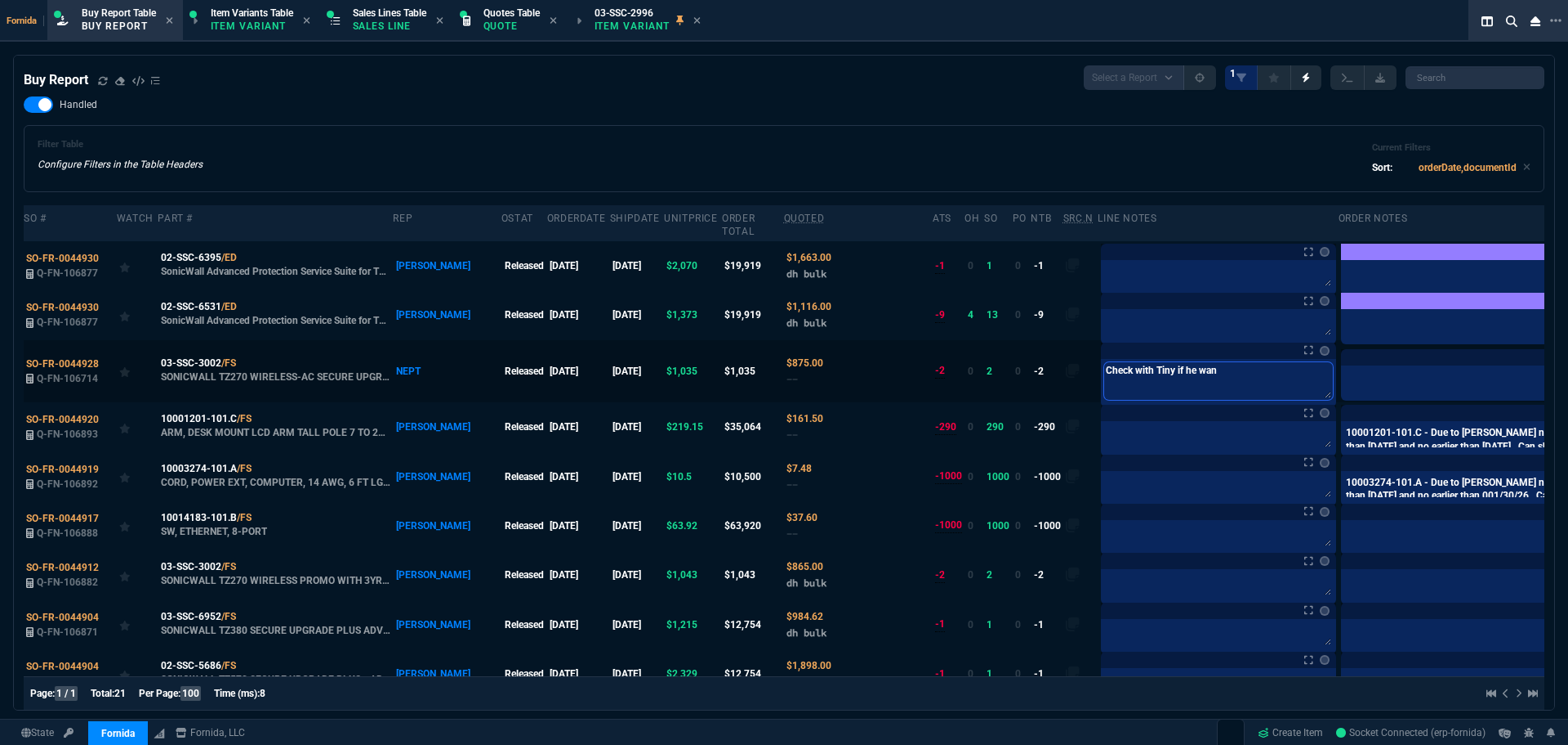
type textarea "Check with Tiny if he wan"
type textarea "Check with Tiny if he want"
type textarea "Check with Tiny if he wants"
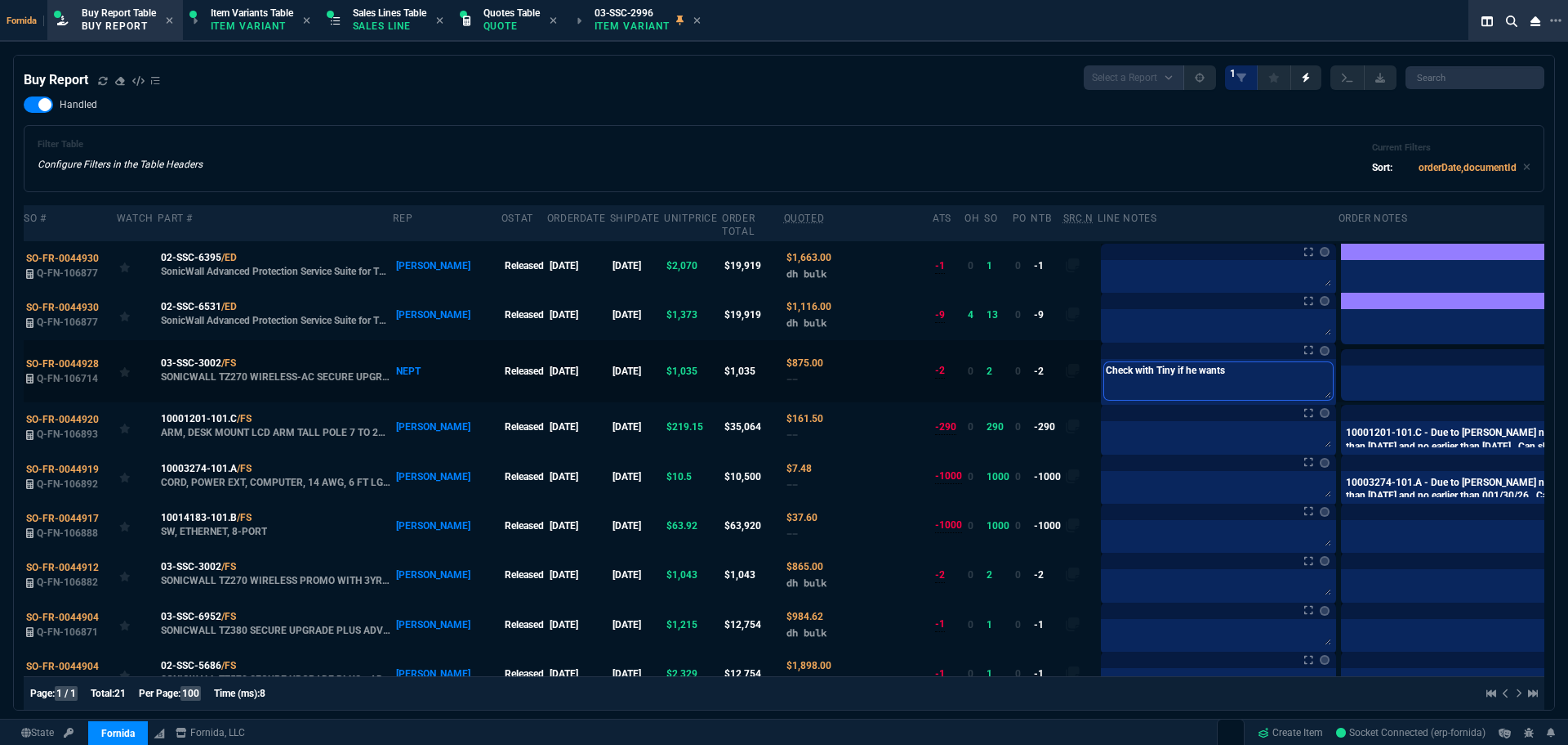
type textarea "Check with Tiny if he wants"
type textarea "Check with Tiny if he wants t"
type textarea "Check with Tiny if he wants to"
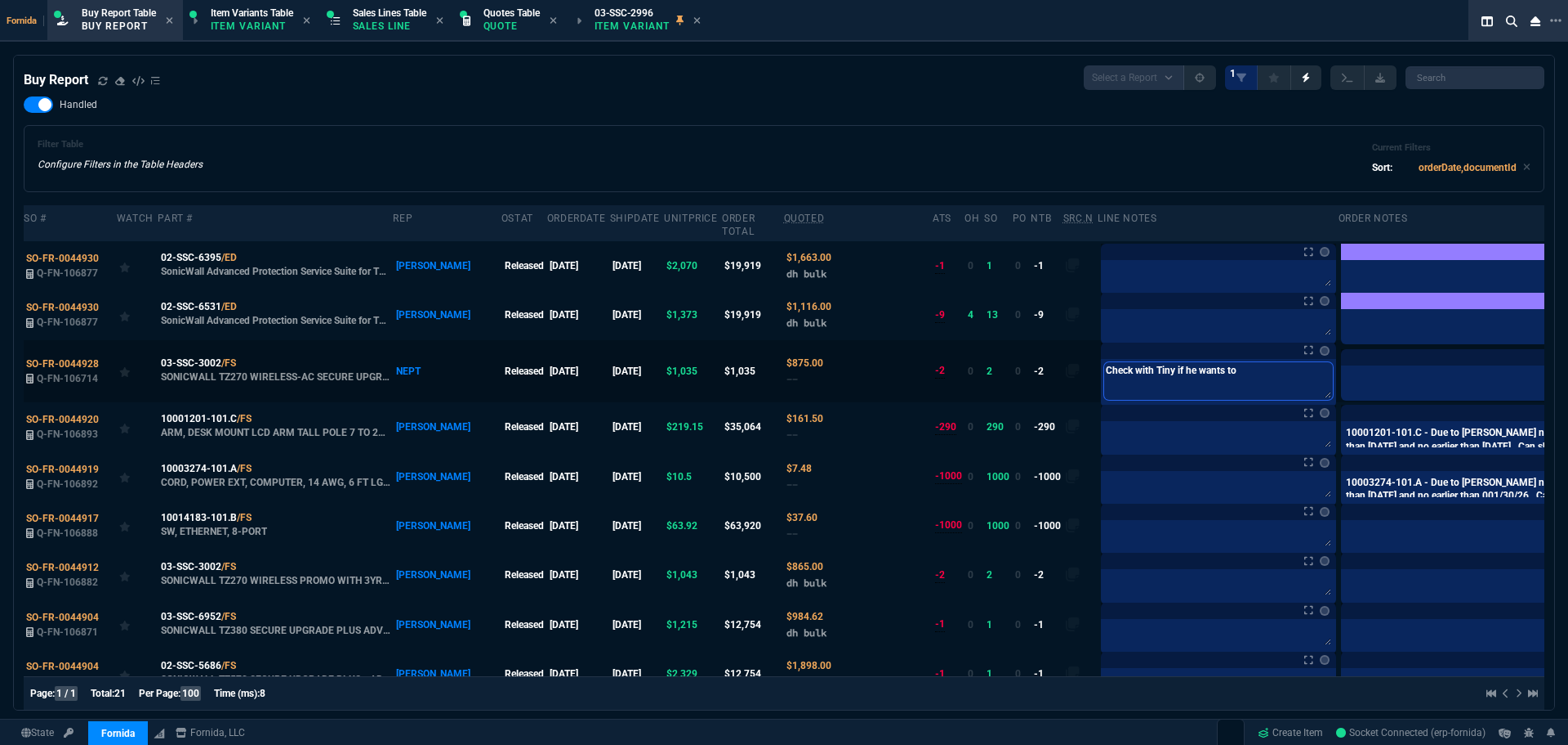
type textarea "Check with Tiny if he wants to"
type textarea "Check with Tiny if he wants to u"
type textarea "Check with Tiny if he wants to us"
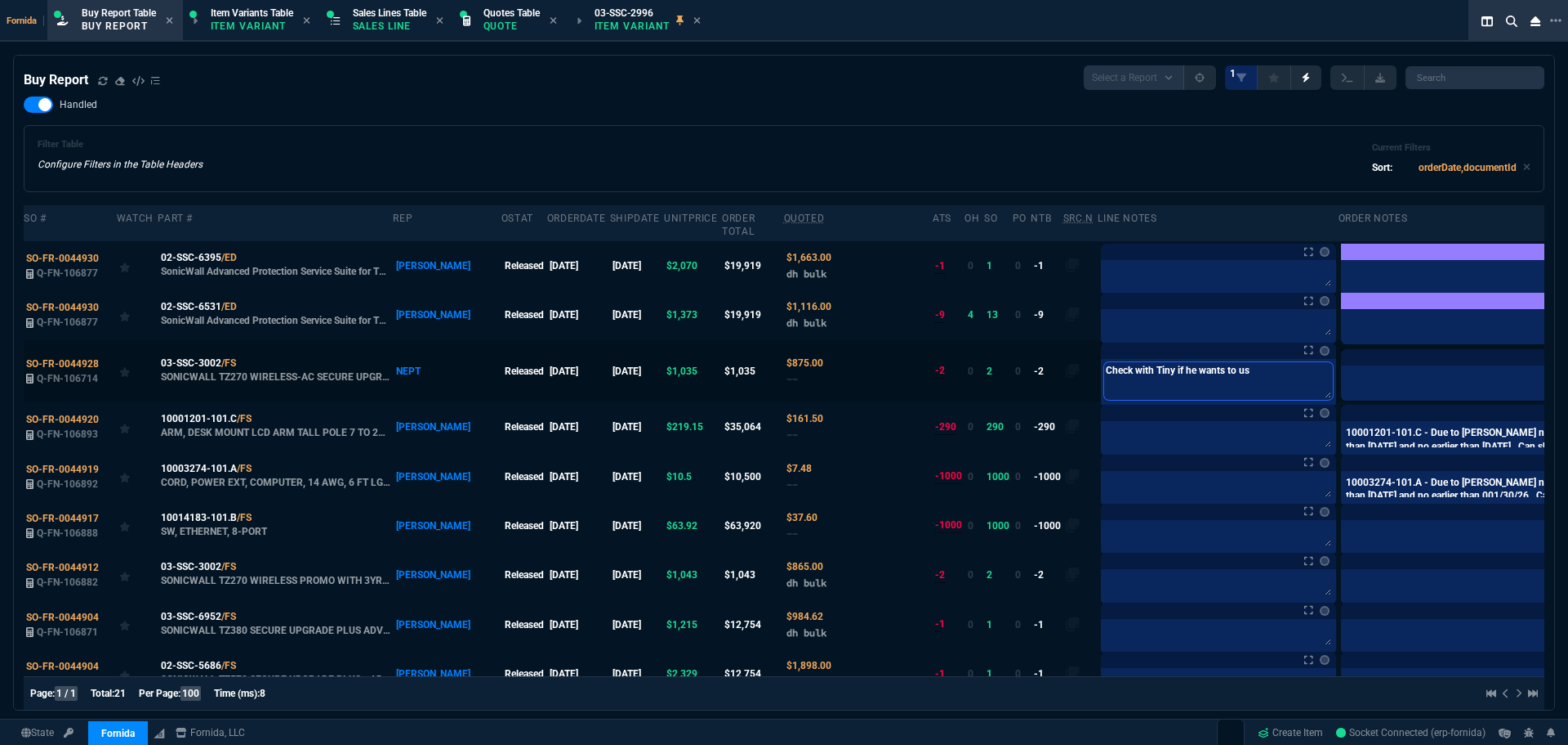
type textarea "Check with Tiny if he wants to use"
paste textarea "03-SSC-2996*"
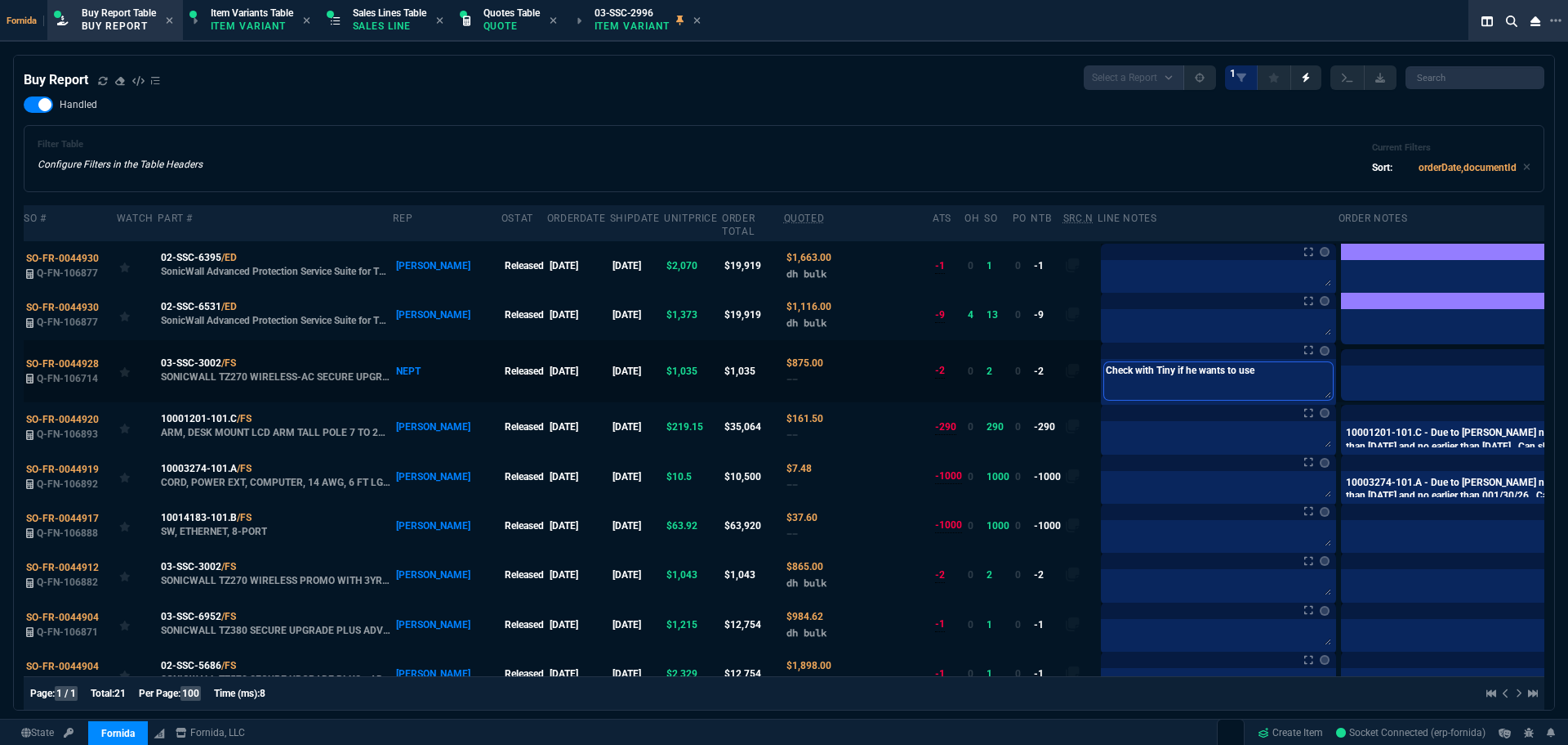
type textarea "Check with Tiny if he wants to use 03-SSC-2996*"
type textarea "Check with Tiny if he wants to use 03-SSC-2996"
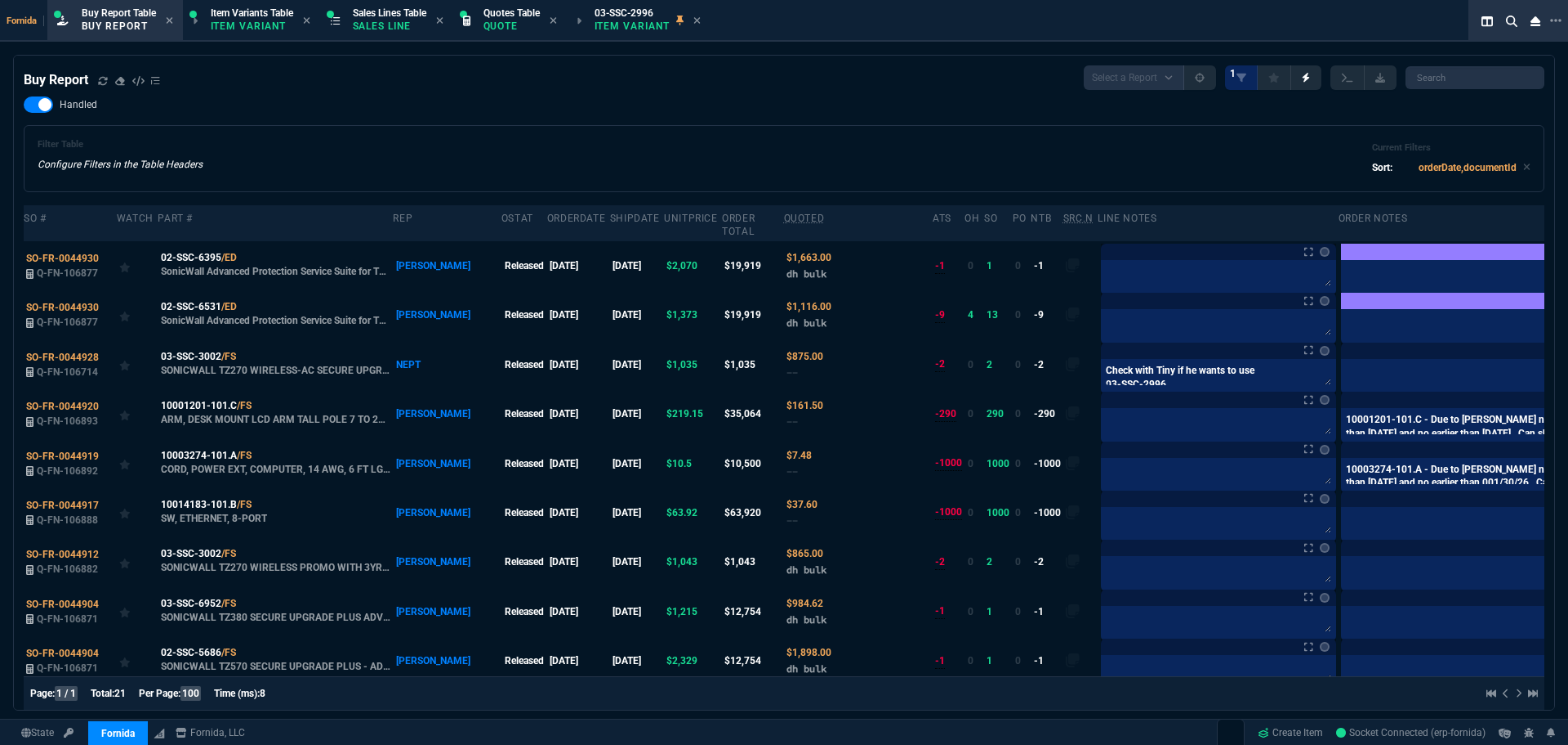
click at [851, 144] on div "Filter Table Configure Filters in the Table Headers Current Filters Sort: order…" at bounding box center [784, 159] width 1493 height 39
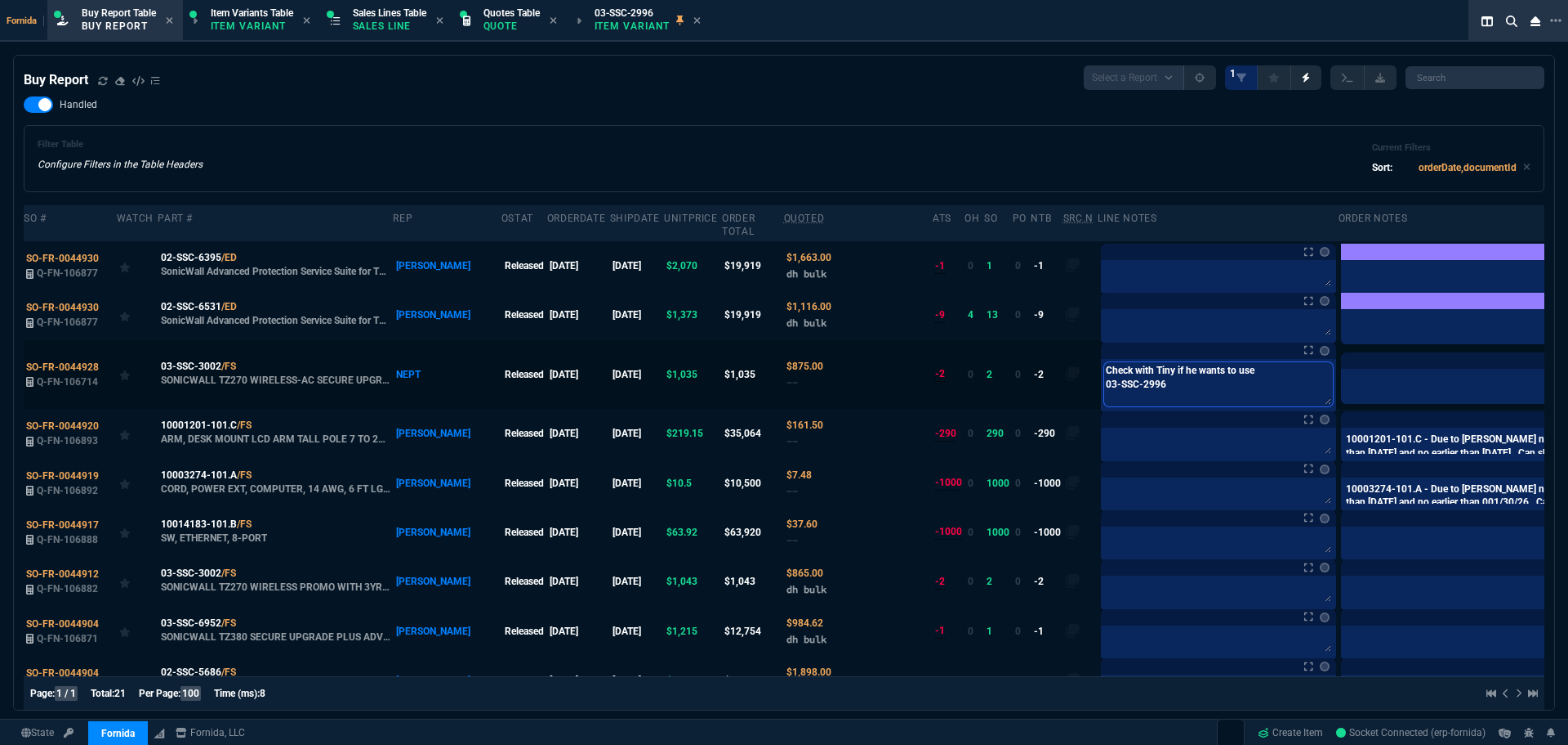
click at [1213, 377] on textarea "Check with Tiny if he wants to use 03-SSC-2996" at bounding box center [1218, 384] width 229 height 44
drag, startPoint x: 1034, startPoint y: 367, endPoint x: 1087, endPoint y: 377, distance: 53.9
click at [1104, 368] on textarea "Check with Tiny if he wants to use 03-SSC-2996" at bounding box center [1218, 384] width 229 height 44
type textarea "@Check with Tiny if he wants to use 03-SSC-2996"
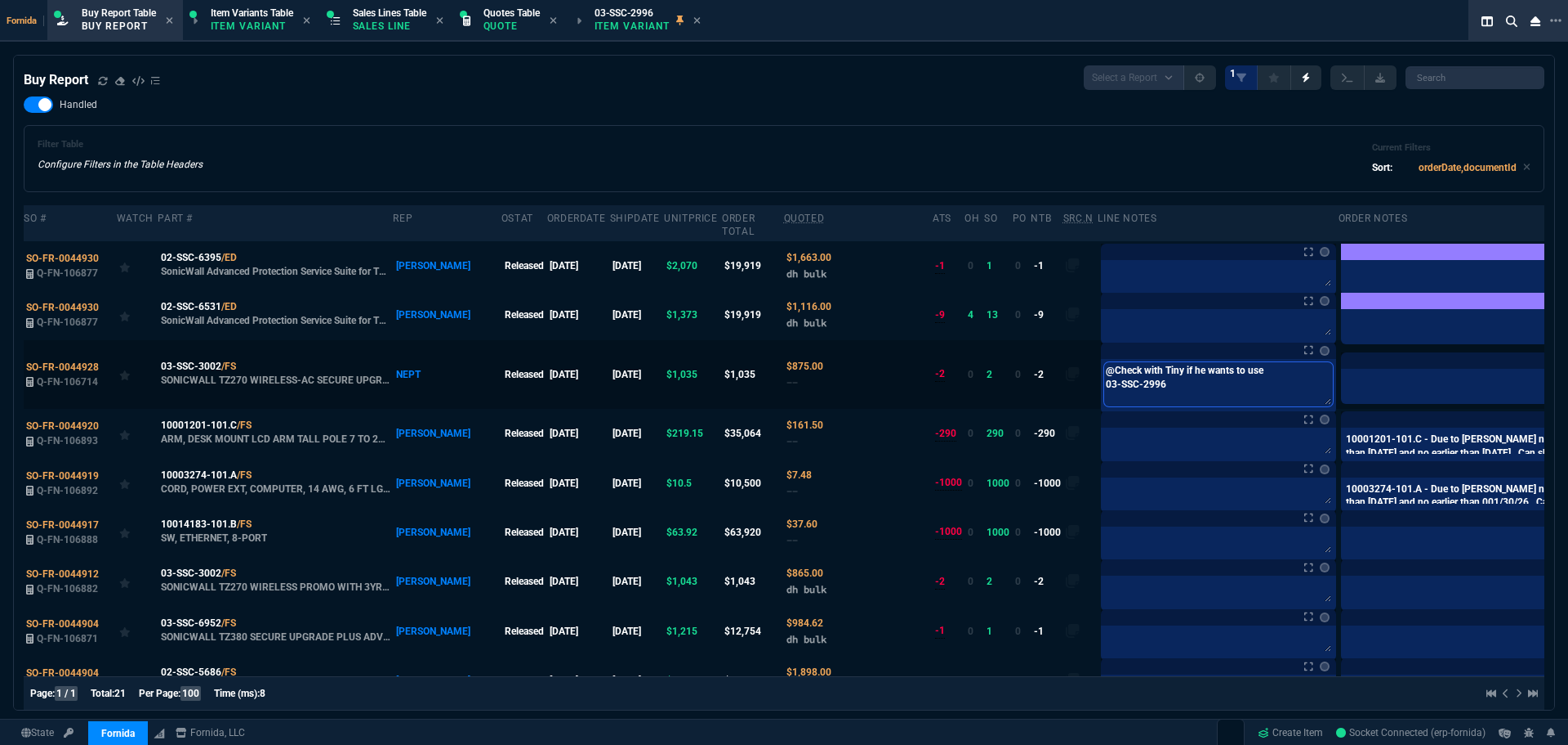
type textarea "@cCheck with Tiny if he wants to use 03-SSC-2996"
type textarea "@caCheck with Tiny if he wants to use 03-SSC-2996"
type textarea "@carCheck with Tiny if he wants to use 03-SSC-2996"
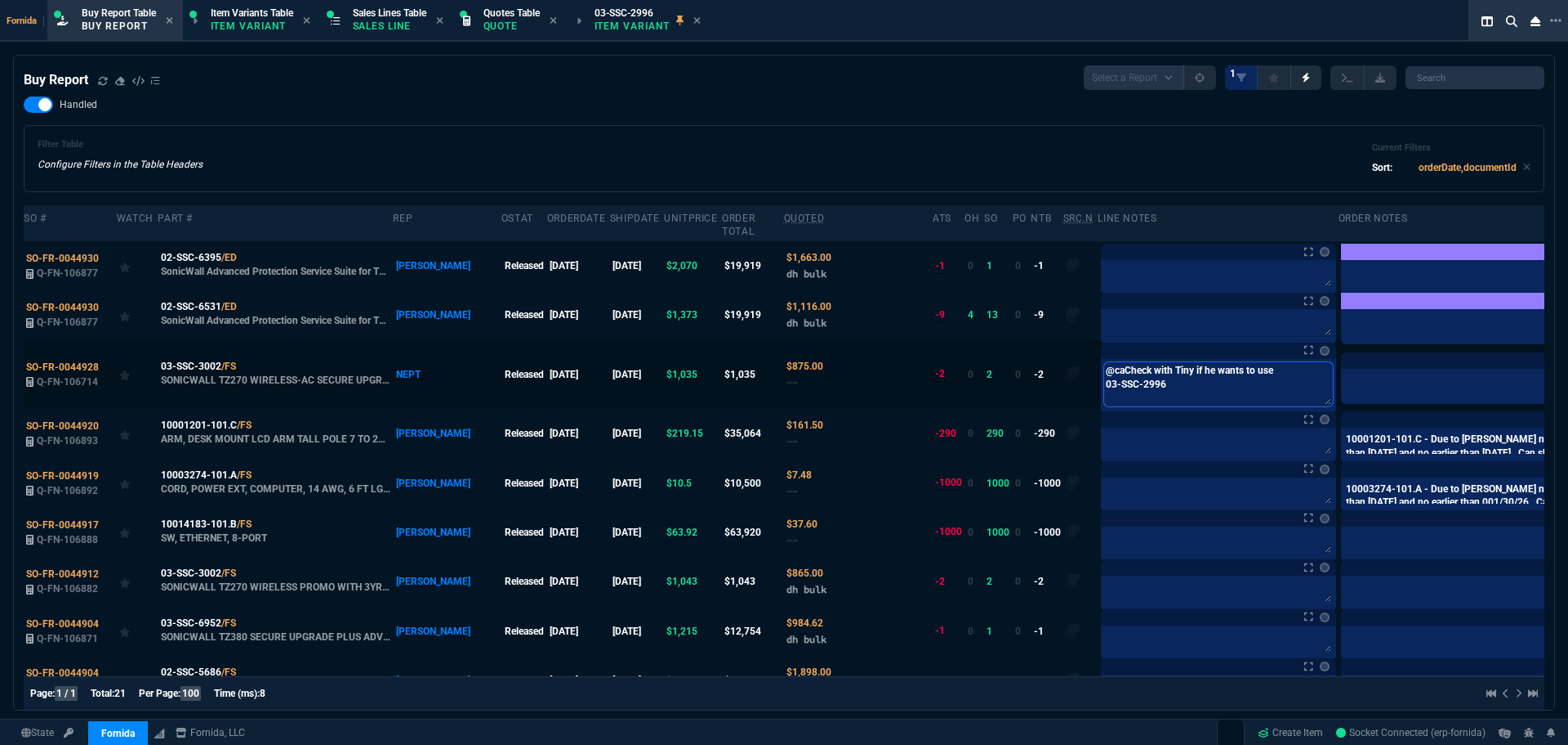
type textarea "@carCheck with Tiny if he wants to use 03-SSC-2996"
type textarea "@carlCheck with Tiny if he wants to use 03-SSC-2996"
type textarea "@carloCheck with Tiny if he wants to use 03-SSC-2996"
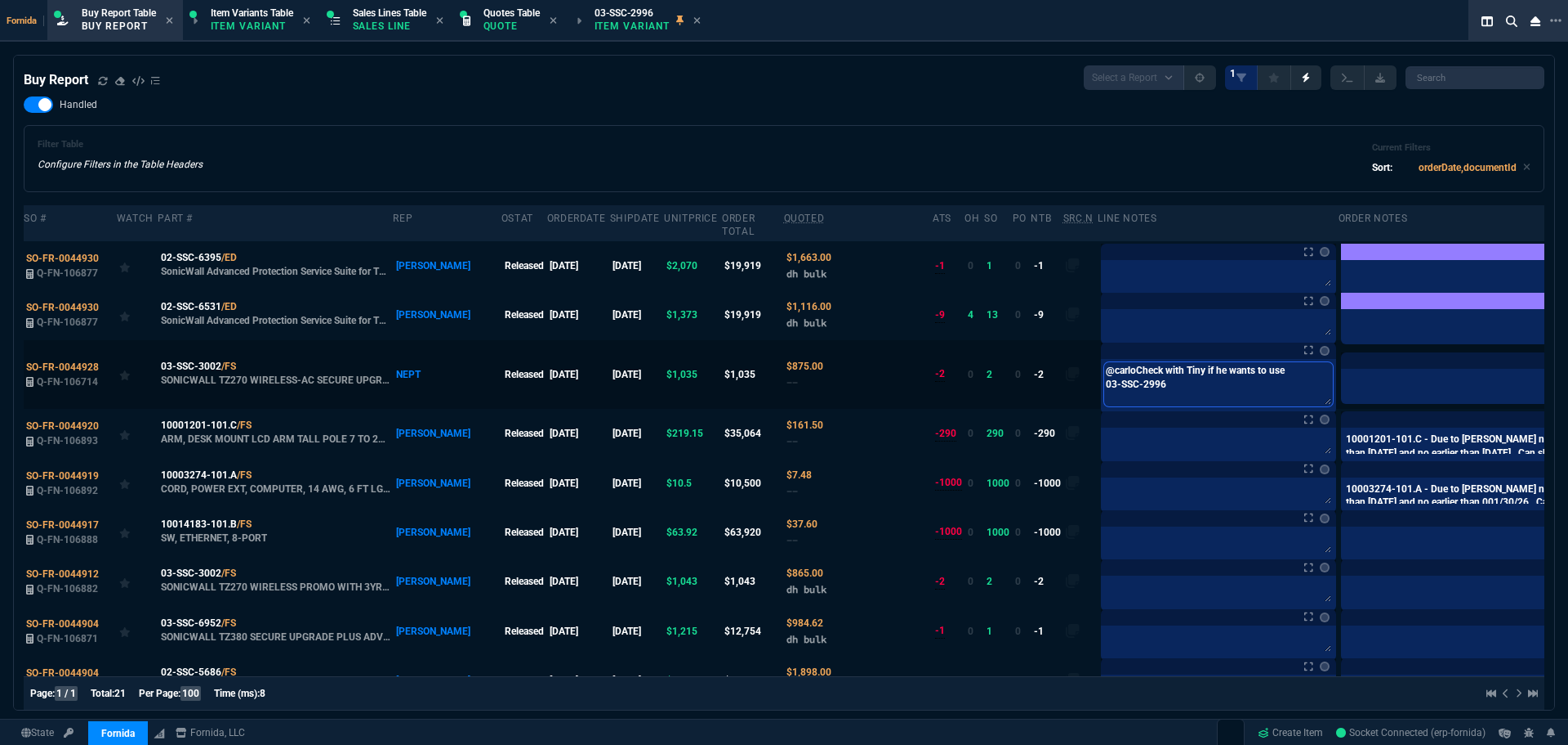
type textarea "@carlosCheck with Tiny if he wants to use 03-SSC-2996"
type textarea "@carlos,Check with Tiny if he wants to use 03-SSC-2996"
type textarea "@carlos, Check with Tiny if he wants to use 03-SSC-2996"
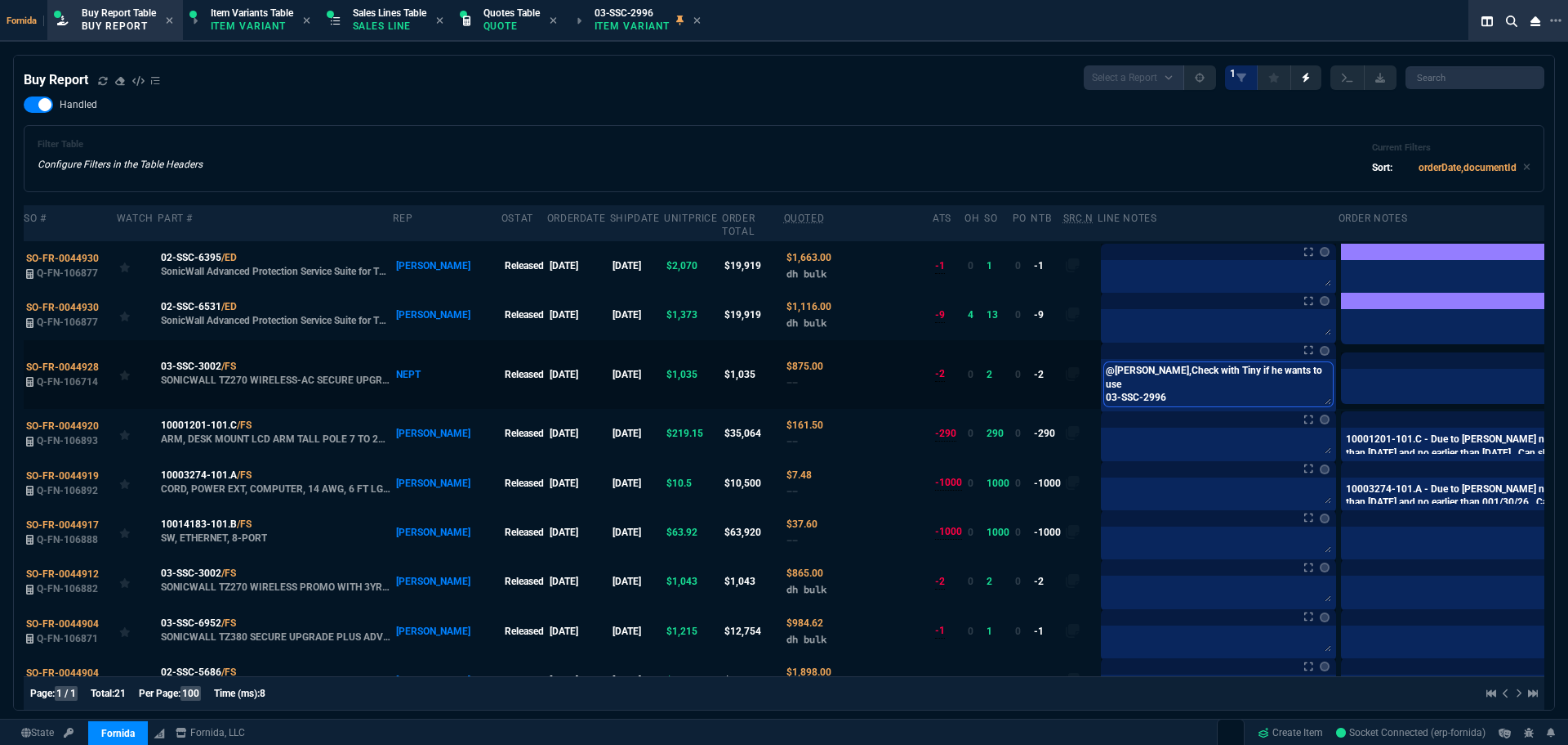
type textarea "@carlos, Check with Tiny if he wants to use 03-SSC-2996"
type textarea "@carlos, pCheck with Tiny if he wants to use 03-SSC-2996"
type textarea "@carlos, plCheck with Tiny if he wants to use 03-SSC-2996"
type textarea "@carlos, pleCheck with Tiny if he wants to use 03-SSC-2996"
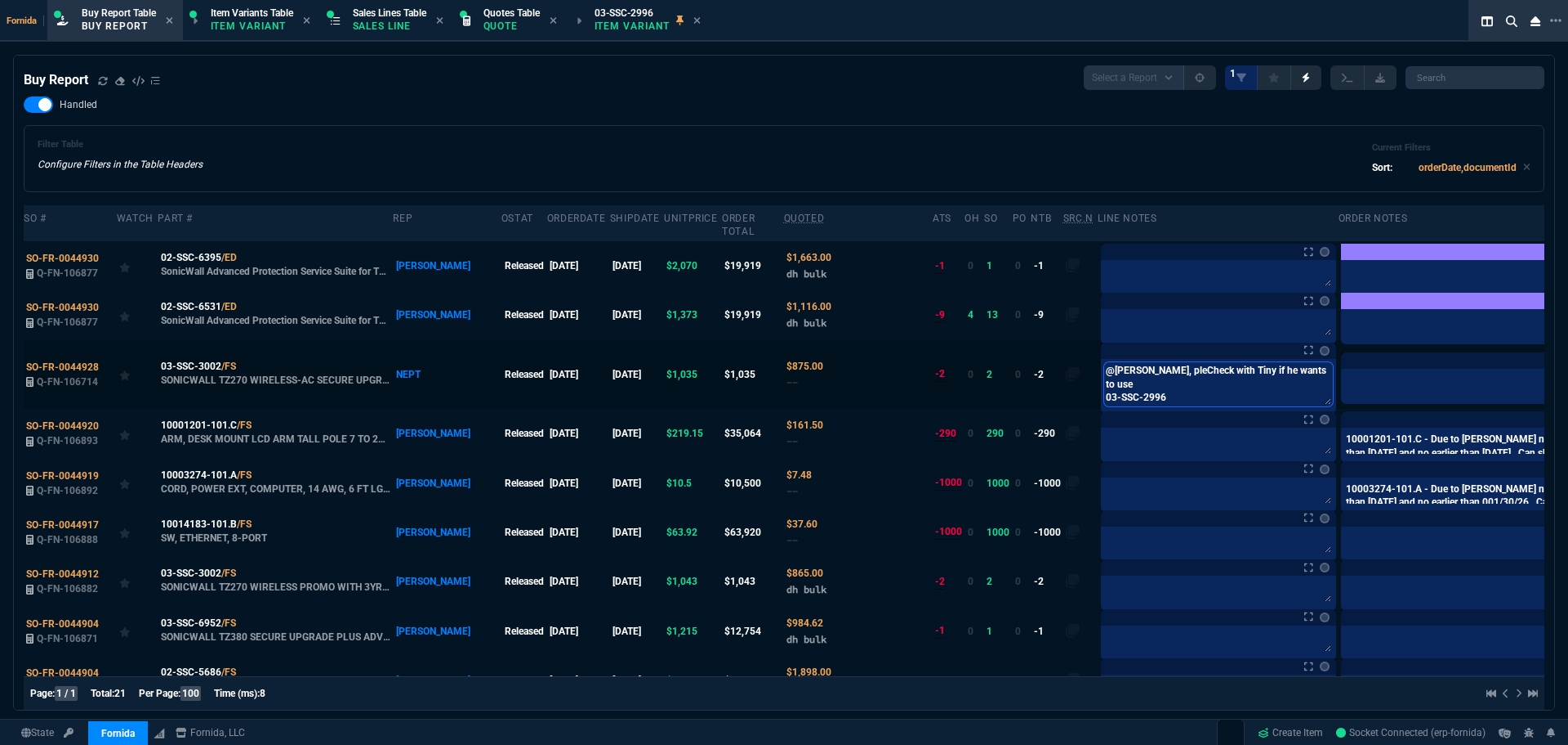
type textarea "@carlos, pleaCheck with Tiny if he wants to use 03-SSC-2996"
type textarea "@carlos, pleasCheck with Tiny if he wants to use 03-SSC-2996"
type textarea "@carlos, pleaseCheck with Tiny if he wants to use 03-SSC-2996"
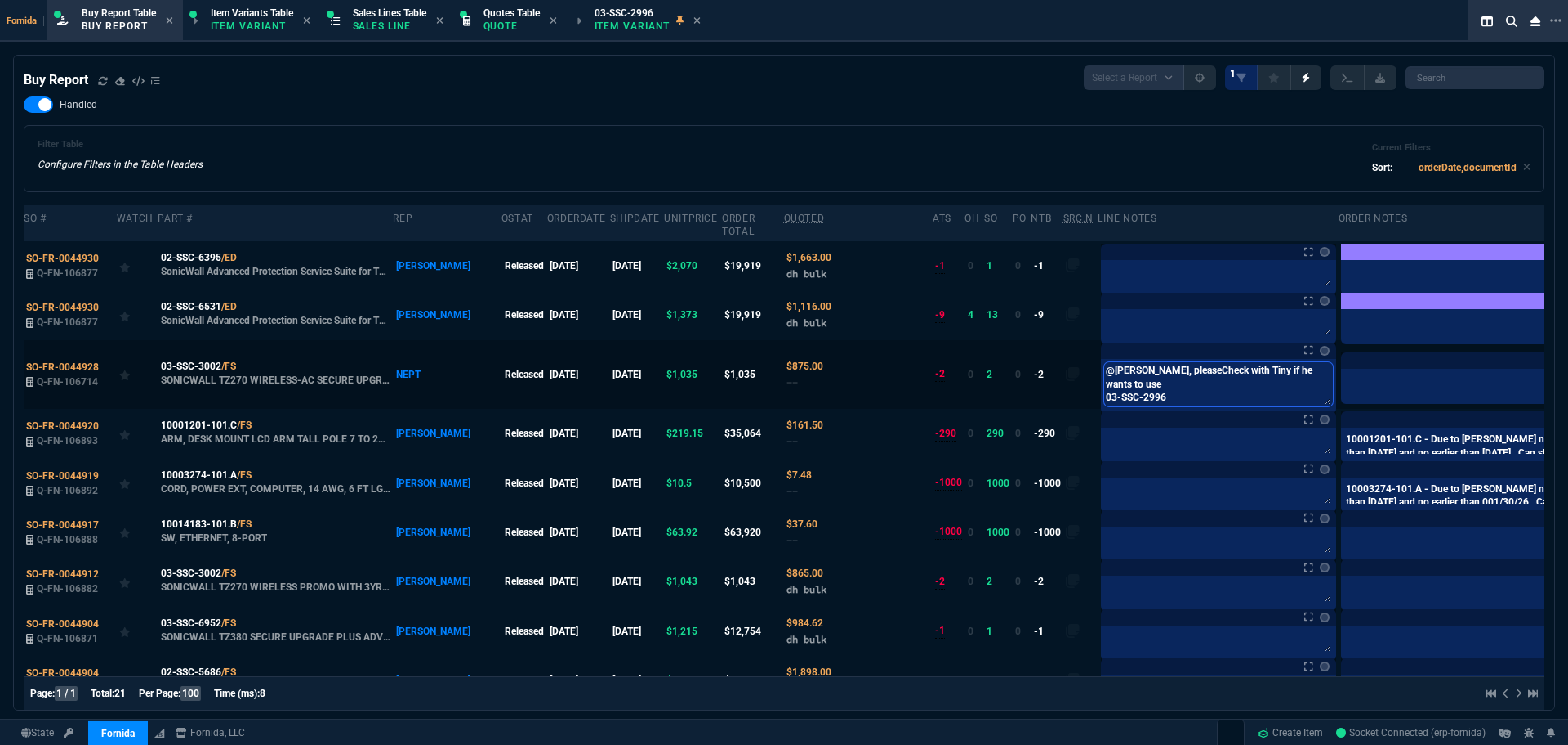
type textarea "@carlos, please Check with Tiny if he wants to use 03-SSC-2996"
click at [701, 20] on icon at bounding box center [697, 21] width 7 height 7
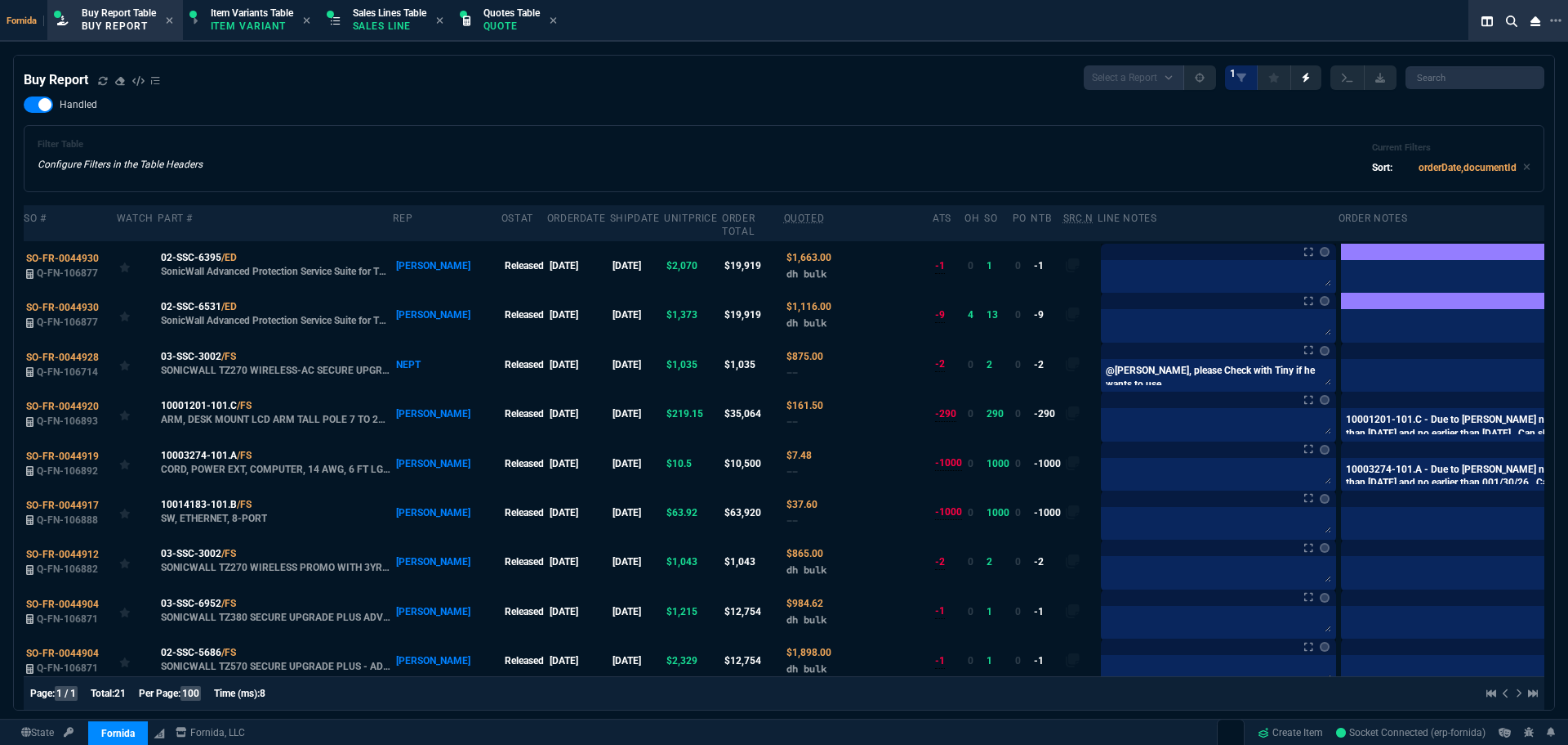
click at [708, 98] on div "Handled Filter Table Configure Filters in the Table Headers Current Filters Sor…" at bounding box center [784, 143] width 1521 height 95
click at [394, 33] on div "Sales Lines Table Sales Line" at bounding box center [389, 21] width 74 height 28
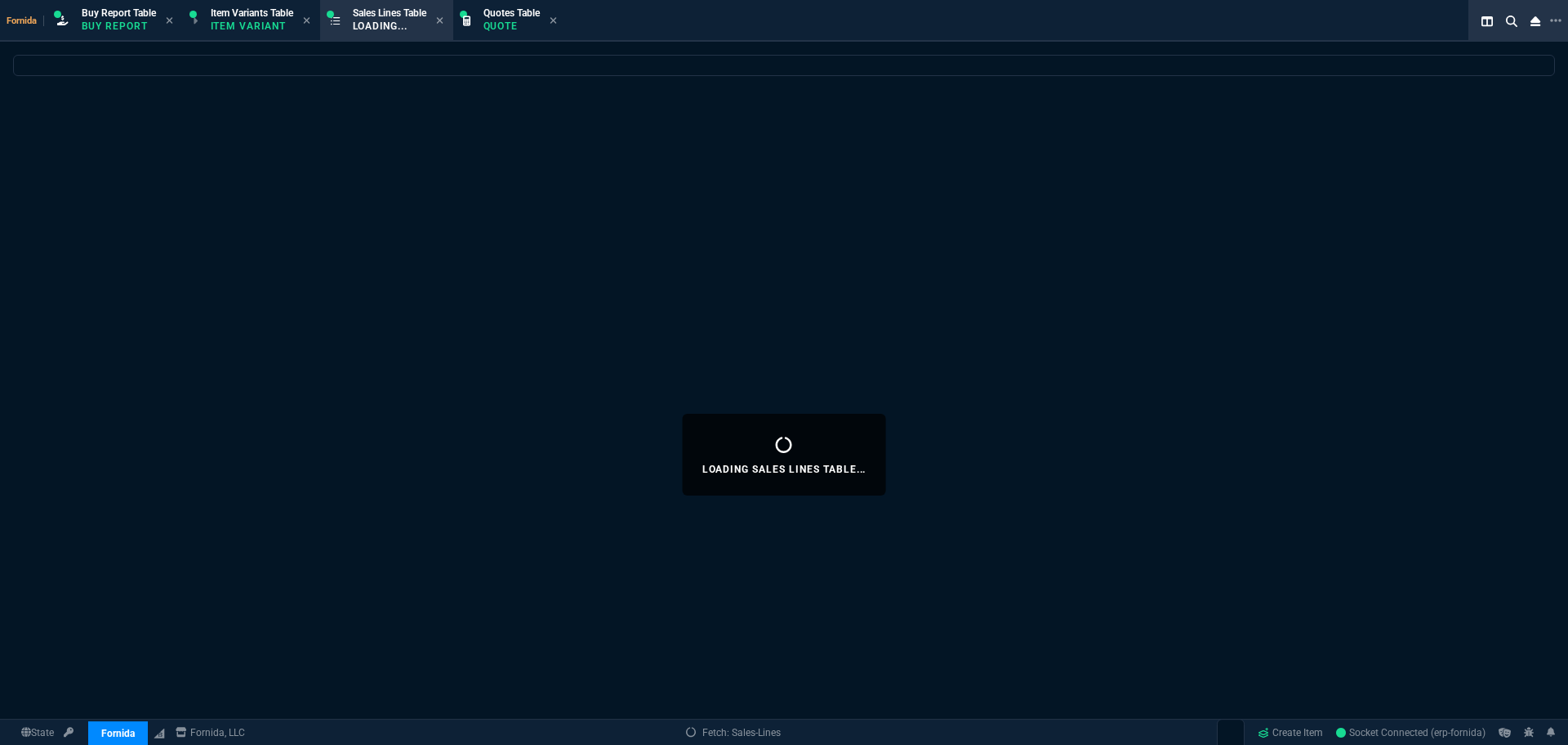
select select
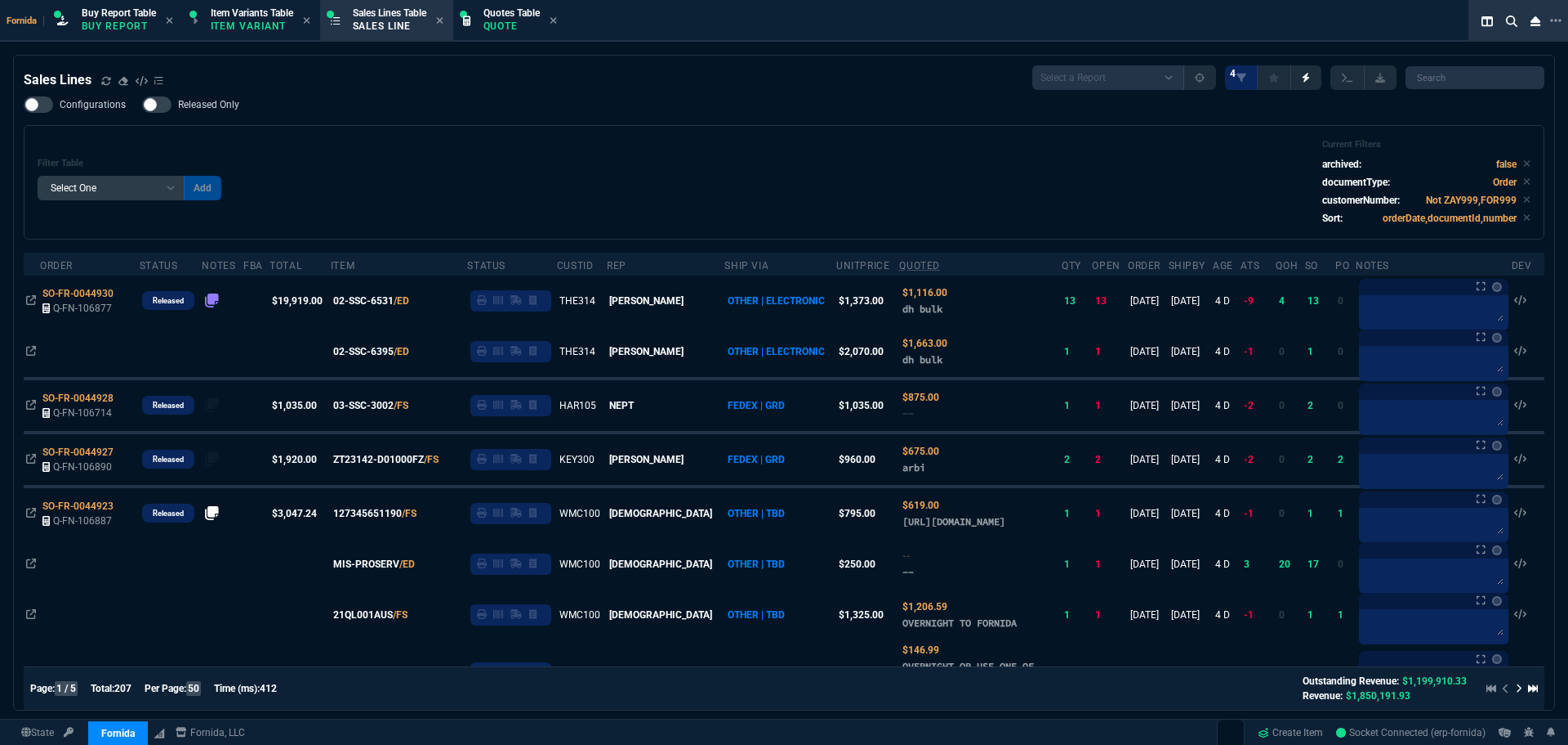
click at [429, 142] on div "Filter Table Select One Add Filter () Age () ATS () Cond (itemVariantCode) Cust…" at bounding box center [784, 182] width 1493 height 87
click at [106, 79] on icon at bounding box center [106, 81] width 9 height 9
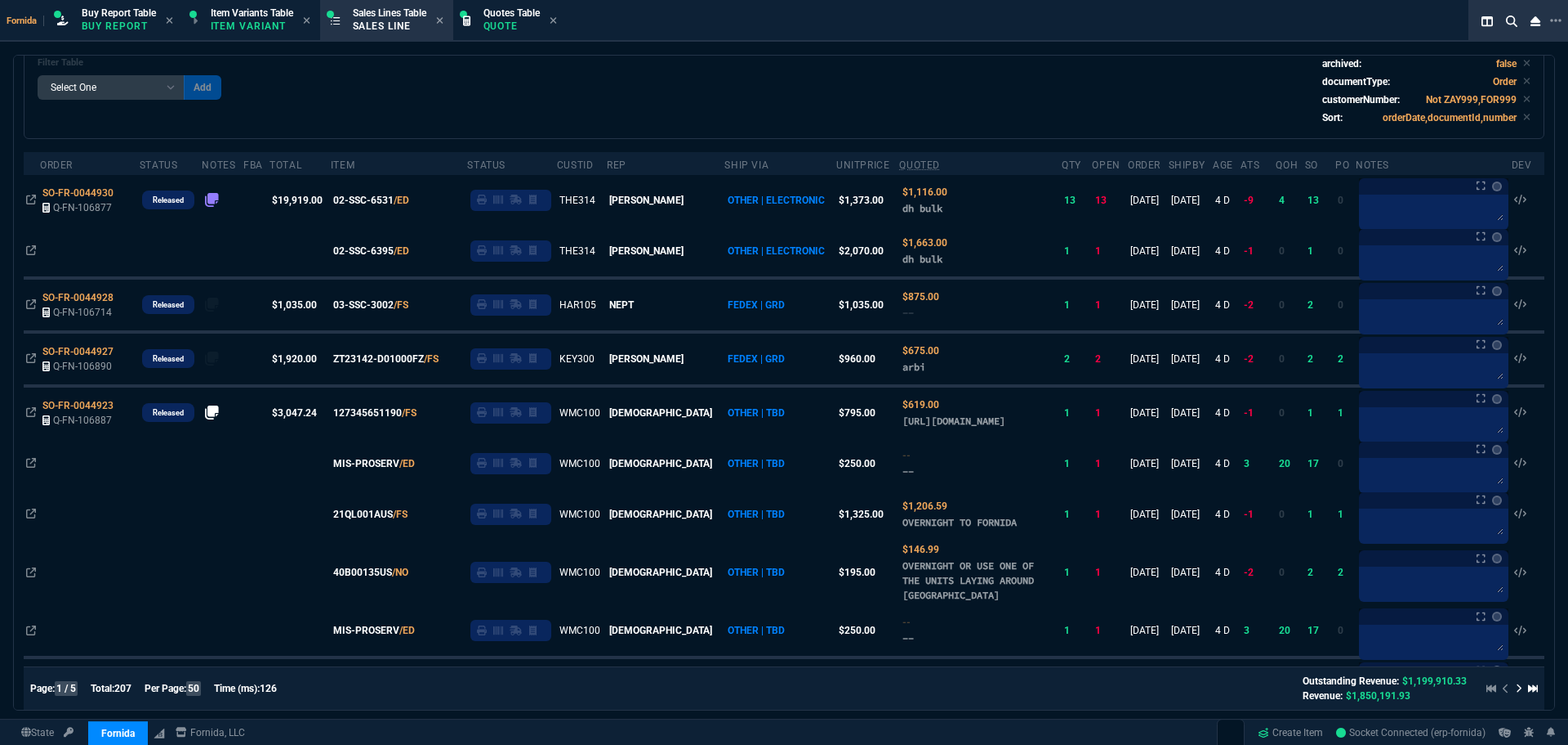
scroll to position [0, 0]
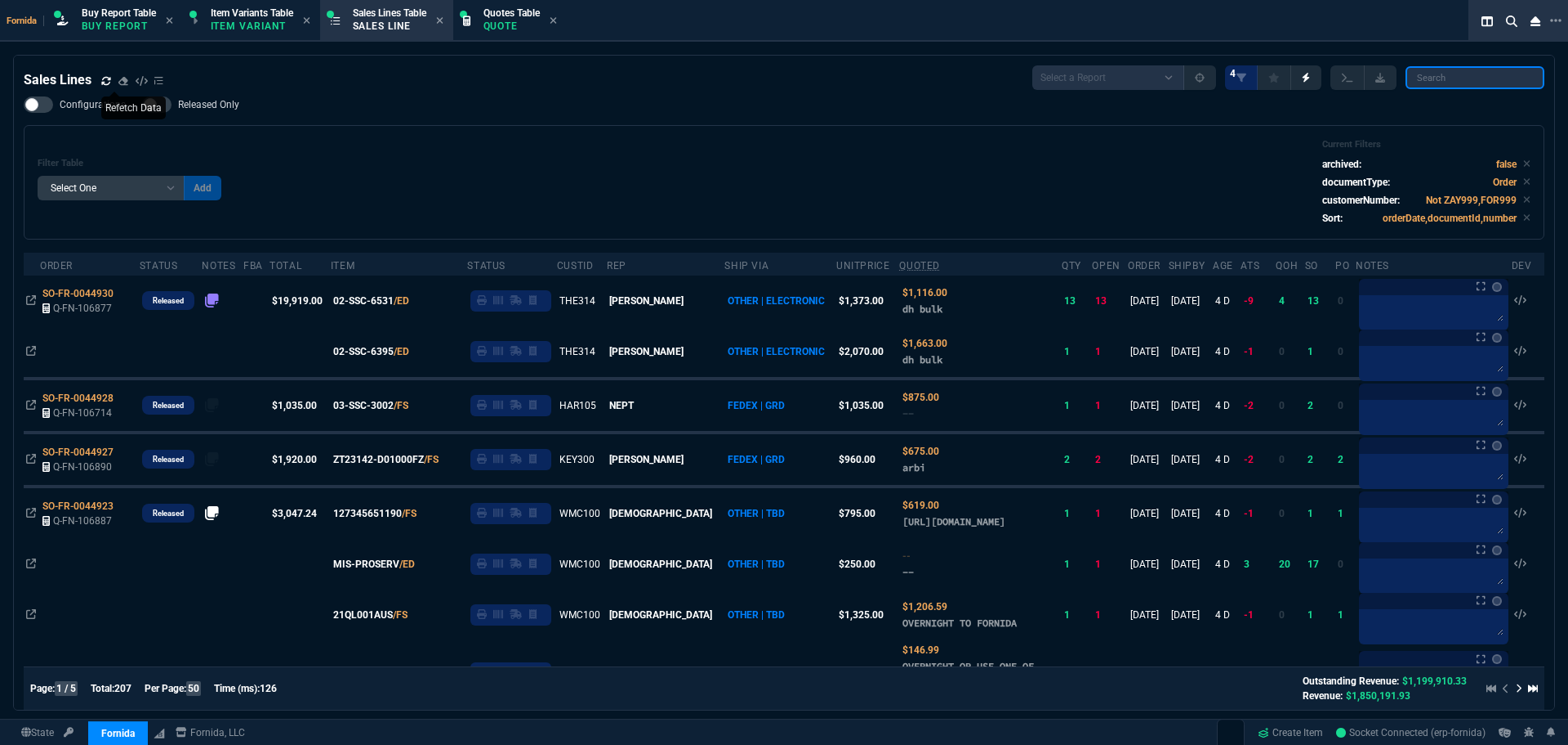
click at [1454, 87] on input "search" at bounding box center [1475, 77] width 139 height 23
click at [663, 125] on div "Configurations Released Only Filter Table Select One Add Filter () Age () ATS (…" at bounding box center [784, 167] width 1521 height 143
click at [247, 20] on p "Item Variant" at bounding box center [251, 26] width 81 height 13
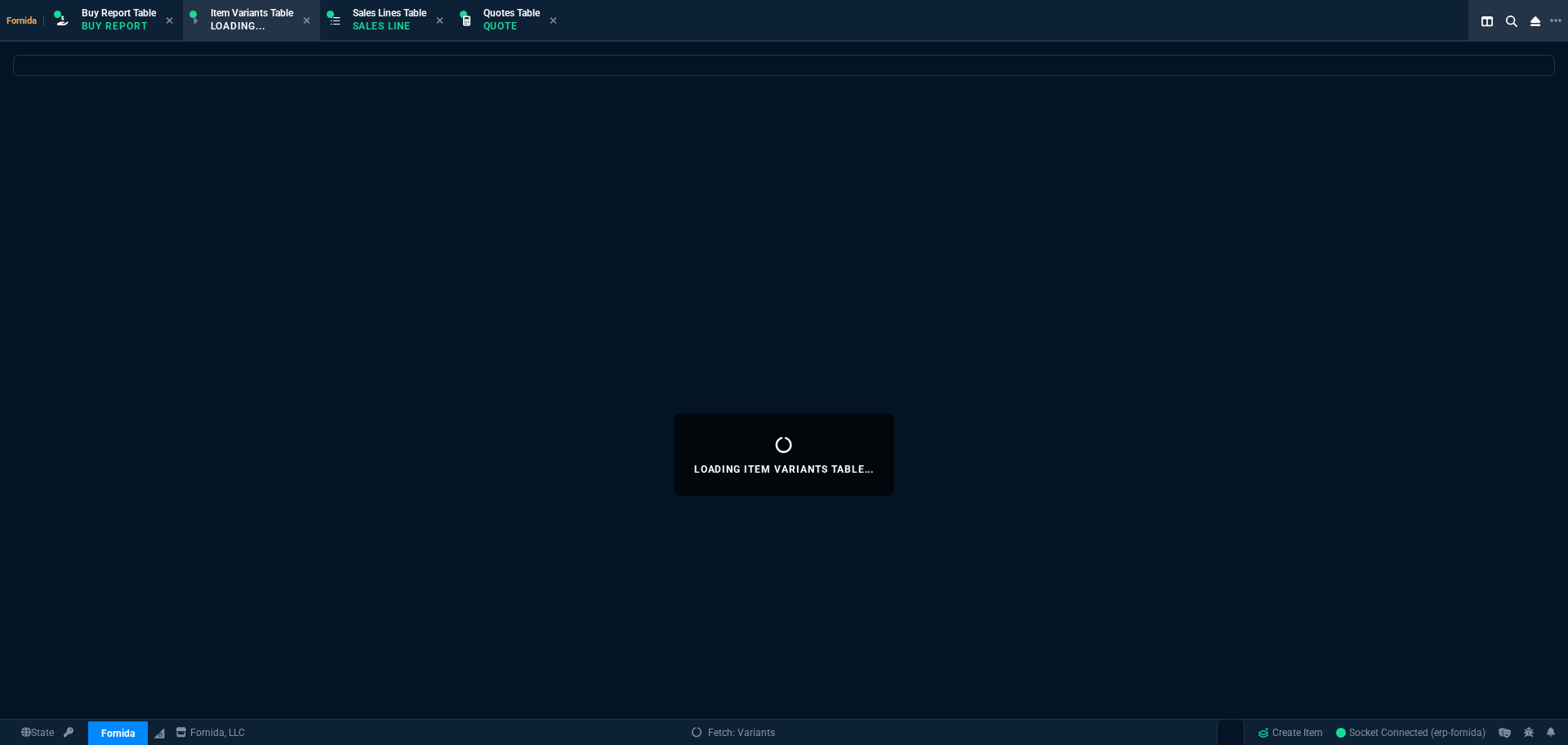
select select
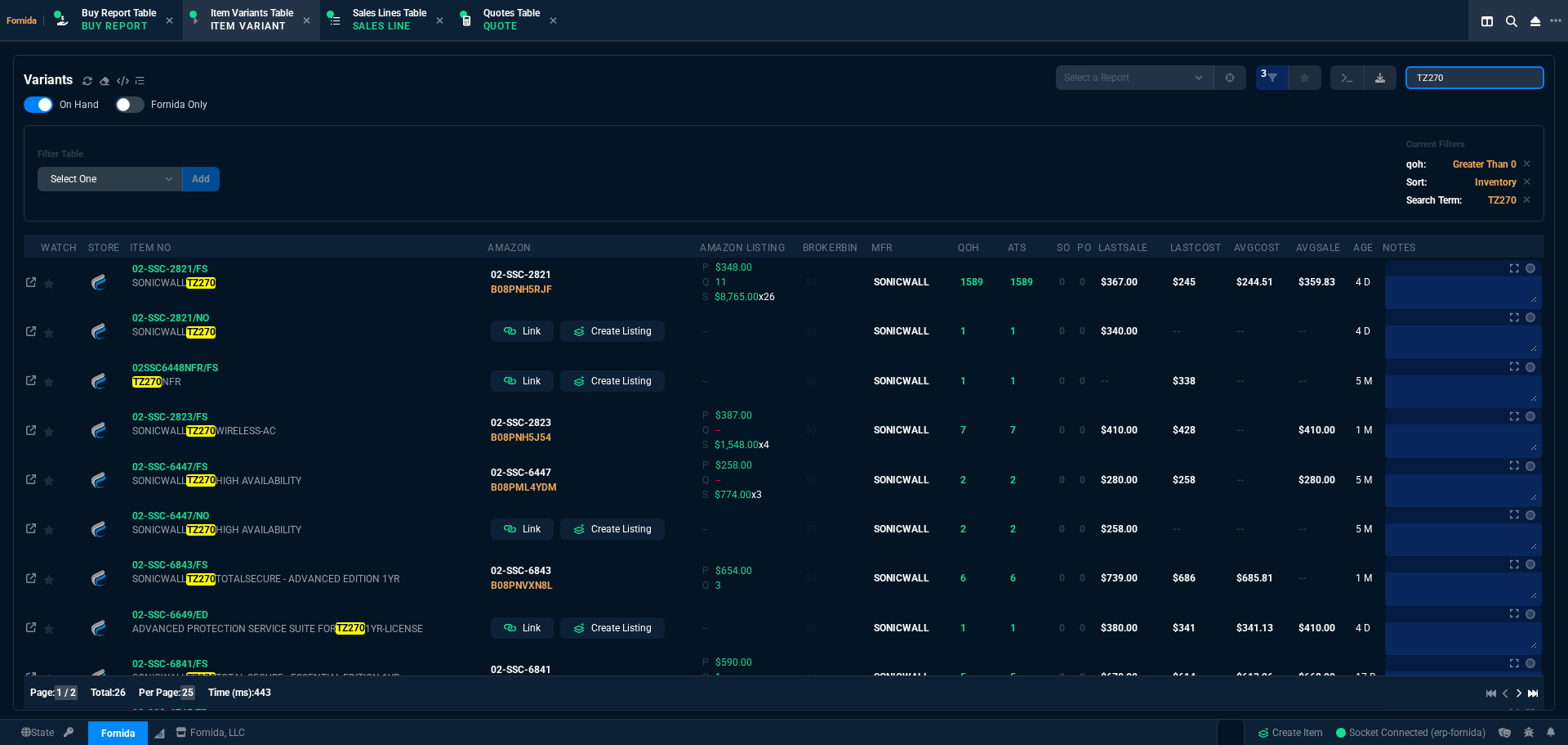
drag, startPoint x: 1463, startPoint y: 68, endPoint x: 1384, endPoint y: 70, distance: 79.0
click at [1384, 70] on div "Select a Report ProblemInventory-7-17-23 BrokerBin22 Listed On Amazon Stock not…" at bounding box center [1300, 77] width 488 height 25
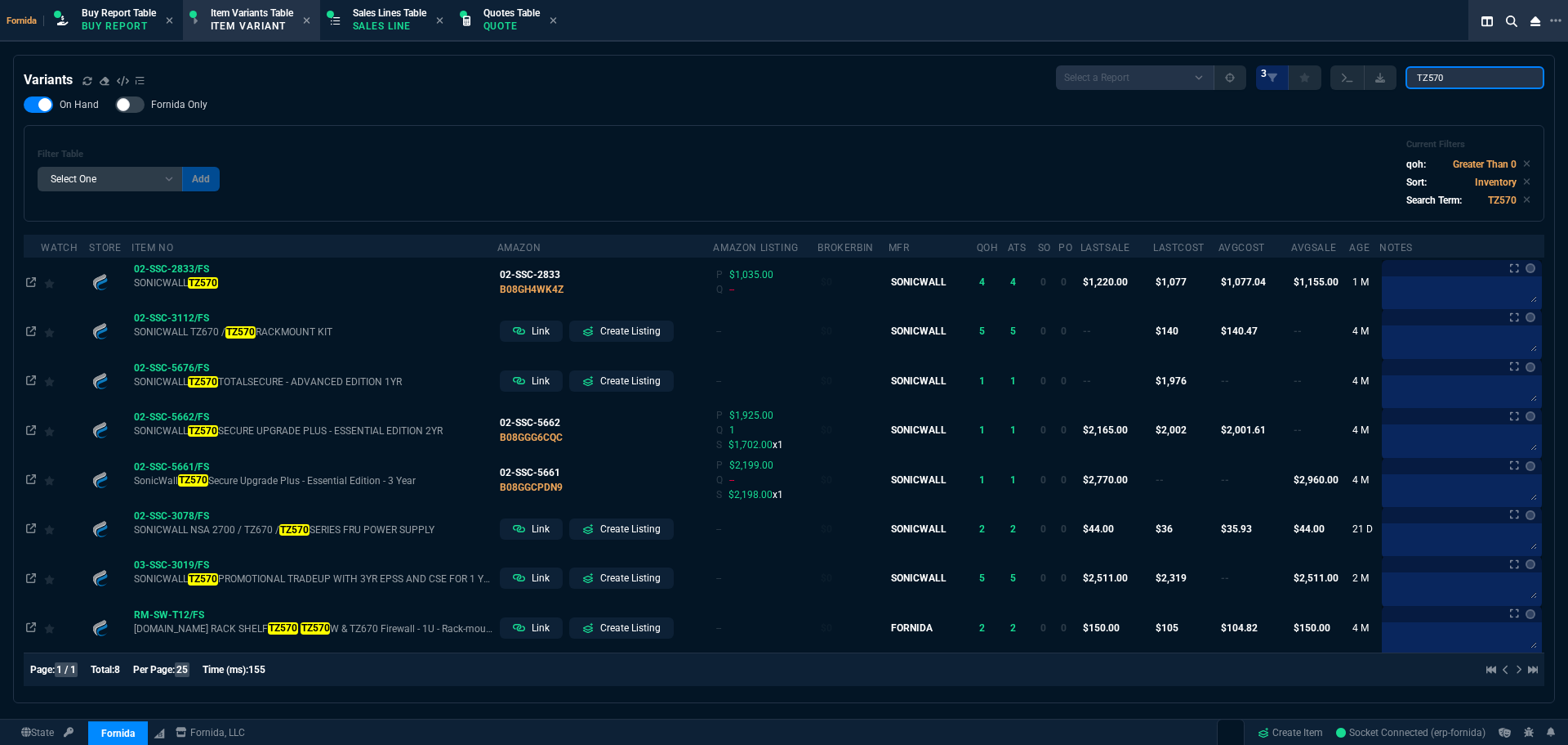
type input "TZ570"
click at [576, 187] on div "Filter Table Select One Add Filter () Age (daysAgo) Amazon (asin) Amazon Listin…" at bounding box center [784, 173] width 1493 height 69
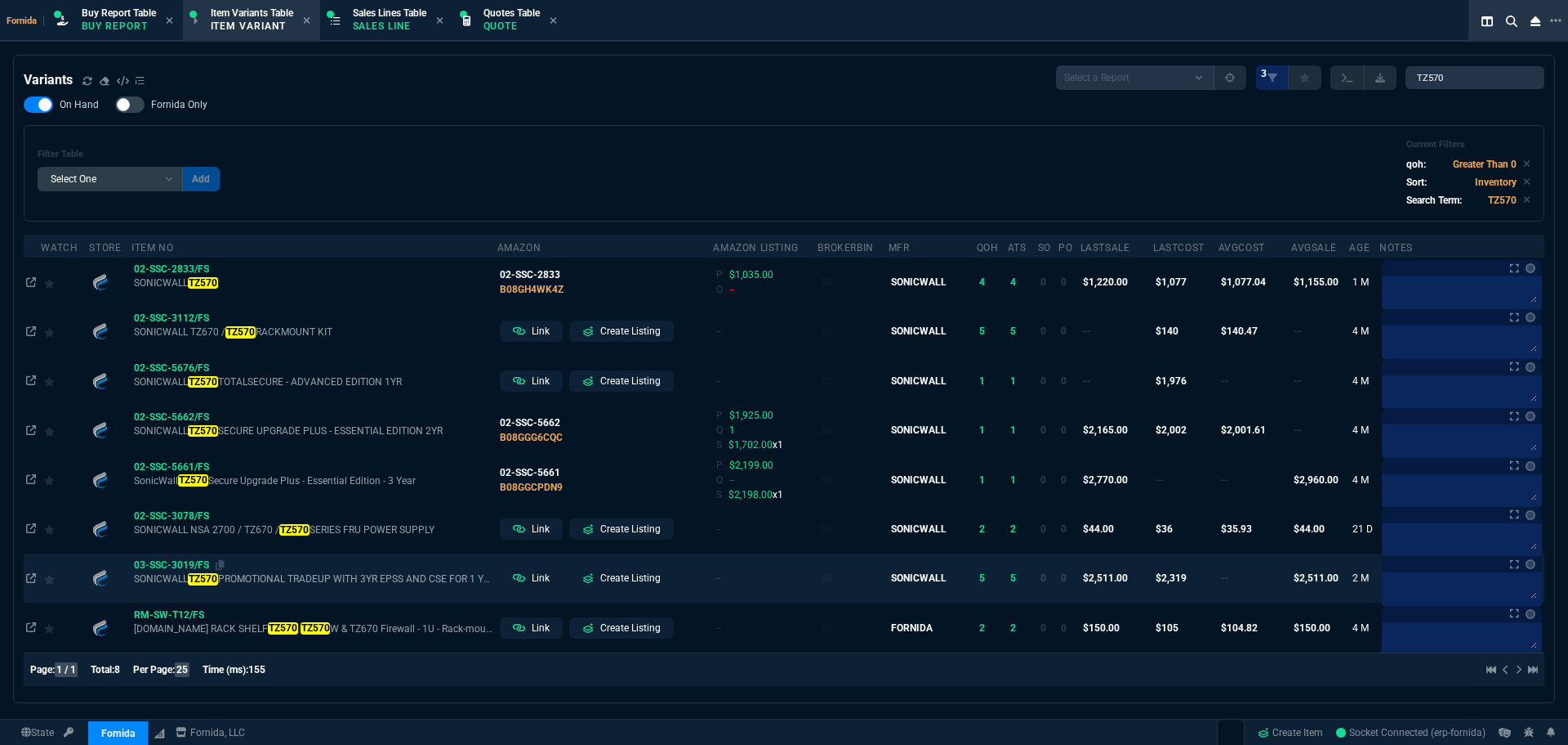
drag, startPoint x: 182, startPoint y: 564, endPoint x: 208, endPoint y: 554, distance: 27.9
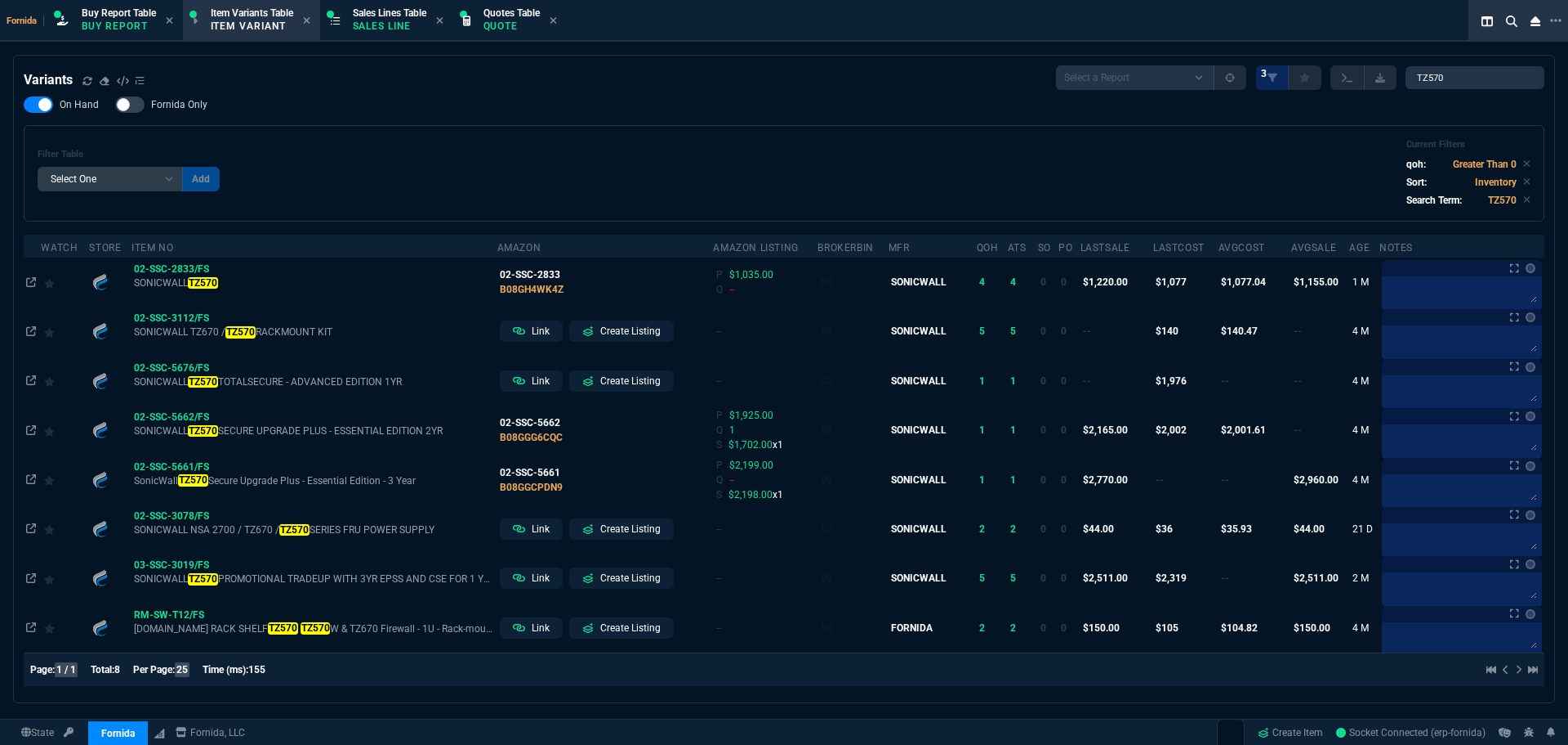
click at [182, 564] on span "03-SSC-3019/FS" at bounding box center [172, 564] width 75 height 11
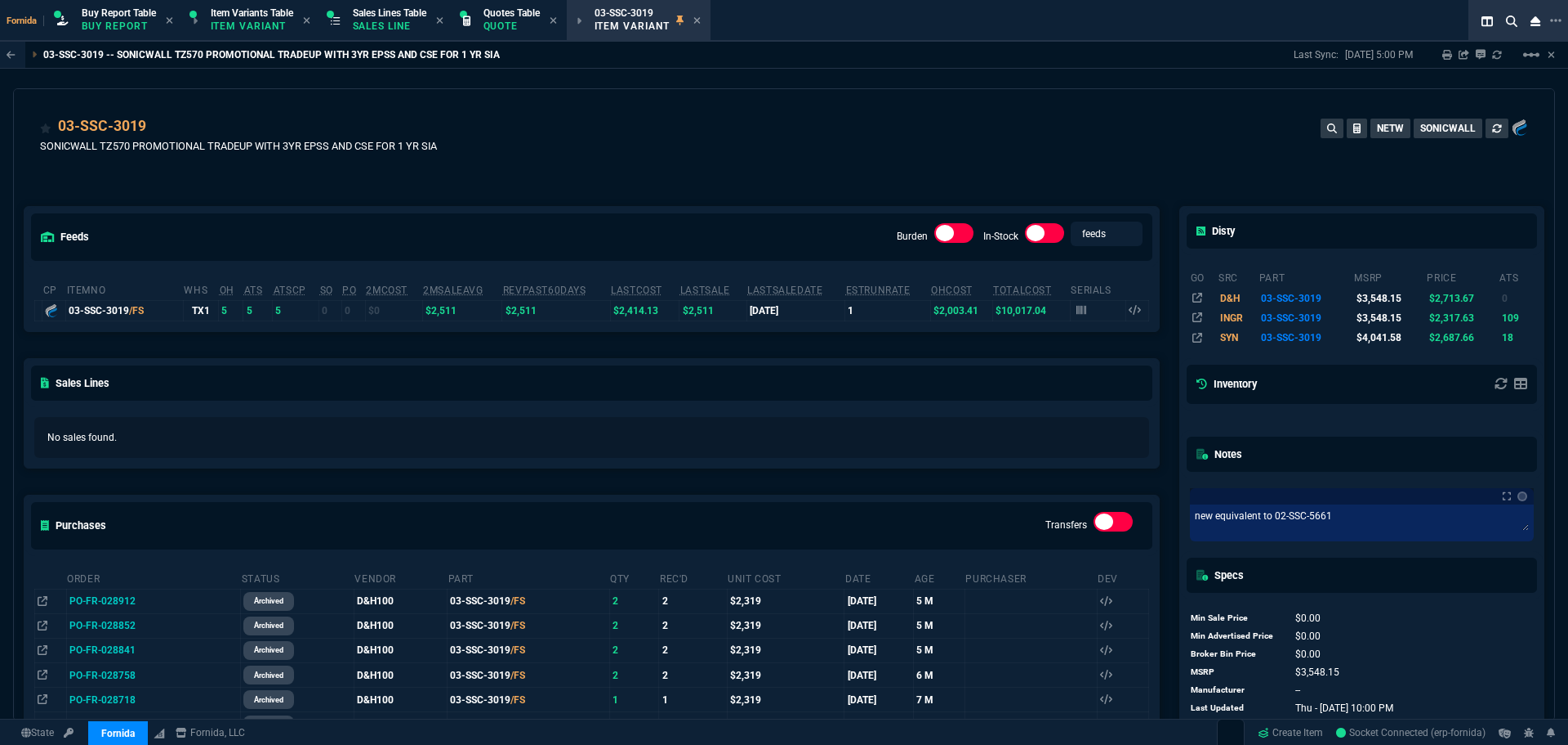
click at [163, 129] on div "03-SSC-3019" at bounding box center [238, 126] width 397 height 23
click at [159, 130] on icon at bounding box center [157, 127] width 9 height 9
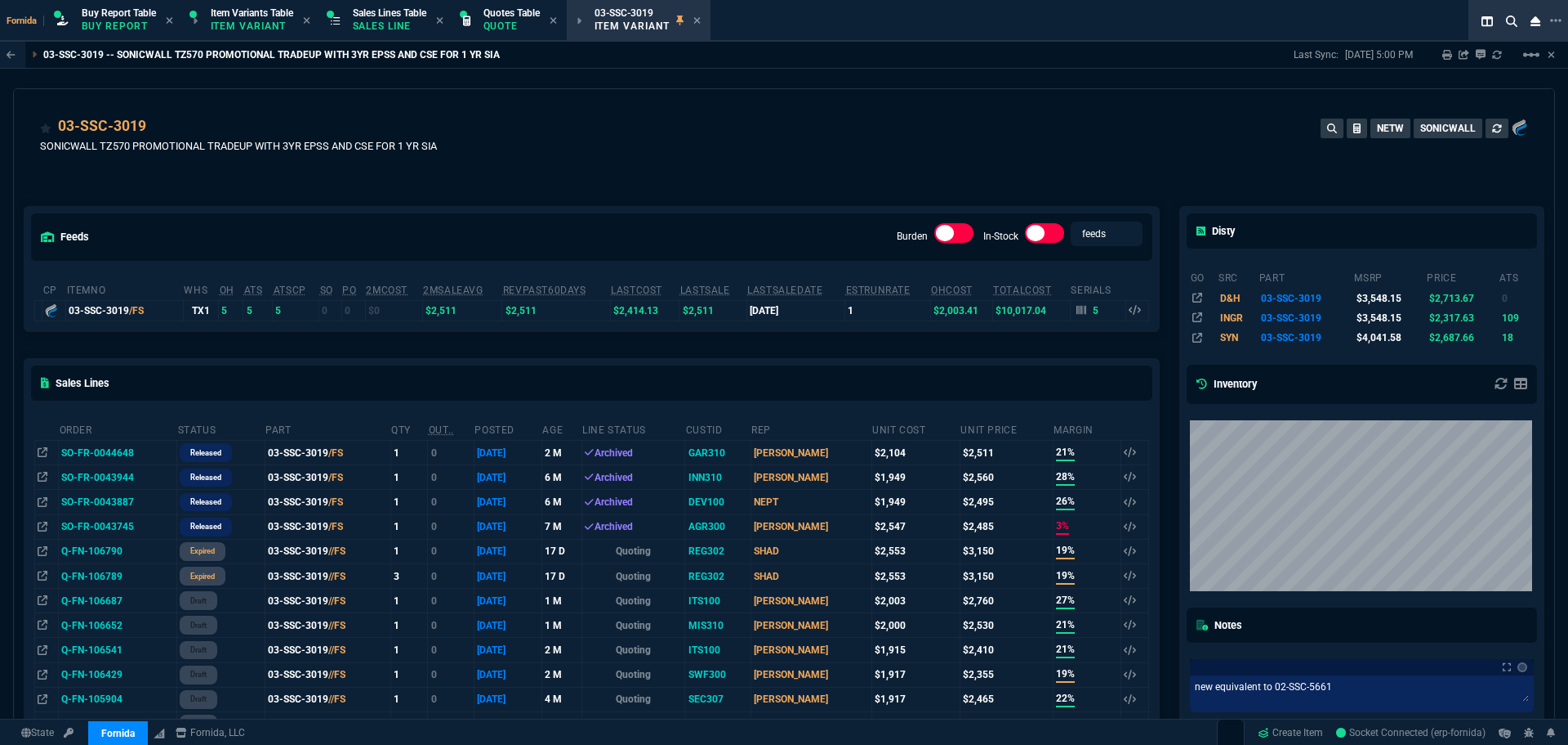
click at [488, 150] on div "03-SSC-3019 SONICWALL TZ570 PROMOTIONAL TRADEUP WITH 3YR EPSS AND CSE FOR 1 YR …" at bounding box center [784, 144] width 1488 height 58
click at [360, 142] on p "SONICWALL TZ570 PROMOTIONAL TRADEUP WITH 3YR EPSS AND CSE FOR 1 YR SIA" at bounding box center [238, 146] width 397 height 15
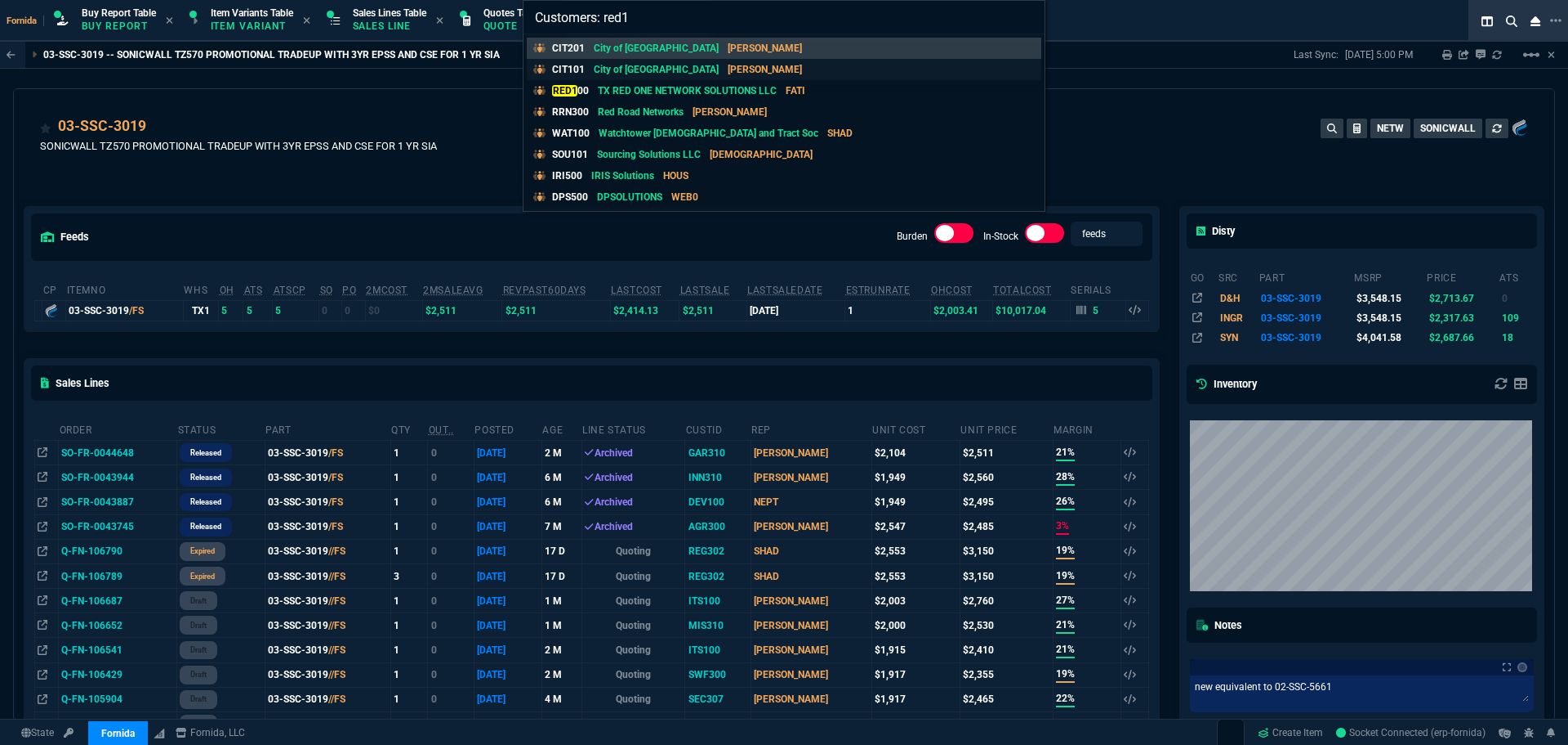
type input "Customers: red1"
click at [788, 76] on link "CIT101 City of Red Oak BOLL" at bounding box center [784, 70] width 515 height 21
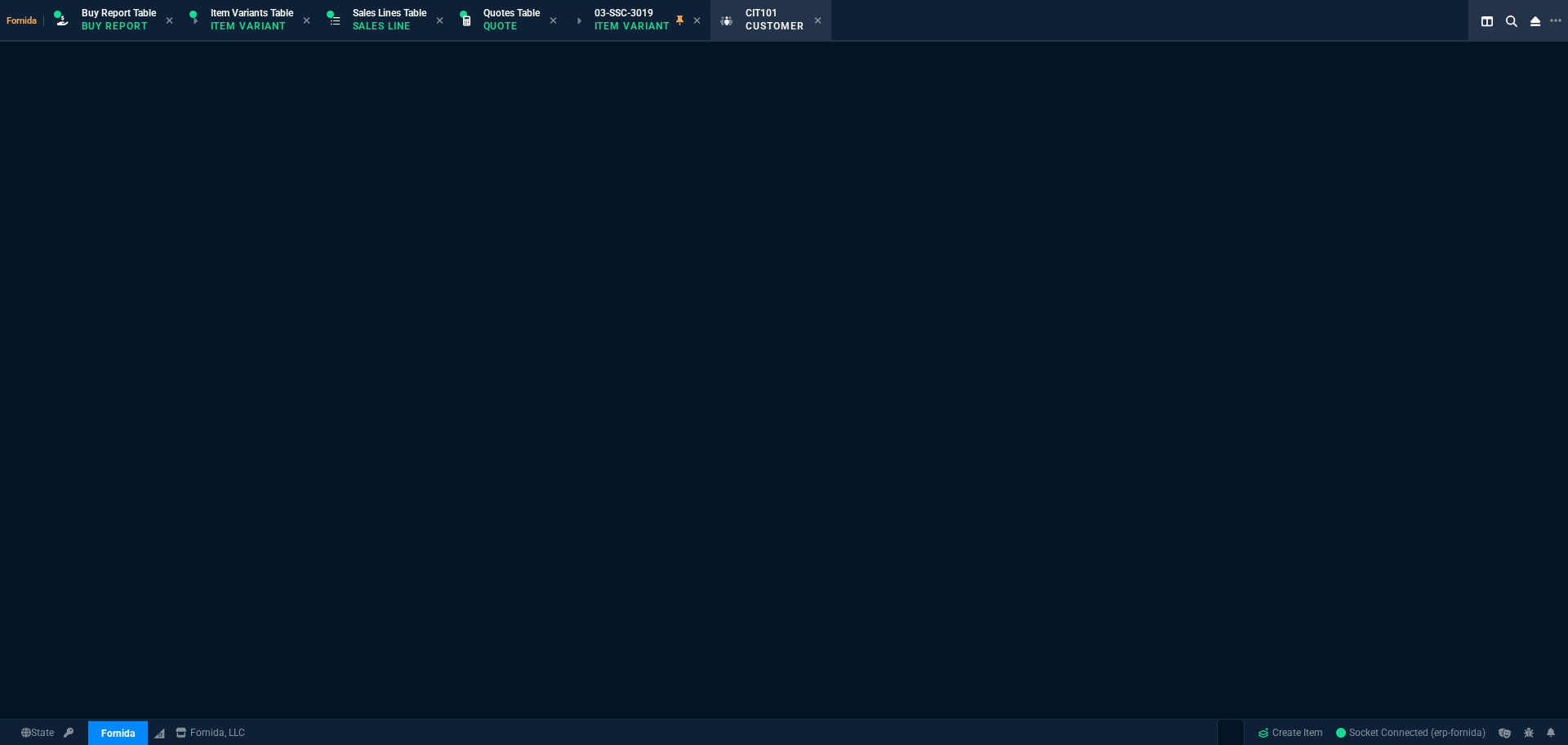
select select "1: quotes"
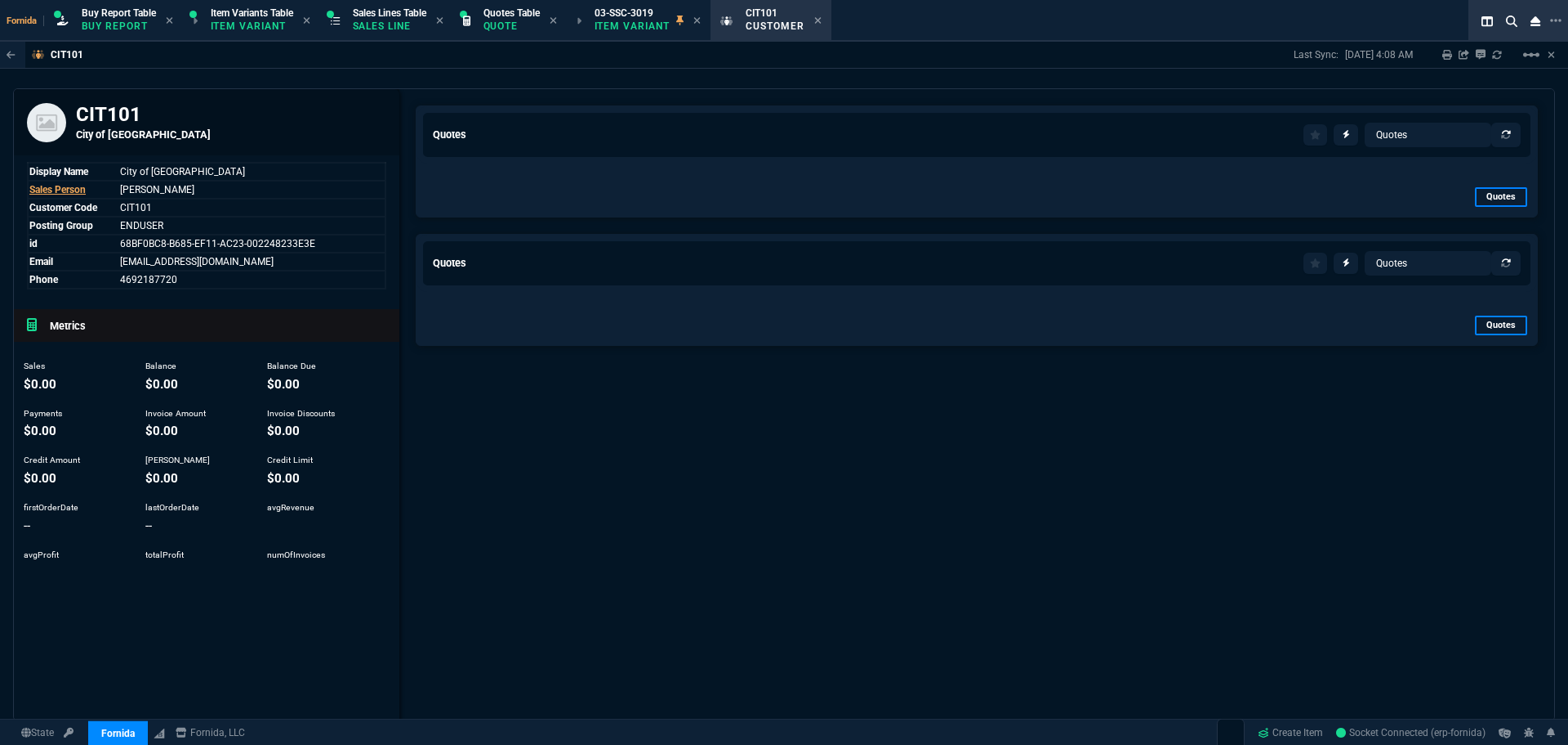
click at [769, 140] on div "Quotes Items Quotes Sales Orders Sales Lines Sales Invoices Channel Orders Buy …" at bounding box center [977, 135] width 1089 height 25
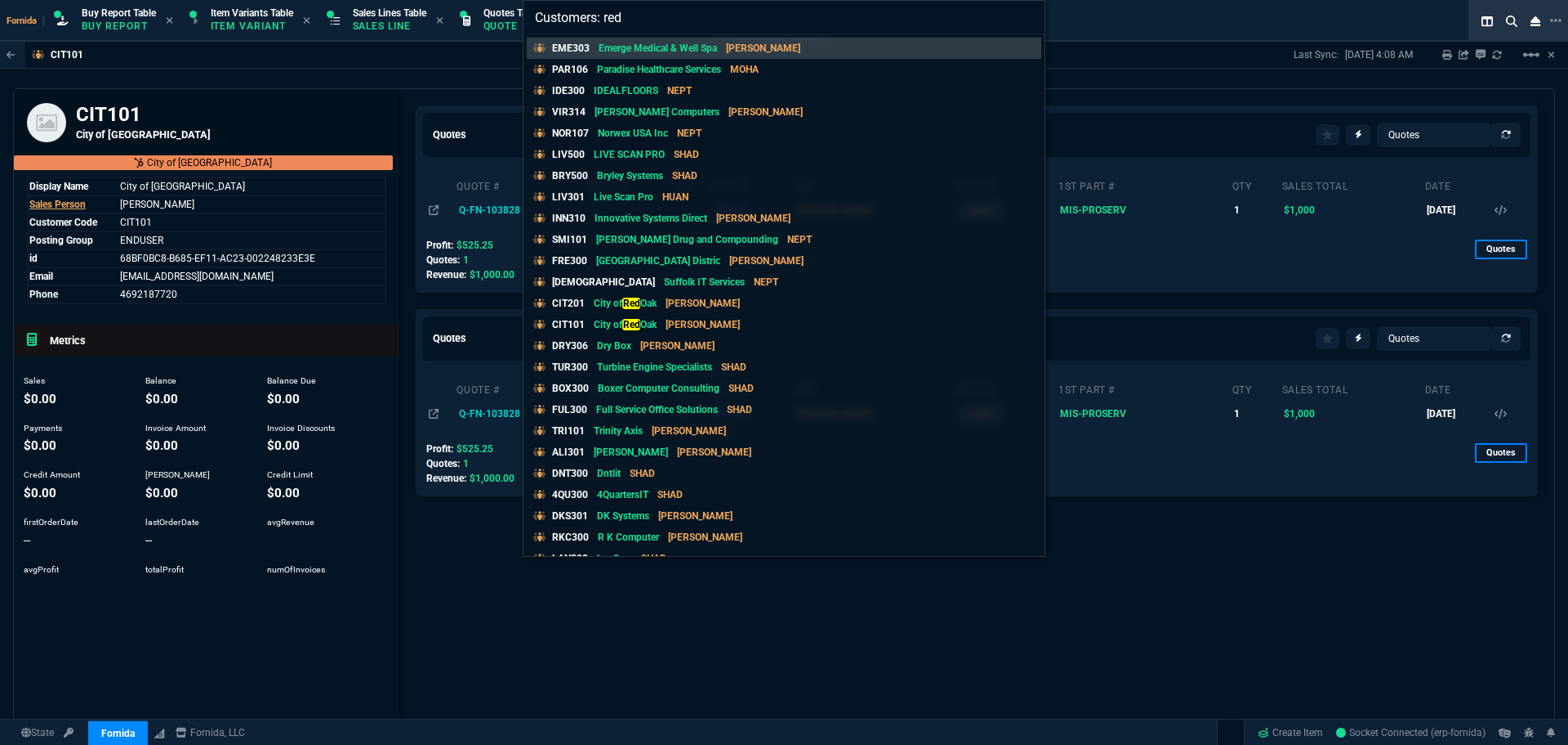
type input "Customers: red1"
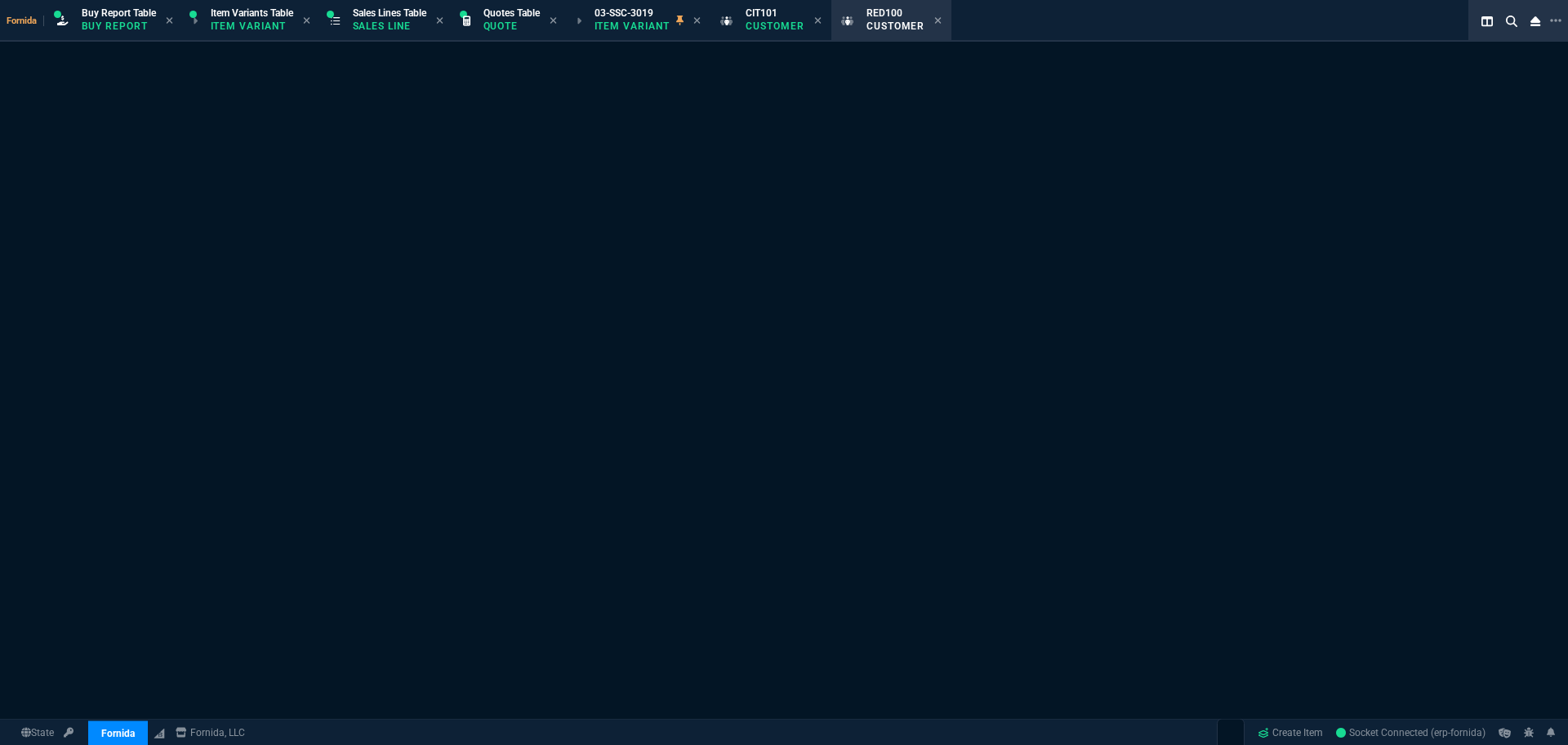
select select "1: quotes"
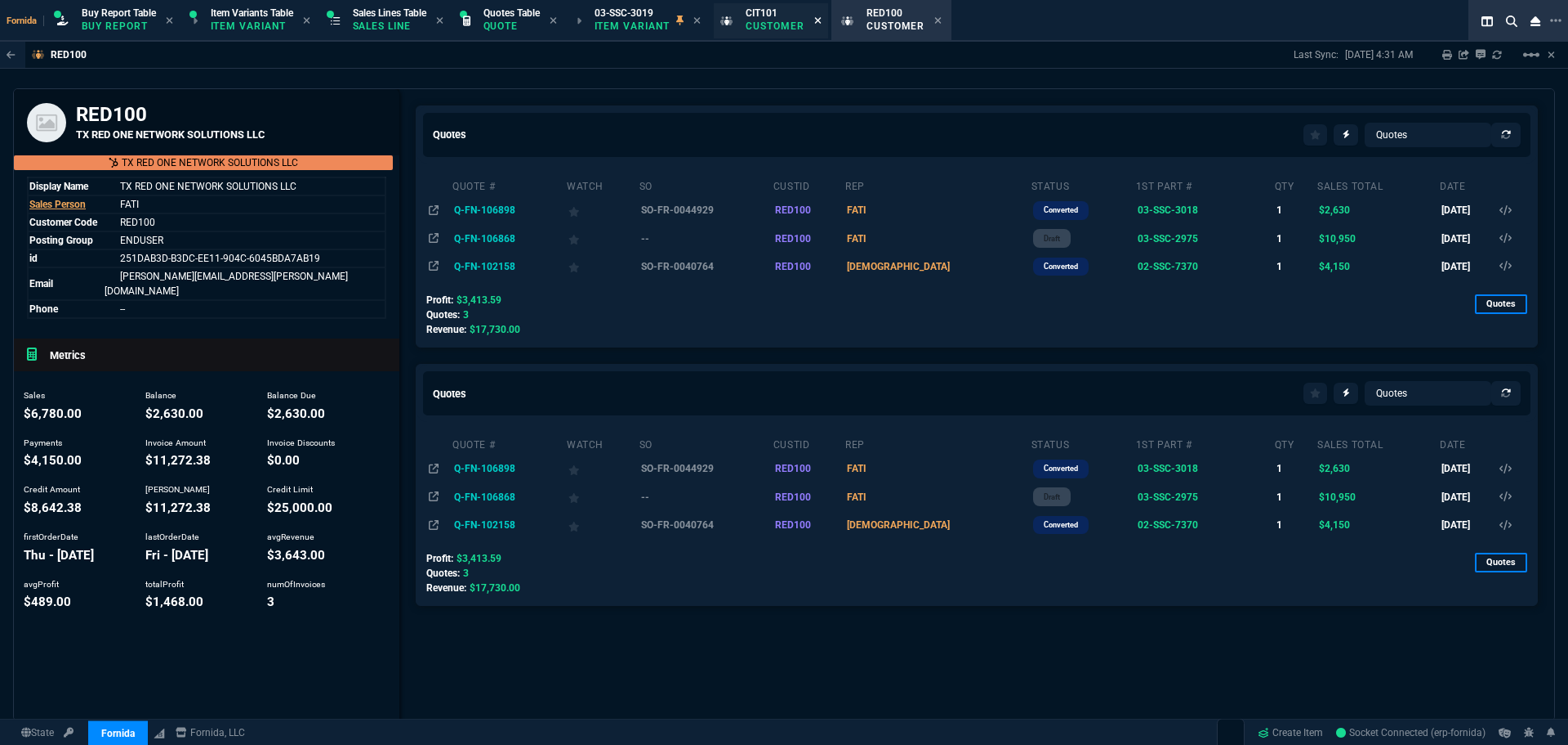
click at [821, 22] on icon at bounding box center [817, 20] width 8 height 9
click at [1046, 131] on div "Quotes Quotes Sales Orders Sales Lines Sales Invoices" at bounding box center [977, 135] width 1089 height 25
click at [626, 26] on p "Item Variant" at bounding box center [632, 26] width 76 height 13
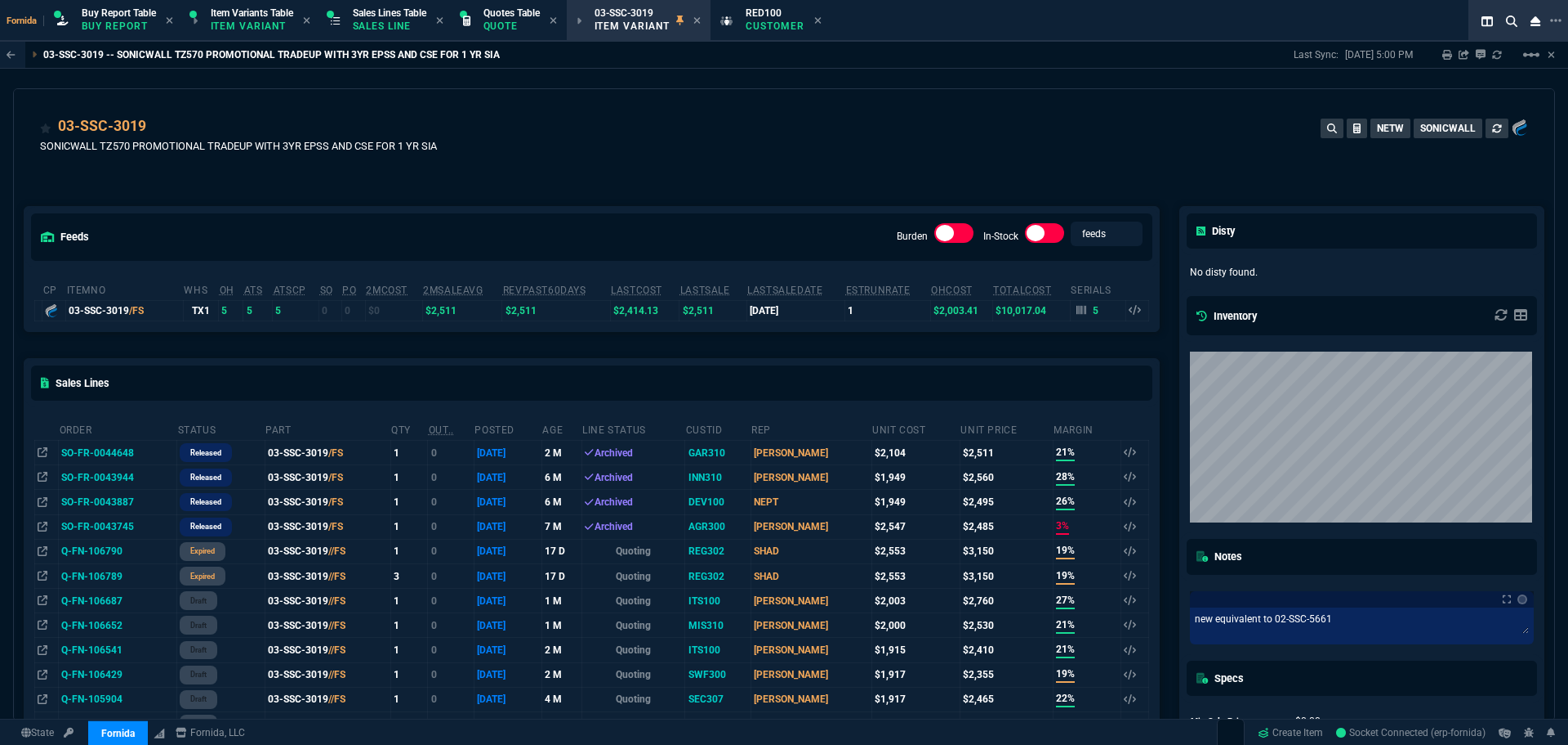
drag, startPoint x: 282, startPoint y: 24, endPoint x: 716, endPoint y: 45, distance: 434.5
click at [282, 24] on p "Item Variant" at bounding box center [251, 26] width 81 height 13
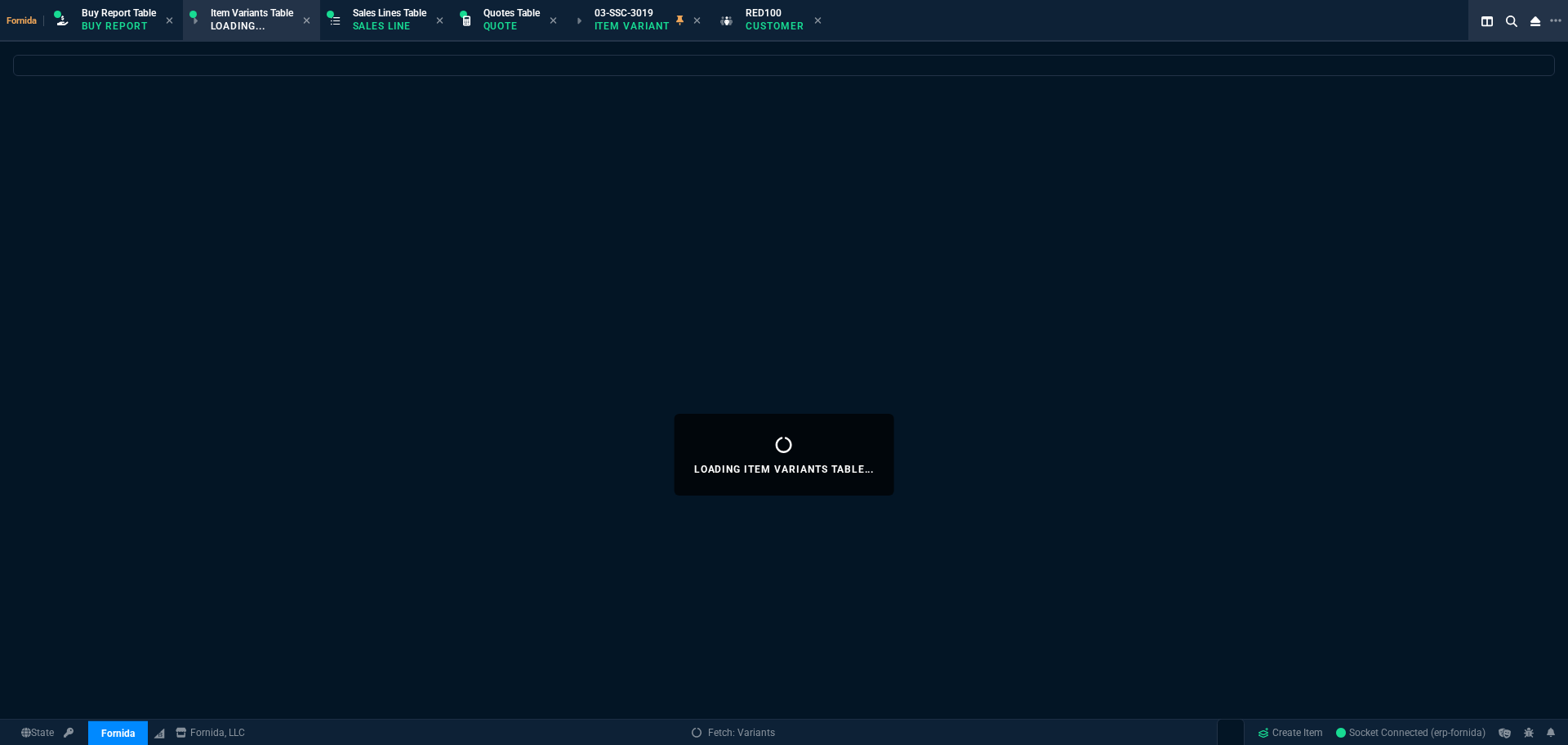
select select
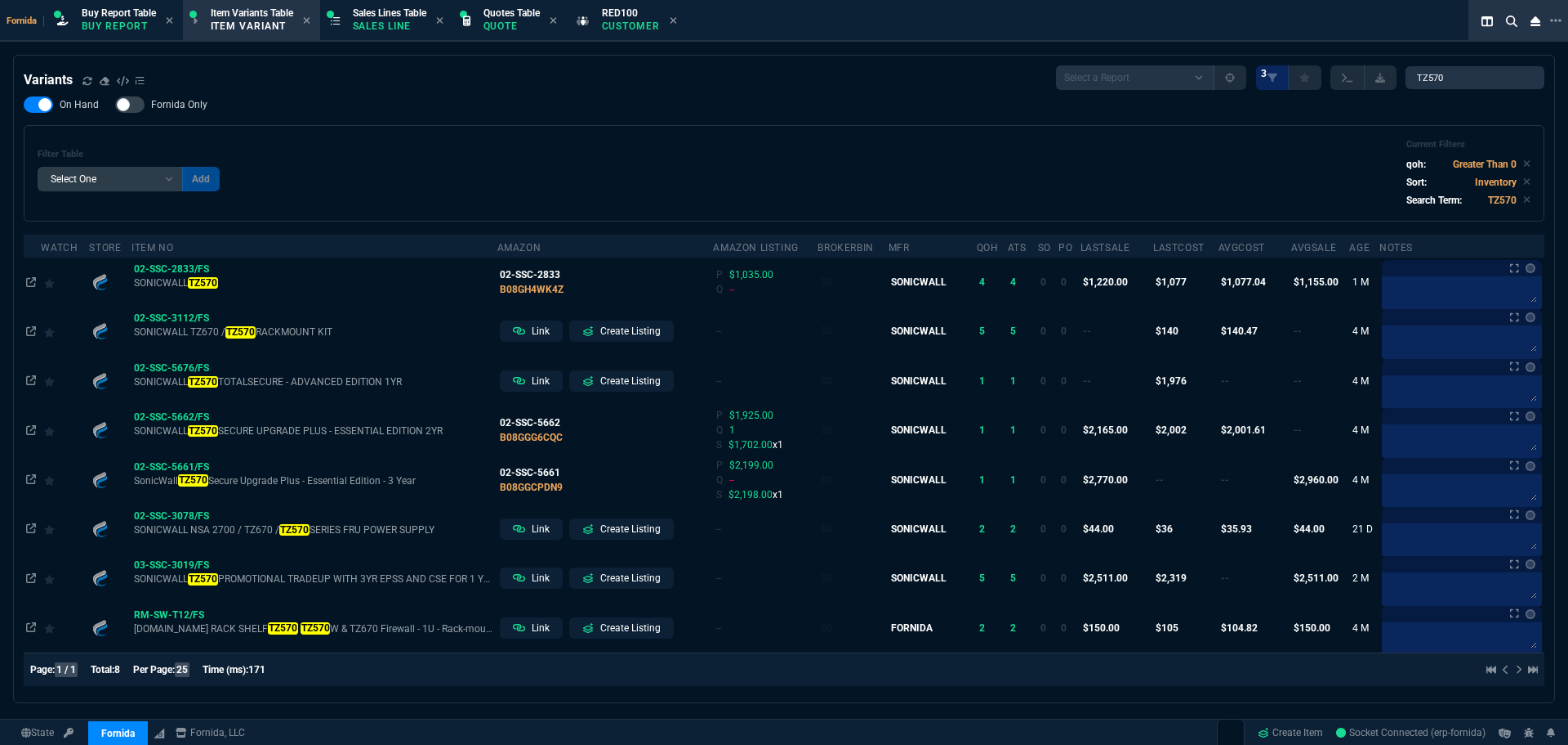
drag, startPoint x: 682, startPoint y: 21, endPoint x: 544, endPoint y: 76, distance: 148.6
click at [677, 21] on icon at bounding box center [673, 20] width 8 height 9
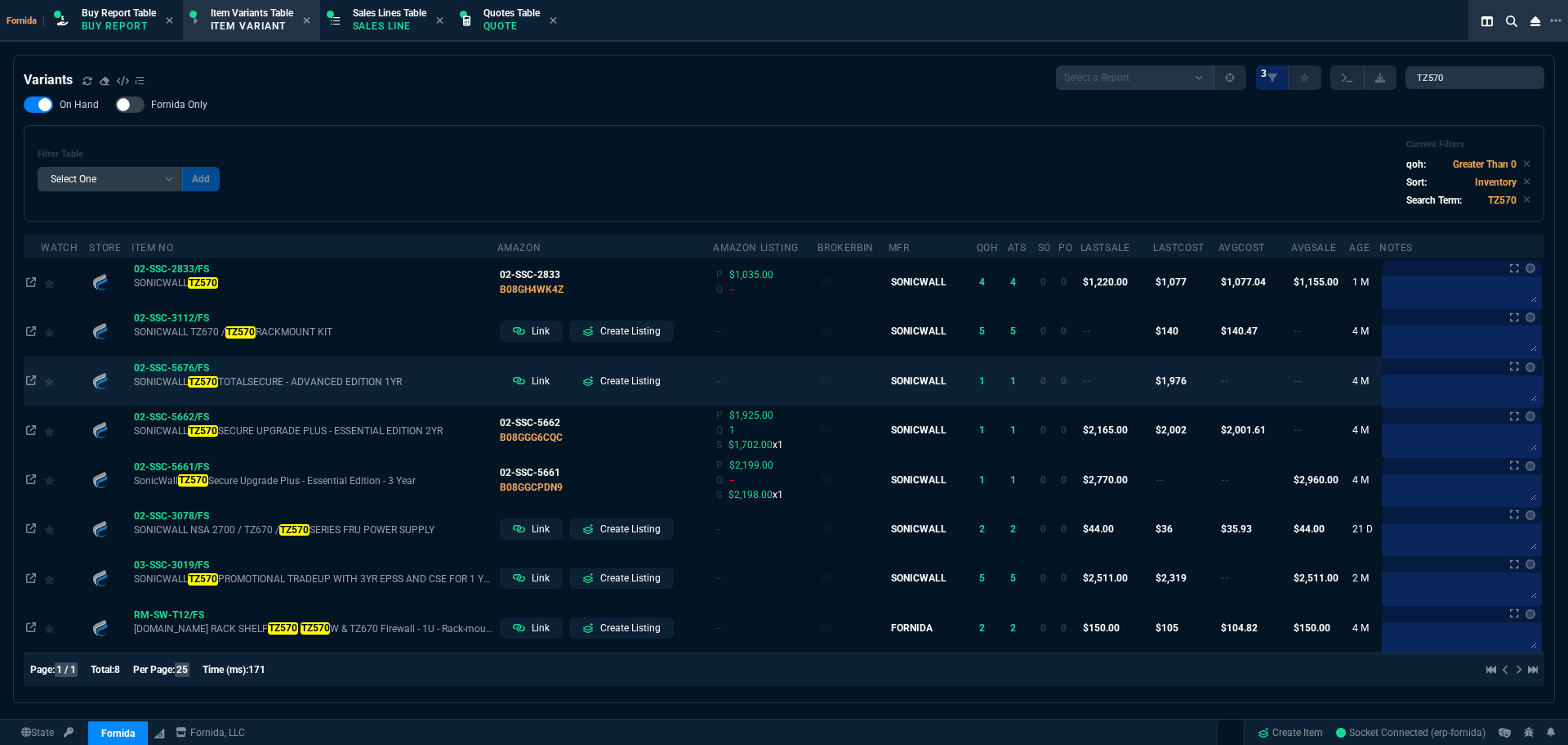
drag, startPoint x: 219, startPoint y: 370, endPoint x: 28, endPoint y: 368, distance: 191.0
click at [219, 369] on icon at bounding box center [220, 366] width 9 height 9
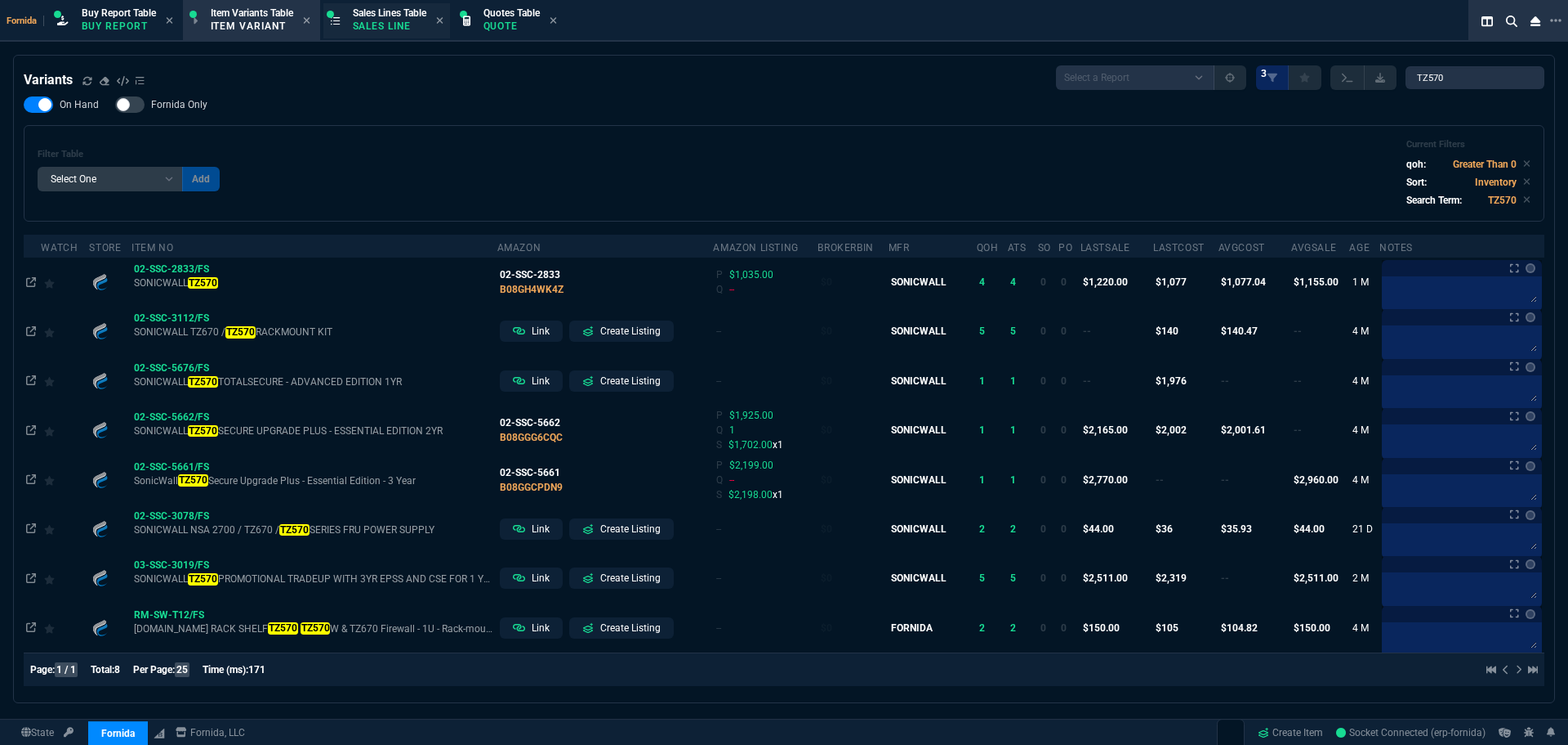
click at [402, 24] on p "Sales Line" at bounding box center [389, 26] width 74 height 13
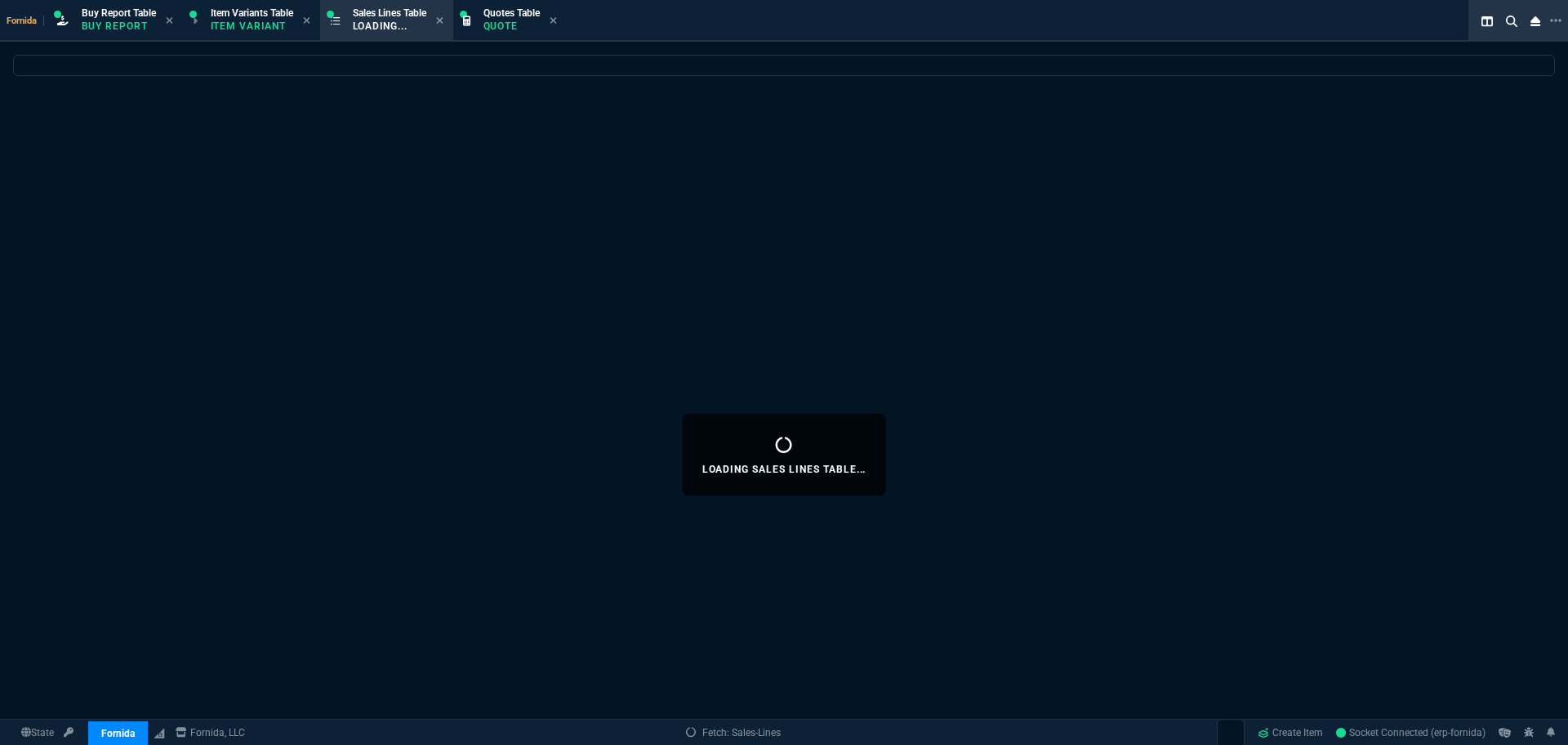
select select
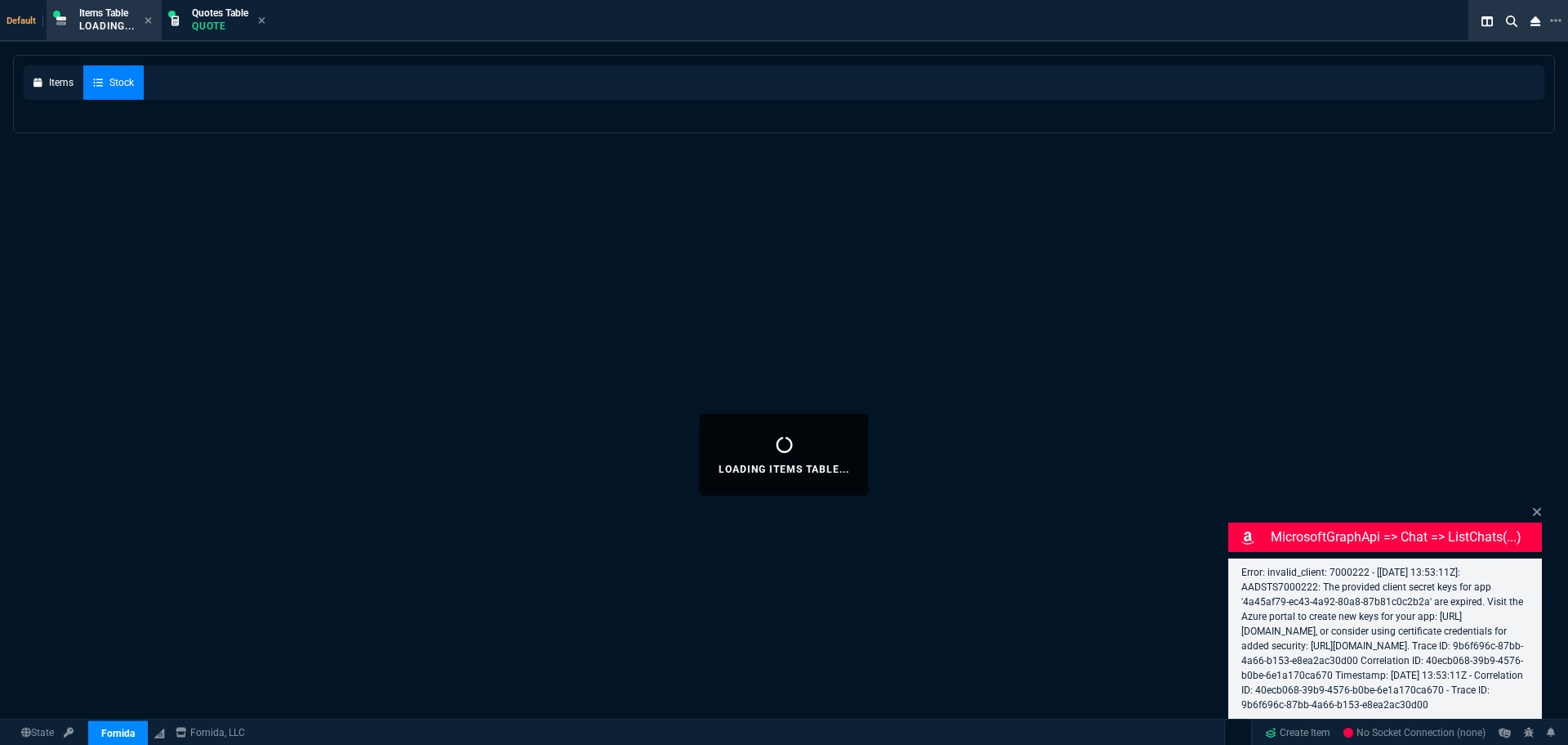
select select "1: BROV"
select select
